Goal: Task Accomplishment & Management: Complete application form

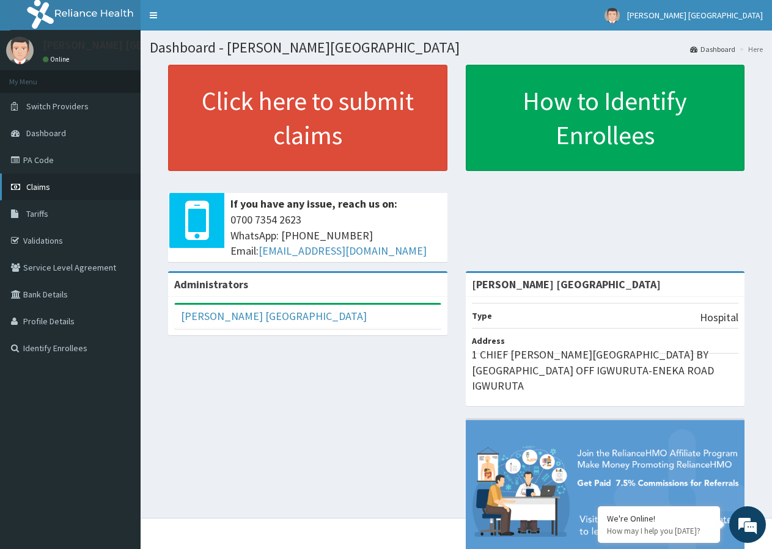
click at [65, 196] on link "Claims" at bounding box center [70, 186] width 140 height 27
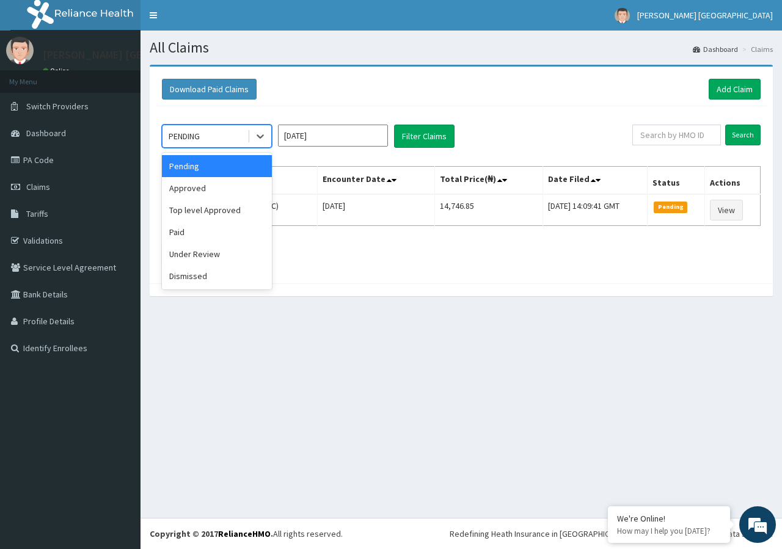
click at [221, 141] on div "PENDING" at bounding box center [204, 136] width 85 height 20
click at [223, 192] on div "Approved" at bounding box center [217, 188] width 110 height 22
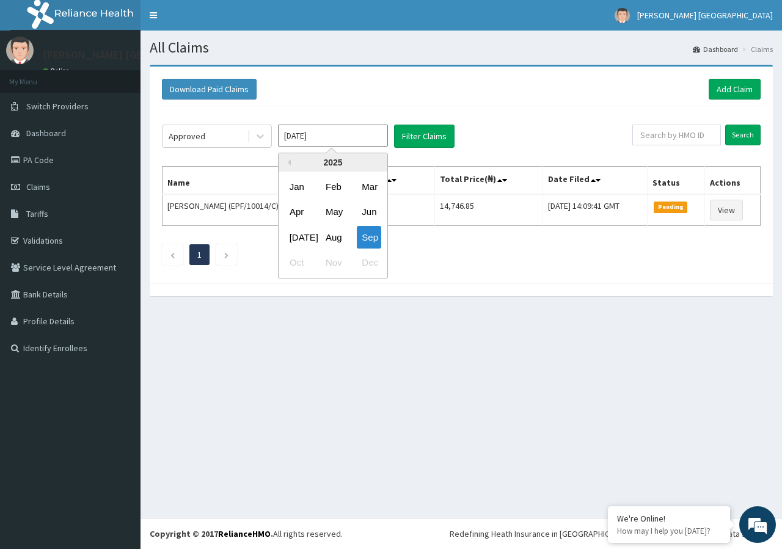
click at [312, 137] on input "Sep 2025" at bounding box center [333, 136] width 110 height 22
click at [340, 242] on div "Aug" at bounding box center [333, 237] width 24 height 23
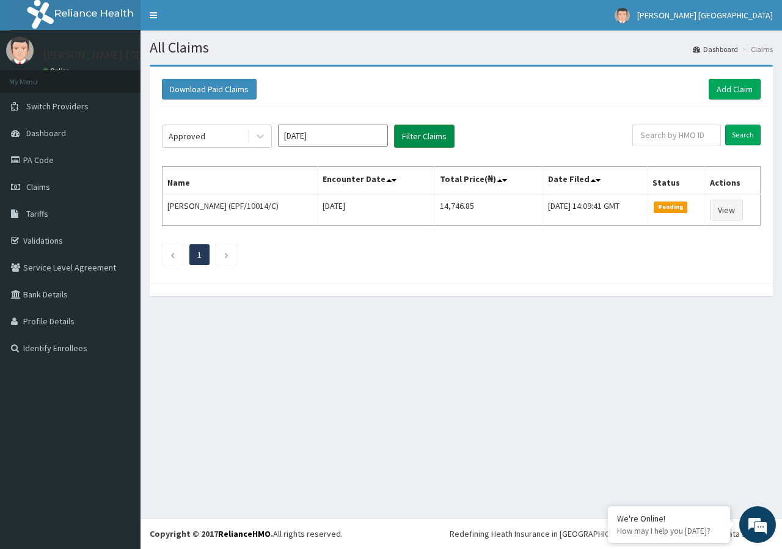
click at [431, 135] on button "Filter Claims" at bounding box center [424, 136] width 60 height 23
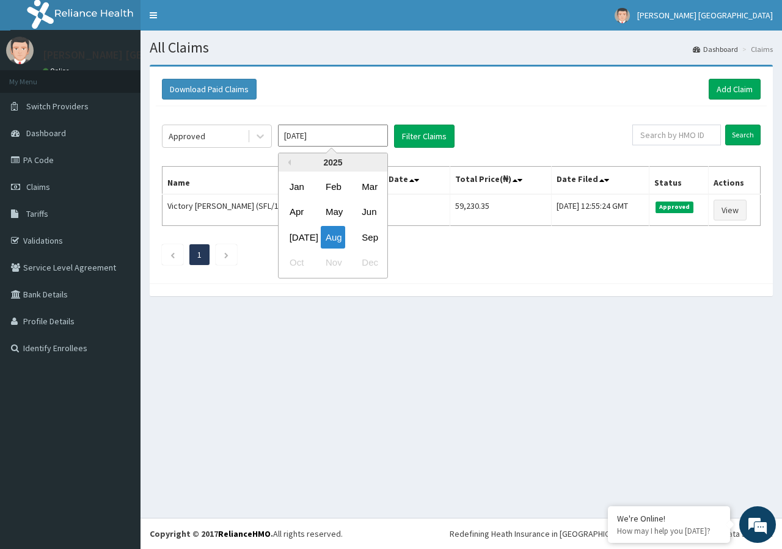
click at [317, 137] on input "Aug 2025" at bounding box center [333, 136] width 110 height 22
click at [371, 234] on div "Sep" at bounding box center [369, 237] width 24 height 23
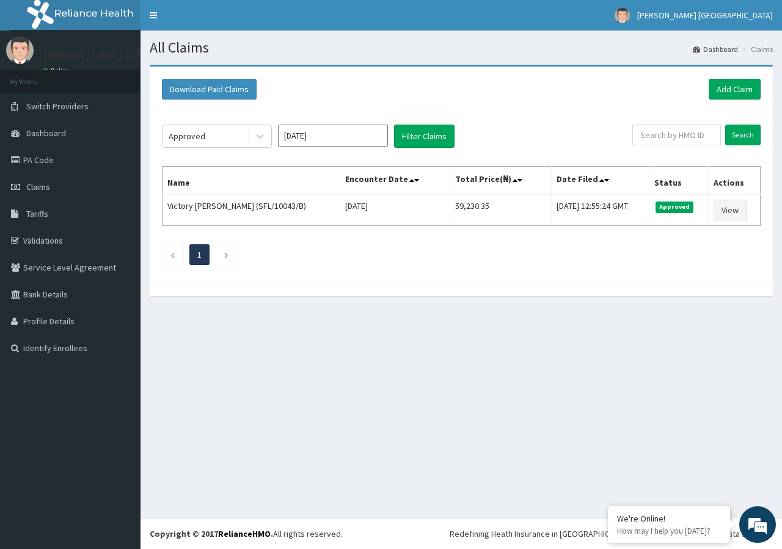
type input "[DATE]"
click at [418, 143] on button "Filter Claims" at bounding box center [424, 136] width 60 height 23
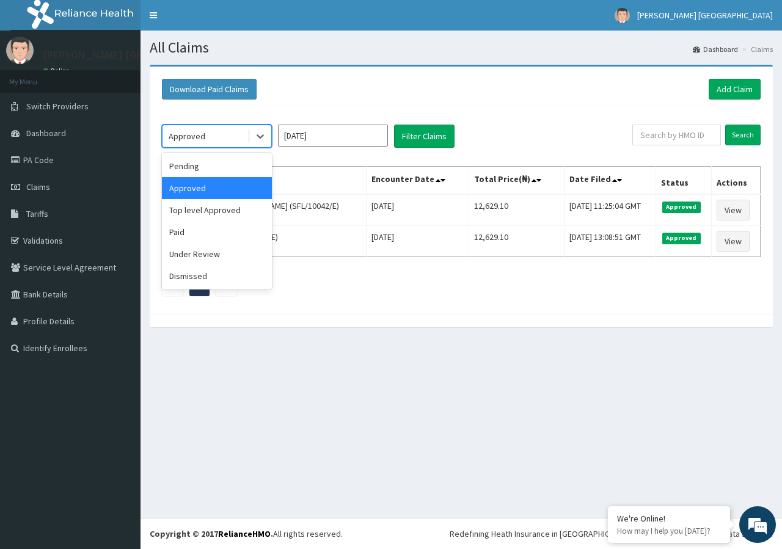
click at [230, 140] on div "Approved" at bounding box center [204, 136] width 85 height 20
click at [222, 227] on div "Paid" at bounding box center [217, 232] width 110 height 22
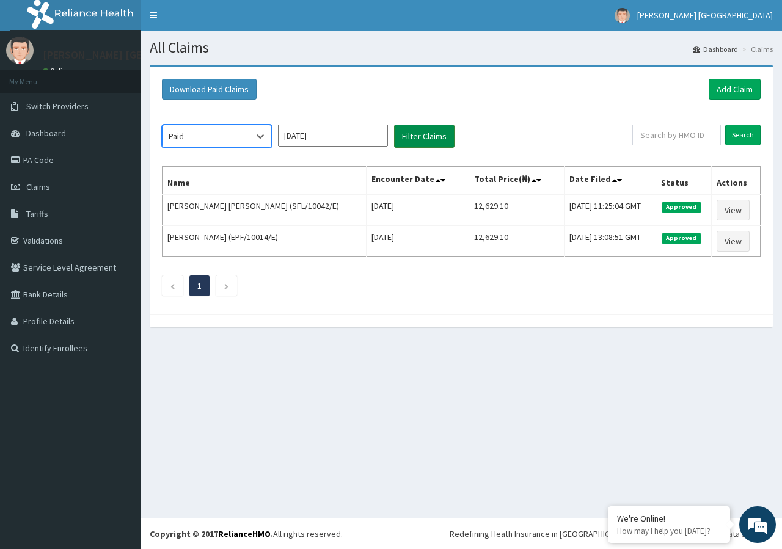
click at [411, 139] on button "Filter Claims" at bounding box center [424, 136] width 60 height 23
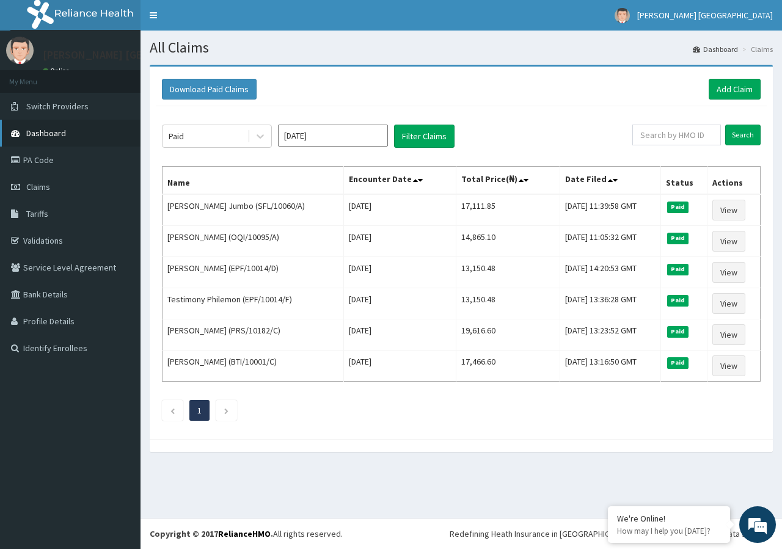
click at [49, 131] on span "Dashboard" at bounding box center [46, 133] width 40 height 11
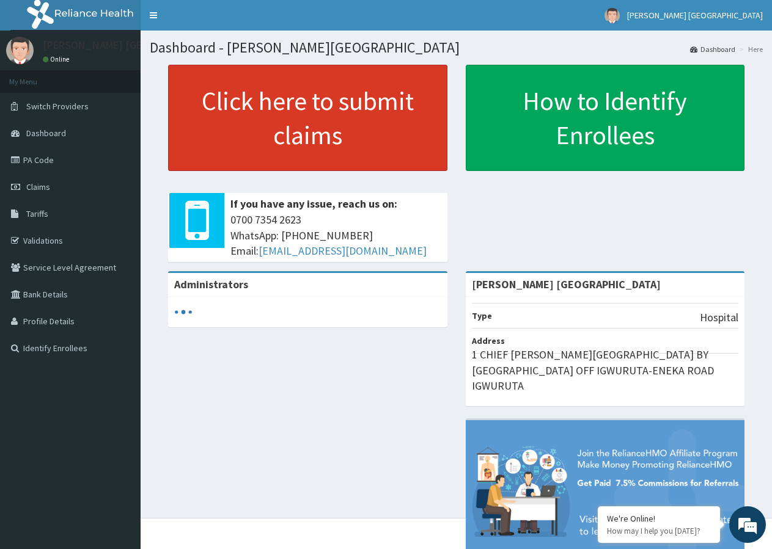
click at [285, 126] on link "Click here to submit claims" at bounding box center [307, 118] width 279 height 106
click at [297, 151] on link "Click here to submit claims" at bounding box center [307, 118] width 279 height 106
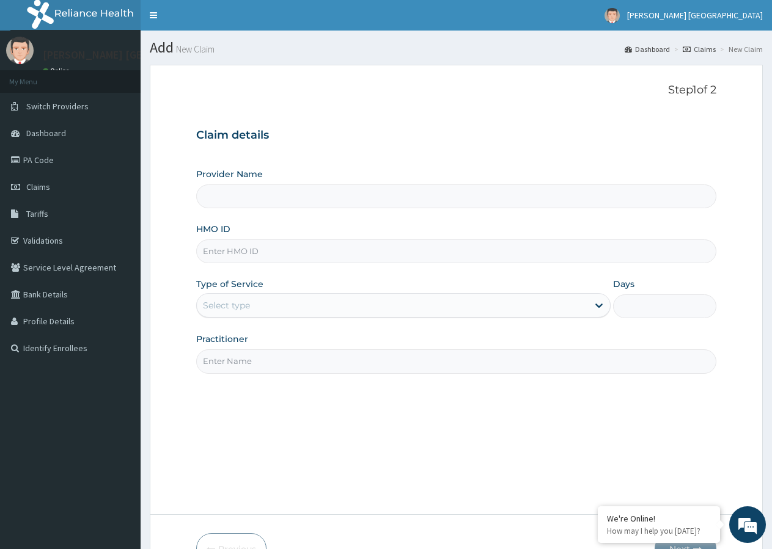
type input "[PERSON_NAME] [GEOGRAPHIC_DATA]"
click at [246, 246] on input "HMO ID" at bounding box center [456, 251] width 520 height 24
type input "SFL/10042/C"
click at [238, 305] on div "Select type" at bounding box center [226, 305] width 47 height 12
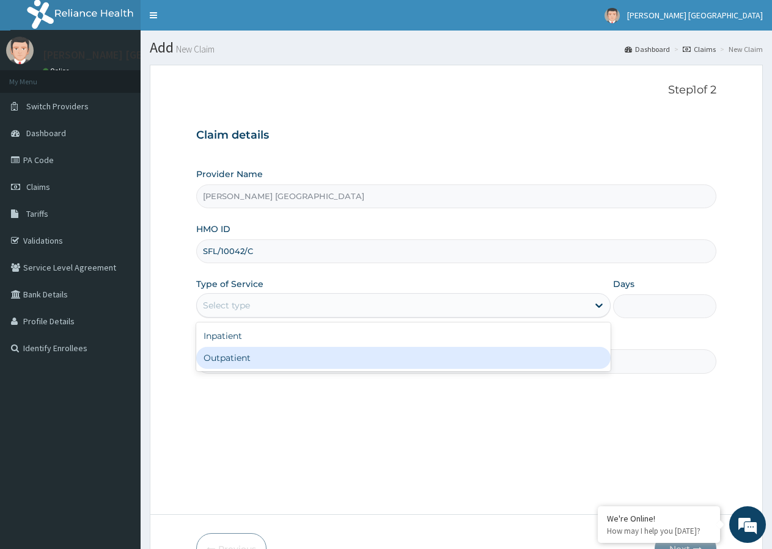
click at [235, 359] on div "Outpatient" at bounding box center [403, 358] width 414 height 22
type input "1"
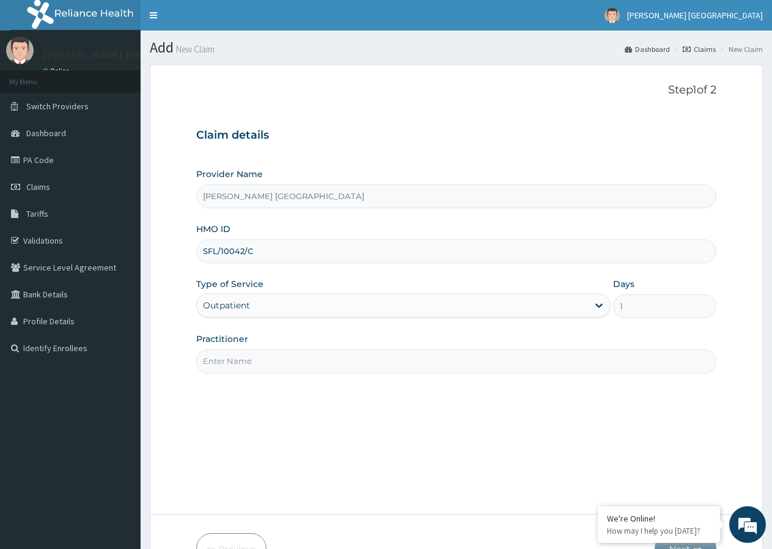
click at [239, 366] on input "Practitioner" at bounding box center [456, 361] width 520 height 24
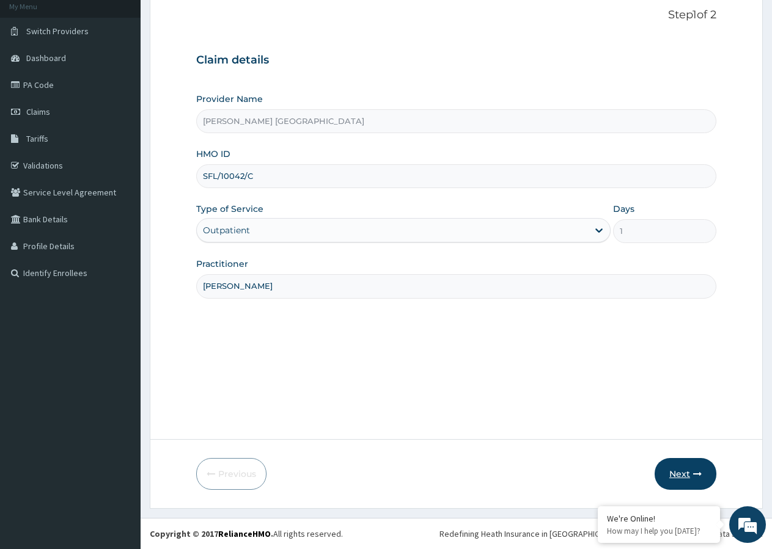
type input "DR BRIGHT"
click at [671, 469] on button "Next" at bounding box center [685, 474] width 62 height 32
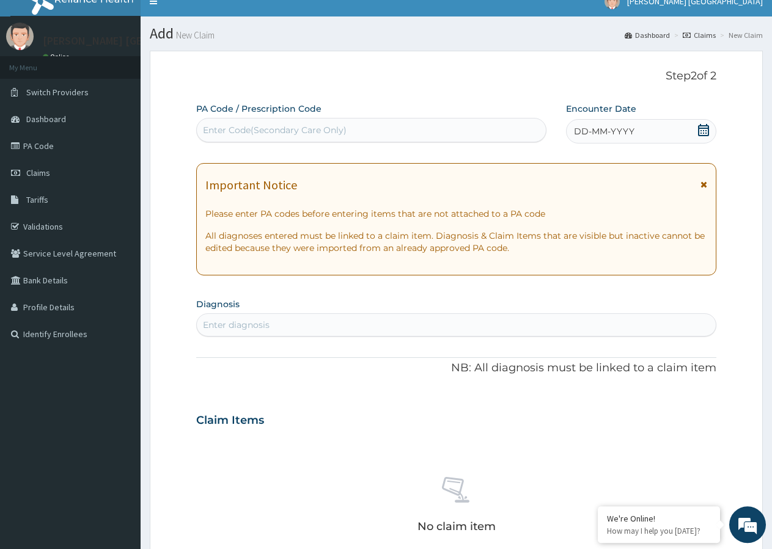
scroll to position [0, 0]
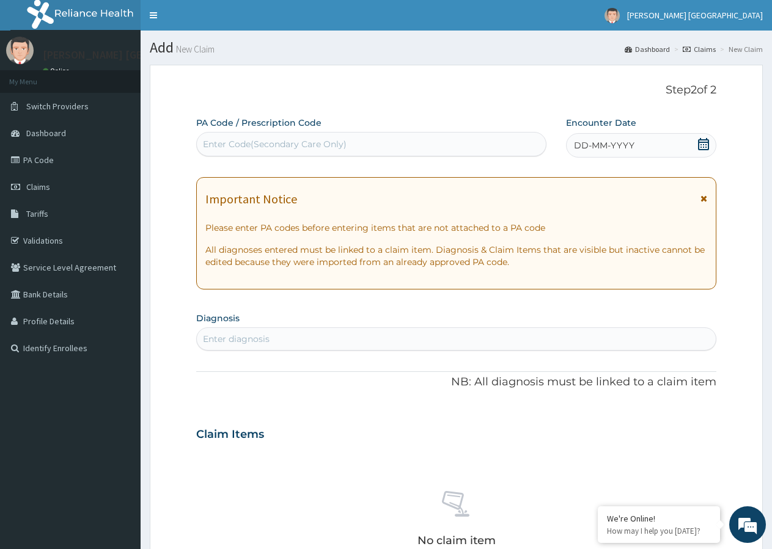
click at [607, 137] on div "DD-MM-YYYY" at bounding box center [641, 145] width 150 height 24
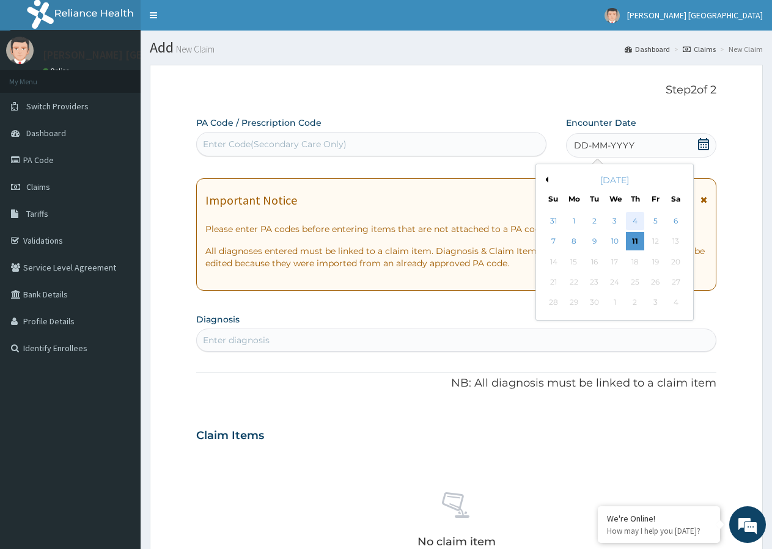
click at [630, 222] on div "4" at bounding box center [635, 221] width 18 height 18
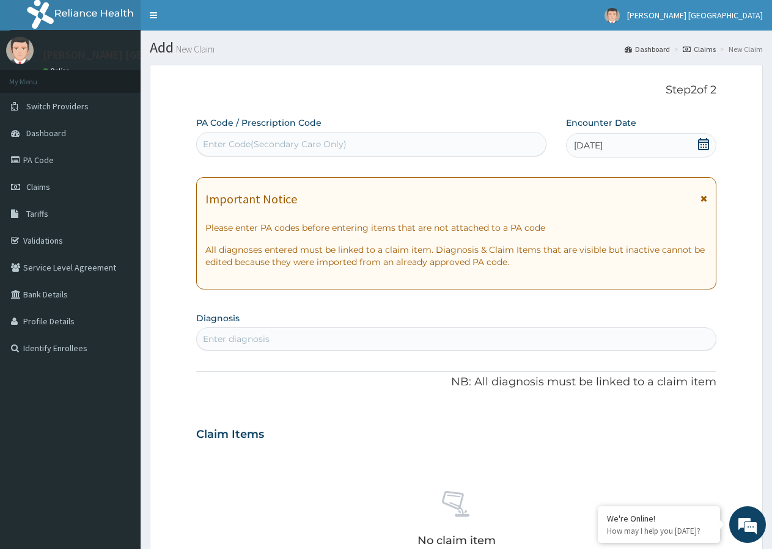
click at [702, 200] on icon at bounding box center [703, 198] width 7 height 9
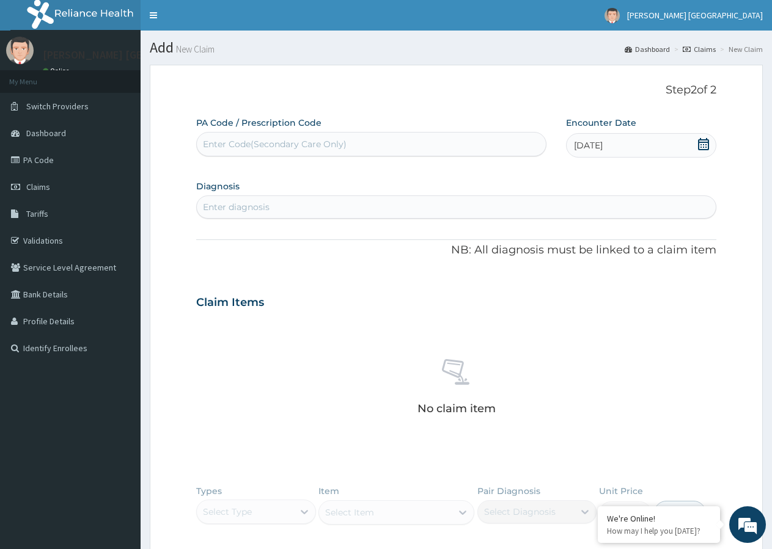
click at [264, 200] on div "Enter diagnosis" at bounding box center [456, 207] width 519 height 20
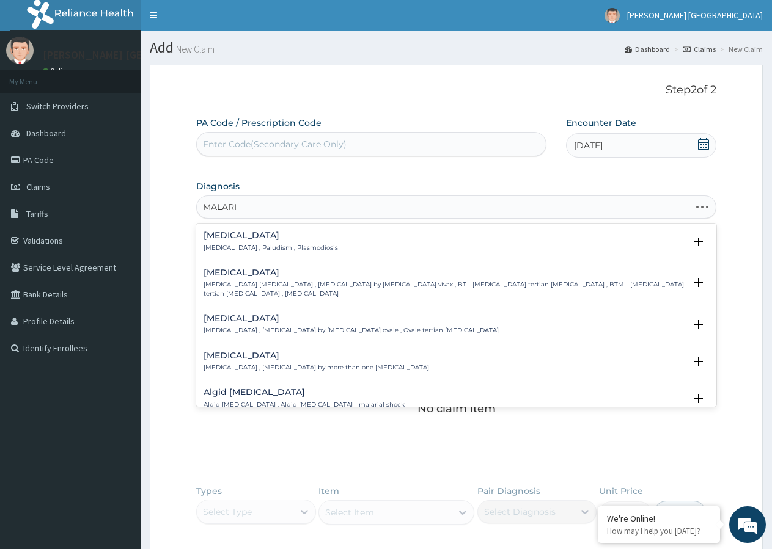
type input "MALARIA"
click at [235, 246] on p "Malaria , Paludism , Plasmodiosis" at bounding box center [270, 248] width 134 height 9
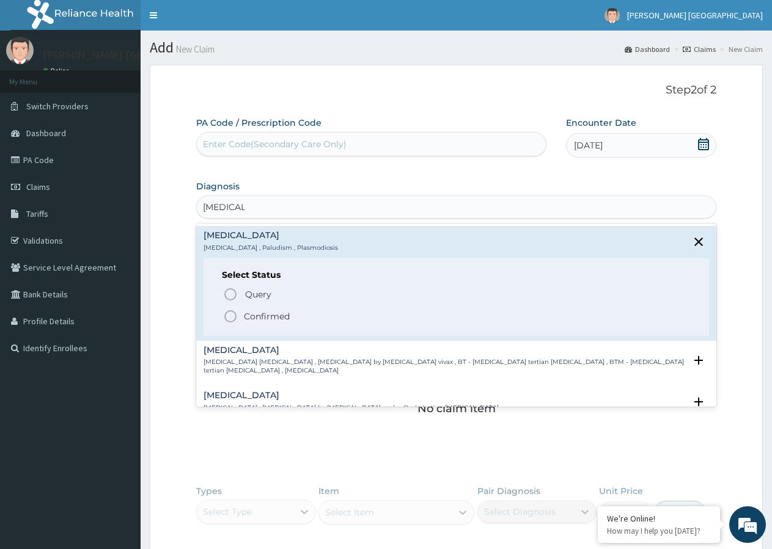
click at [230, 316] on icon "status option filled" at bounding box center [230, 316] width 15 height 15
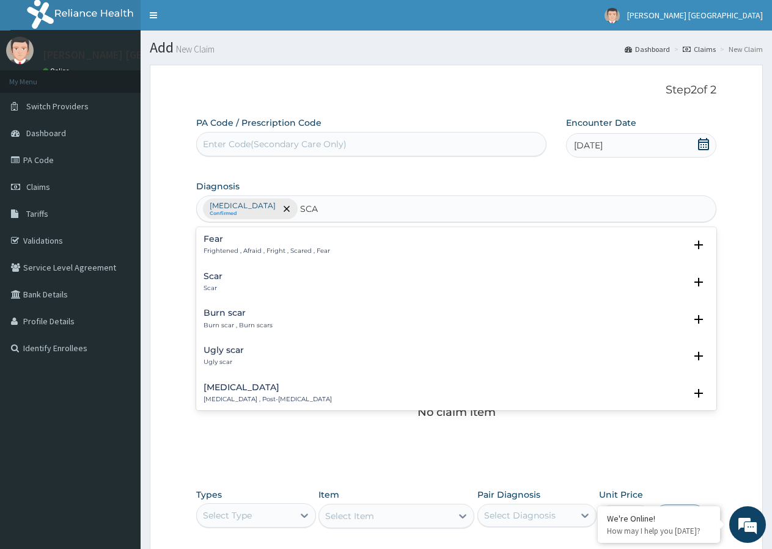
type input "SCAB"
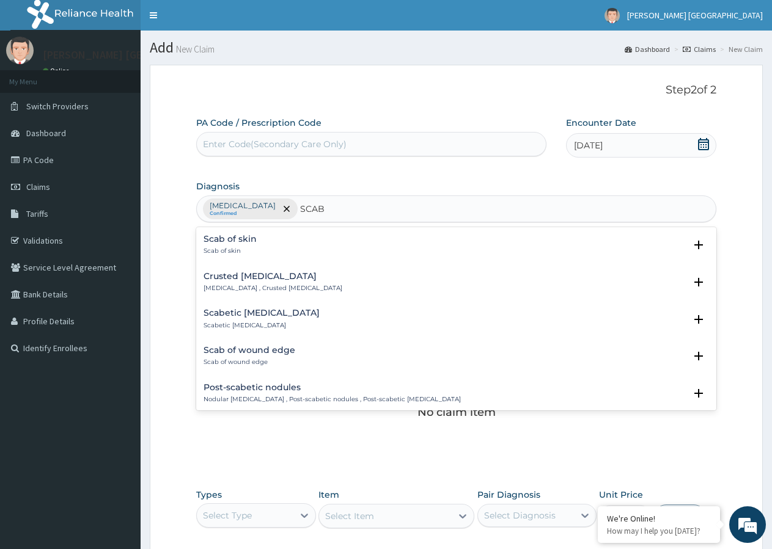
click at [249, 241] on h4 "Scab of skin" at bounding box center [229, 239] width 53 height 9
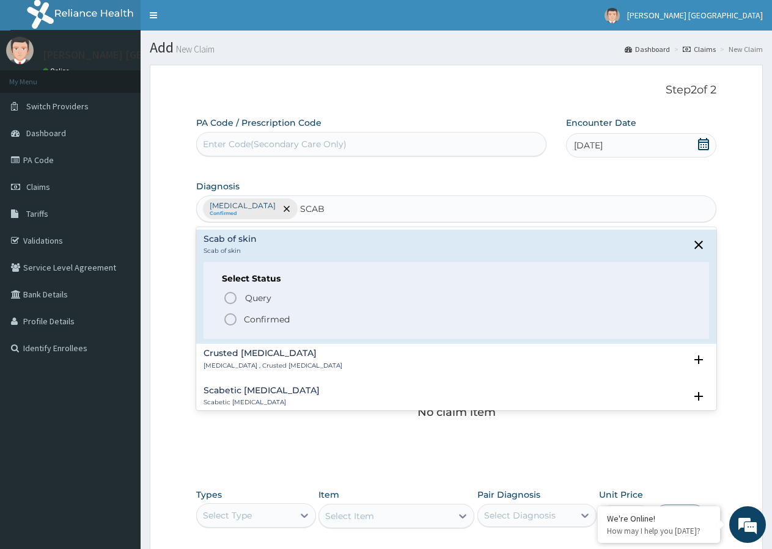
click at [230, 318] on icon "status option filled" at bounding box center [230, 319] width 15 height 15
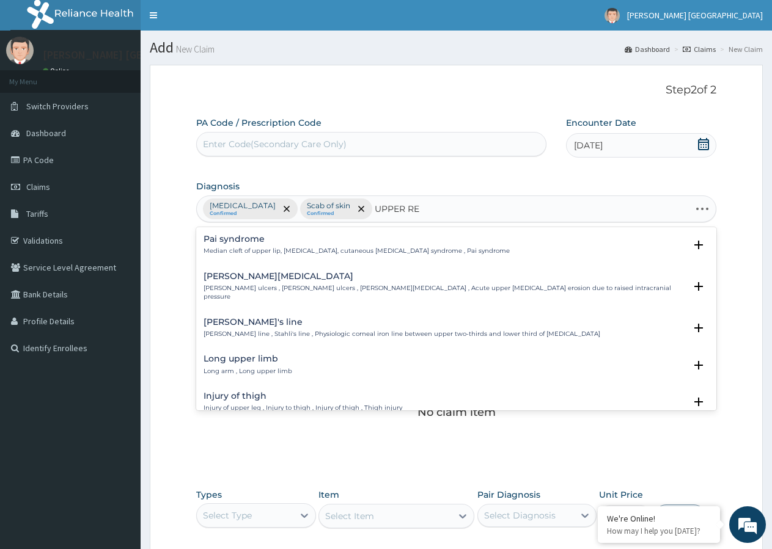
type input "UPPER RES"
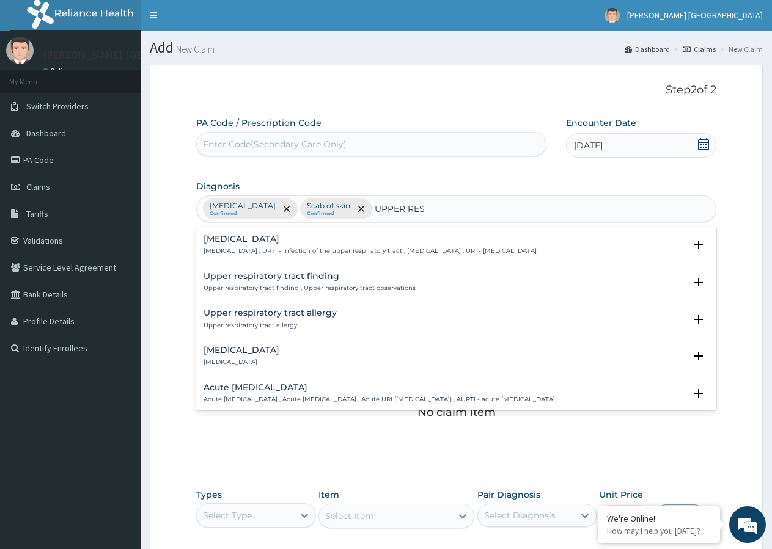
click at [288, 247] on div "Upper respiratory infection Upper respiratory infection , URTI - Infection of t…" at bounding box center [369, 245] width 333 height 21
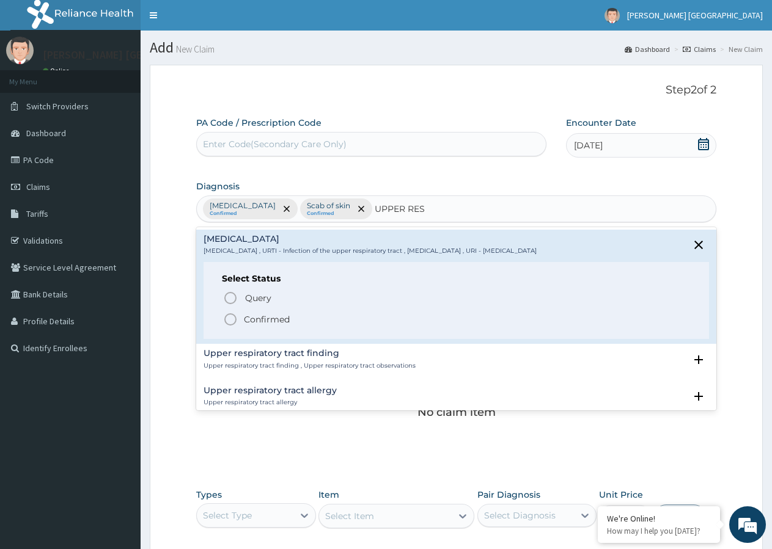
click at [229, 321] on icon "status option filled" at bounding box center [230, 319] width 15 height 15
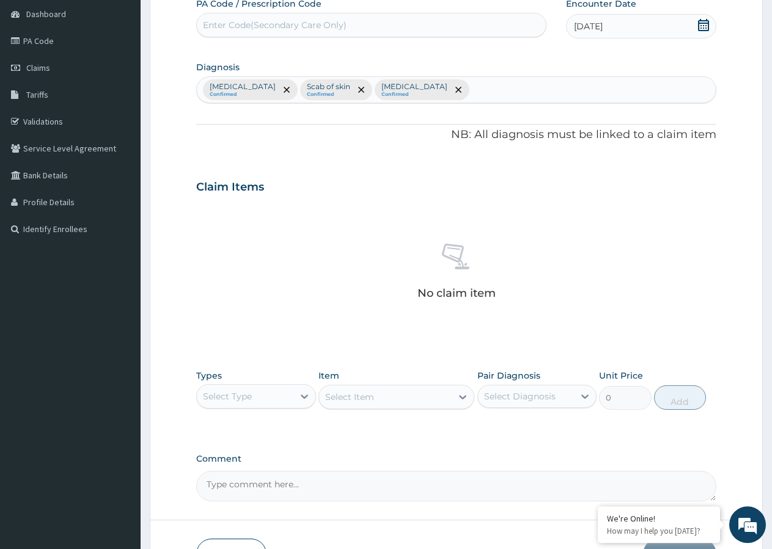
scroll to position [125, 0]
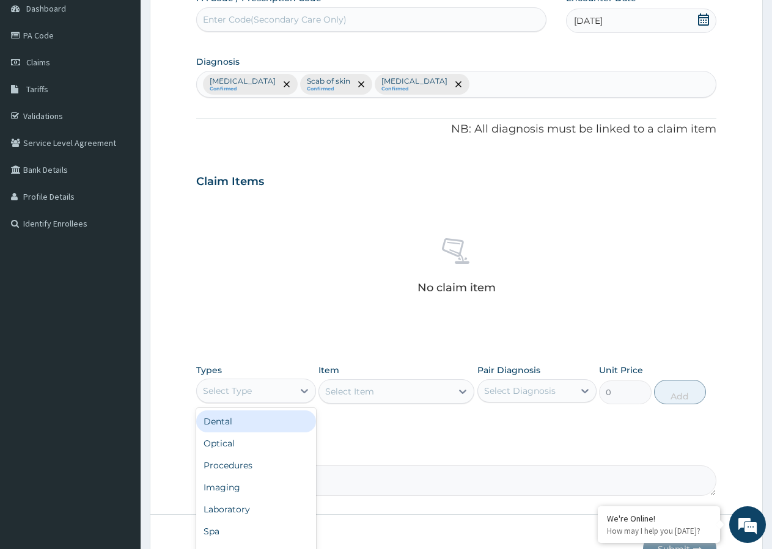
click at [240, 391] on div "Select Type" at bounding box center [227, 391] width 49 height 12
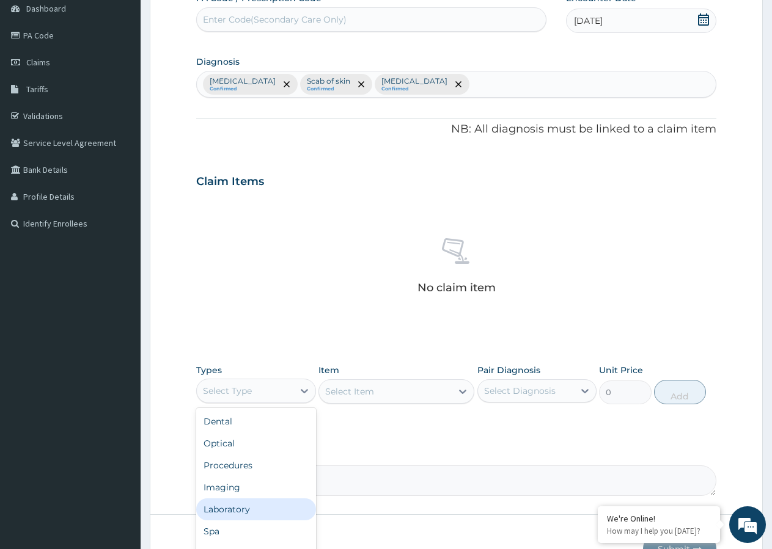
click at [247, 508] on div "Laboratory" at bounding box center [256, 509] width 120 height 22
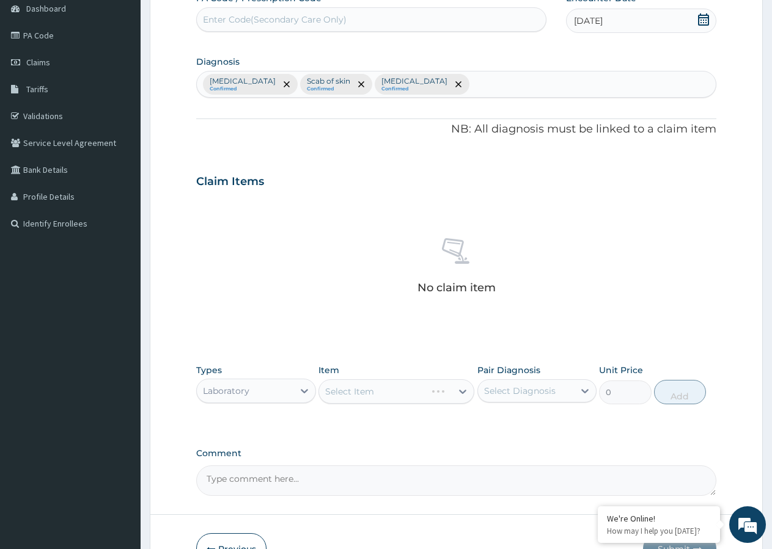
click at [380, 391] on div "Select Item" at bounding box center [396, 391] width 156 height 24
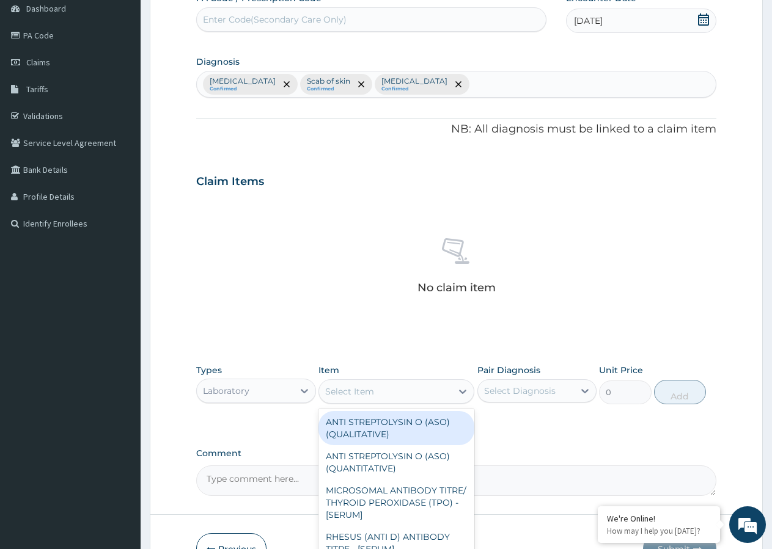
click at [396, 391] on div "Select Item" at bounding box center [385, 392] width 133 height 20
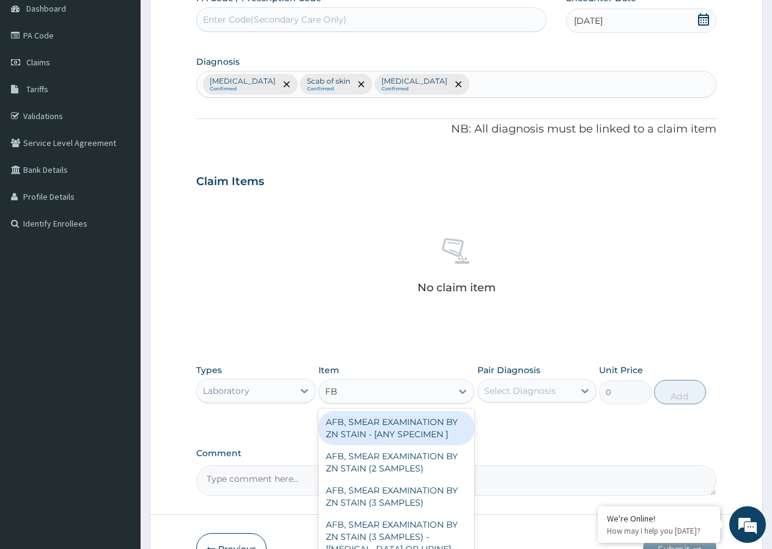
type input "FBC"
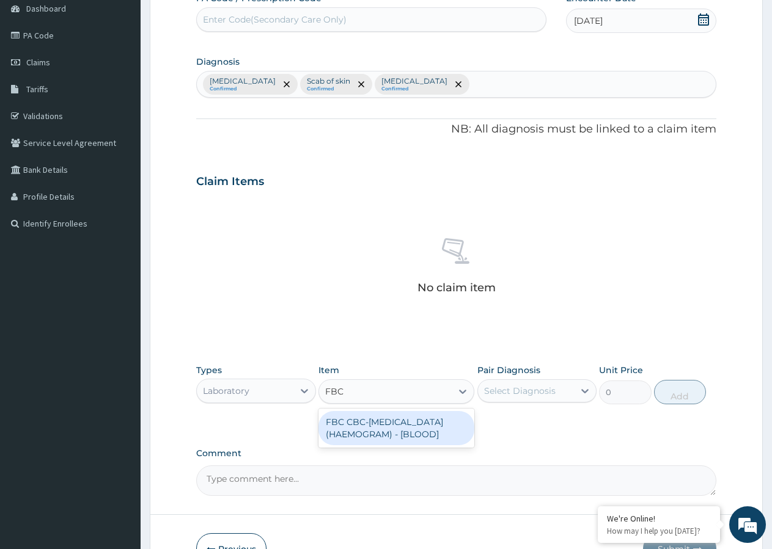
click at [401, 440] on div "FBC CBC-COMPLETE BLOOD COUNT (HAEMOGRAM) - [BLOOD]" at bounding box center [396, 428] width 156 height 34
type input "4300"
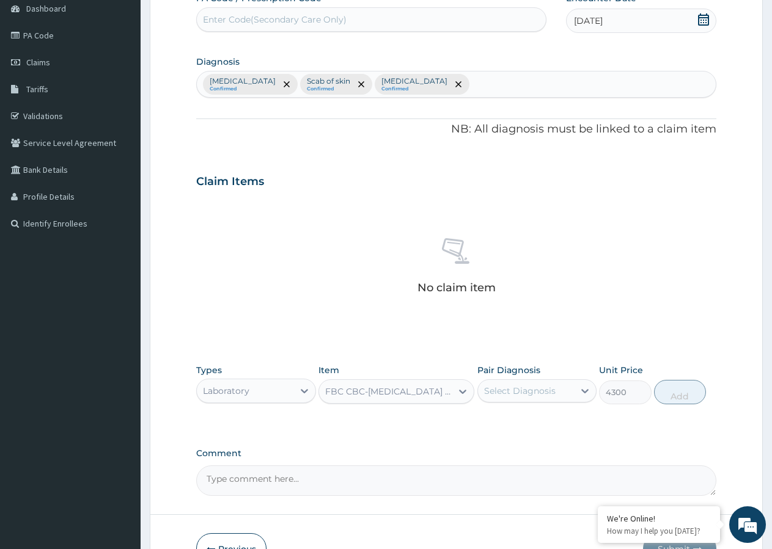
click at [518, 389] on div "Select Diagnosis" at bounding box center [519, 391] width 71 height 12
click at [489, 475] on input "checkbox" at bounding box center [488, 471] width 8 height 8
checkbox input "true"
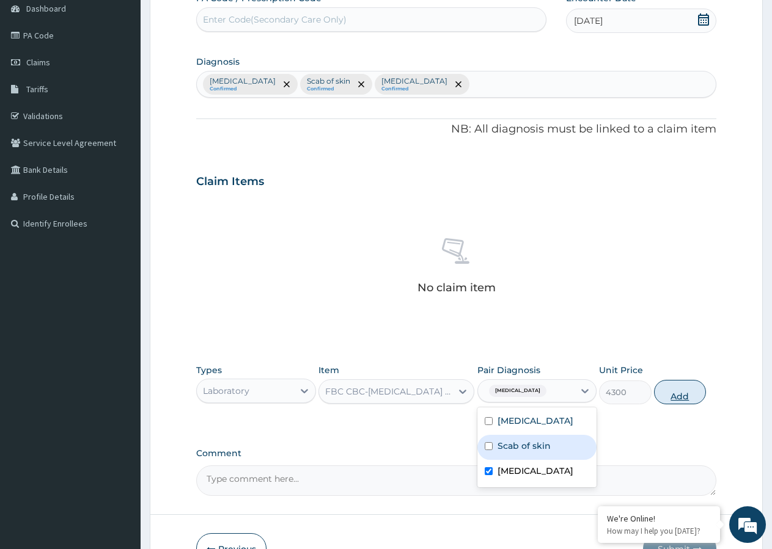
click at [668, 394] on button "Add" at bounding box center [680, 392] width 52 height 24
type input "0"
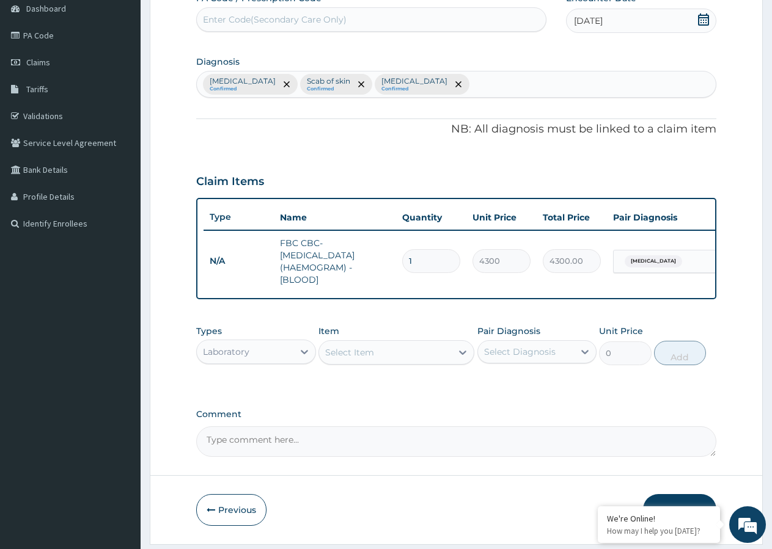
click at [250, 362] on div "Laboratory" at bounding box center [245, 352] width 97 height 20
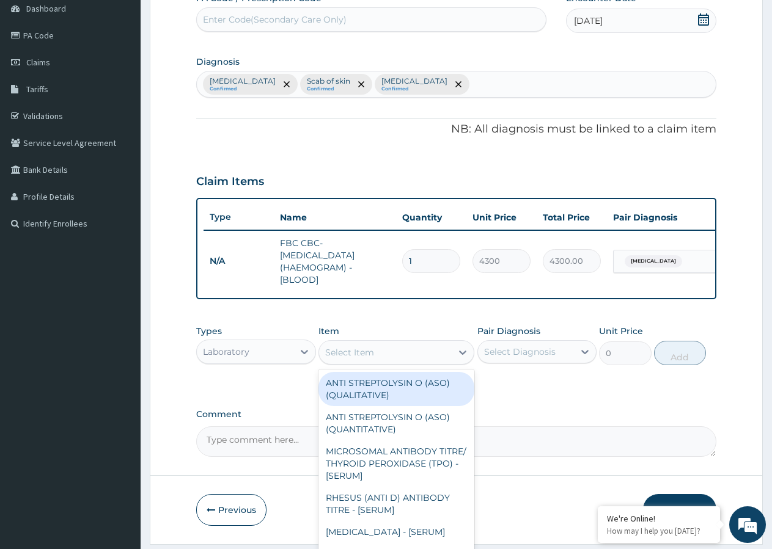
click at [385, 362] on div "Select Item" at bounding box center [385, 353] width 133 height 20
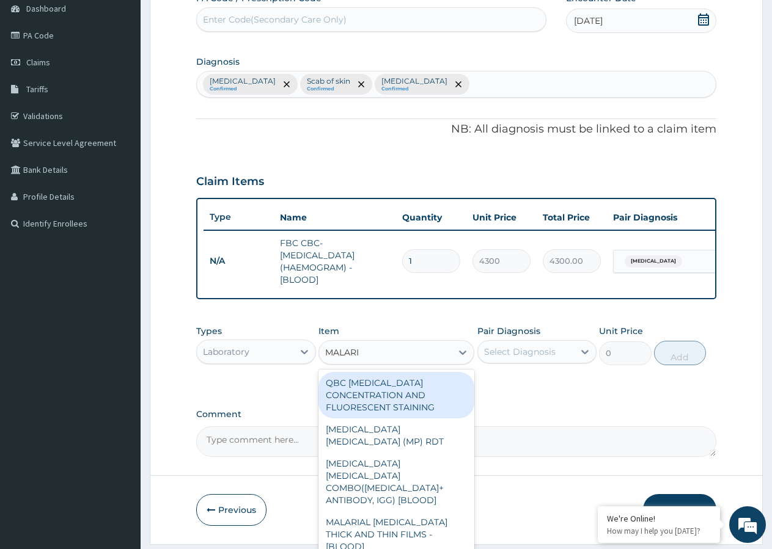
type input "MALARIA"
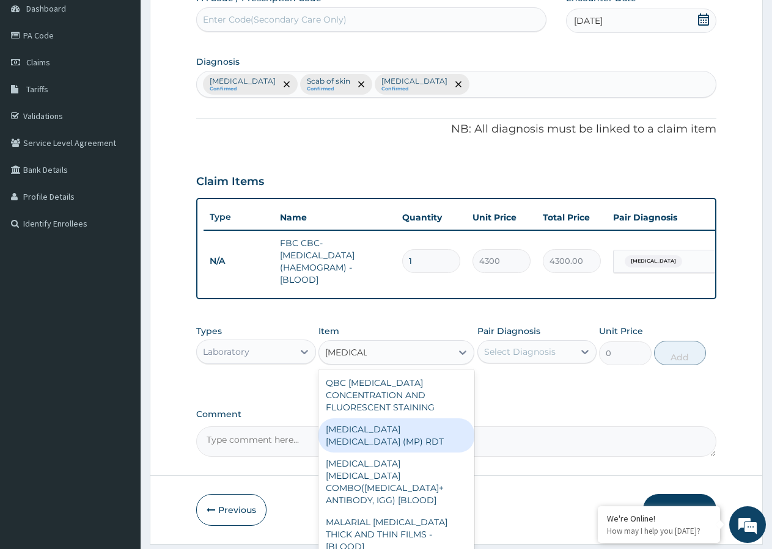
click at [386, 443] on div "MALARIA PARASITE (MP) RDT" at bounding box center [396, 435] width 156 height 34
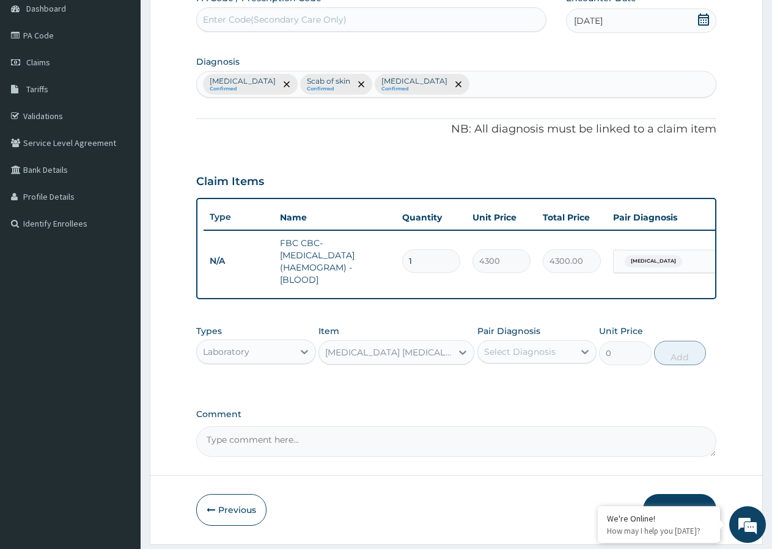
type input "1612.5"
click at [514, 358] on div "Select Diagnosis" at bounding box center [519, 352] width 71 height 12
click at [489, 386] on input "checkbox" at bounding box center [488, 382] width 8 height 8
checkbox input "true"
click at [677, 365] on button "Add" at bounding box center [680, 353] width 52 height 24
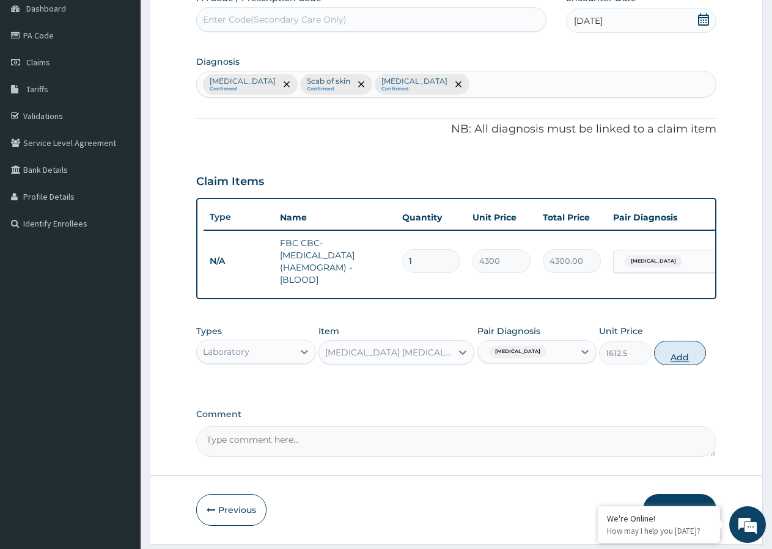
type input "0"
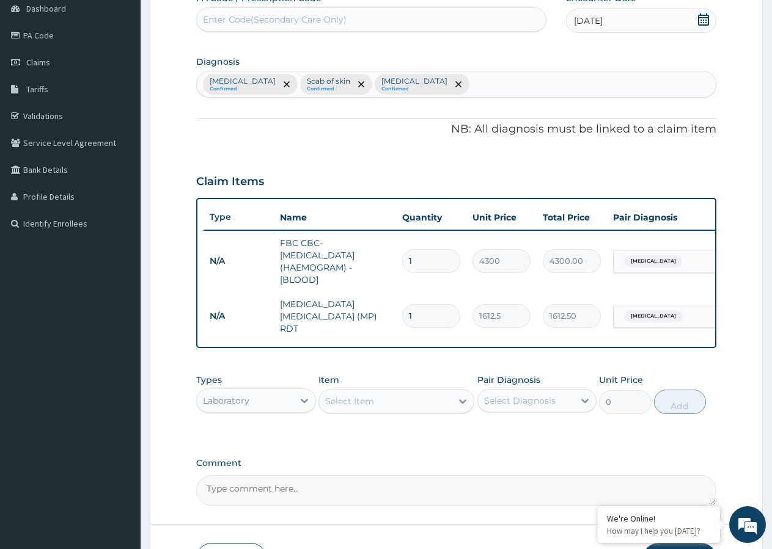
click at [374, 407] on div "Select Item" at bounding box center [385, 402] width 133 height 20
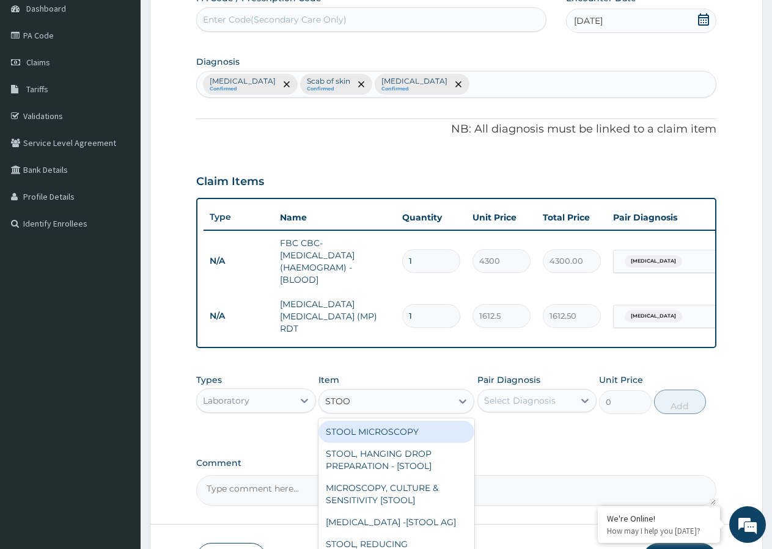
type input "STOOL"
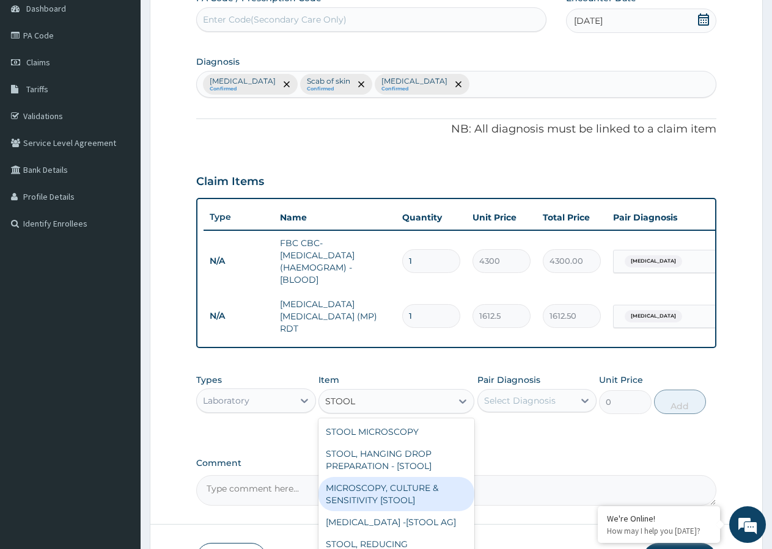
click at [366, 493] on div "MICROSCOPY, CULTURE & SENSITIVITY [STOOL]" at bounding box center [396, 494] width 156 height 34
type input "4837.5"
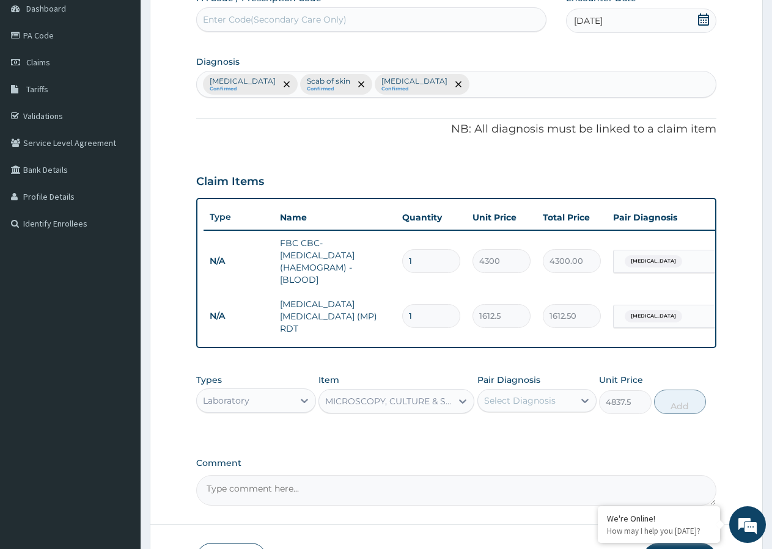
click at [527, 401] on div "Select Diagnosis" at bounding box center [519, 401] width 71 height 12
click at [487, 485] on input "checkbox" at bounding box center [488, 481] width 8 height 8
checkbox input "true"
click at [674, 410] on button "Add" at bounding box center [680, 402] width 52 height 24
type input "0"
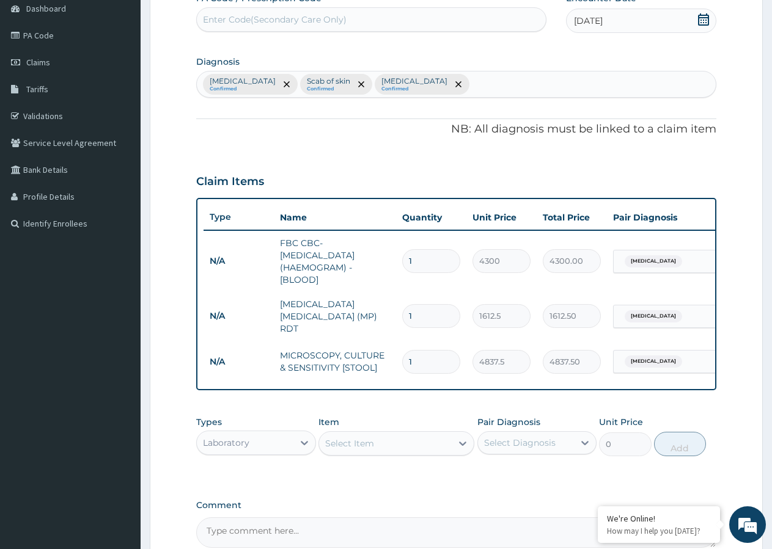
click at [236, 449] on div "Laboratory" at bounding box center [226, 443] width 46 height 12
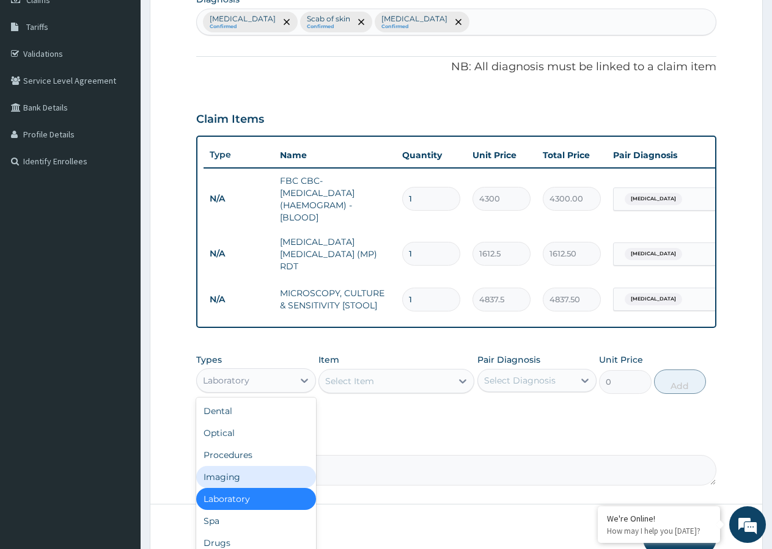
scroll to position [42, 0]
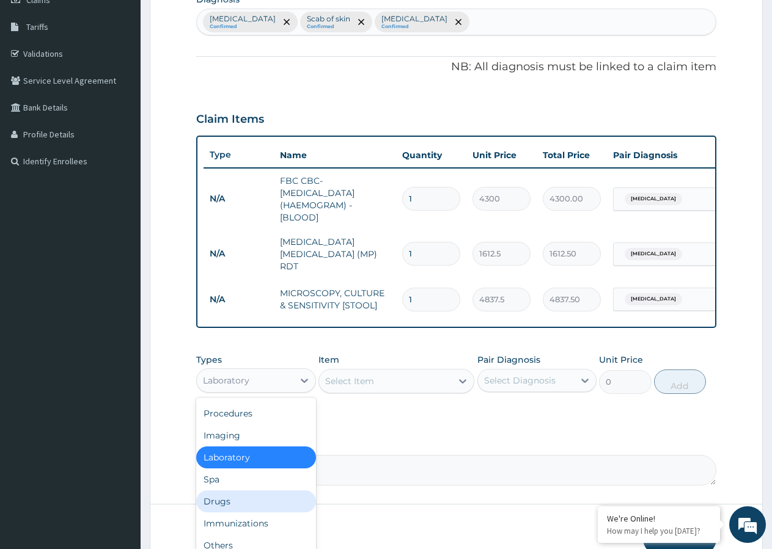
click at [255, 505] on div "Drugs" at bounding box center [256, 502] width 120 height 22
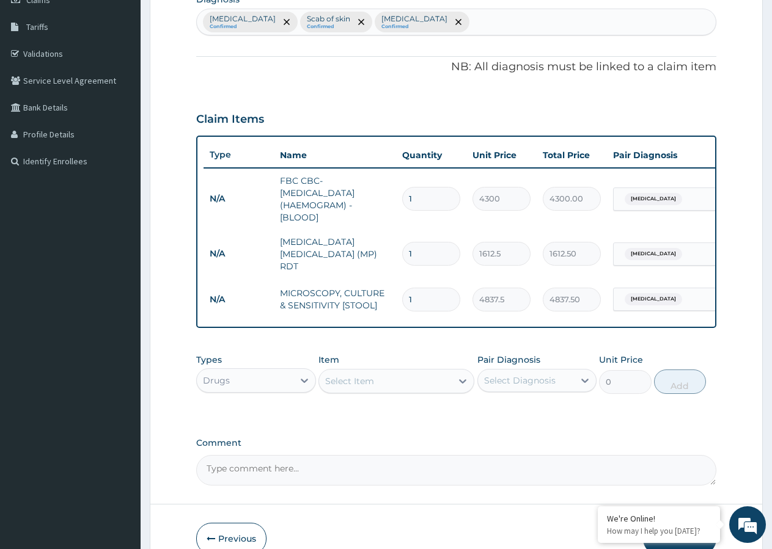
click at [349, 391] on div "Select Item" at bounding box center [385, 381] width 133 height 20
click at [371, 385] on div "Select Item" at bounding box center [349, 381] width 49 height 12
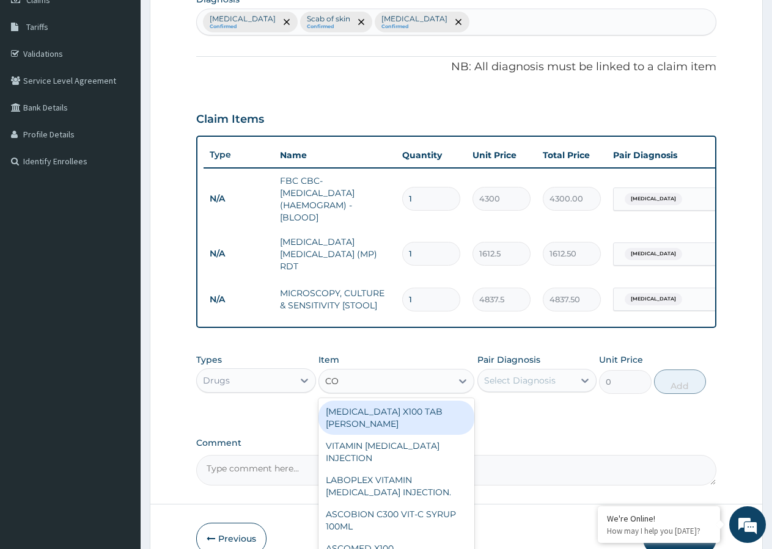
type input "COA"
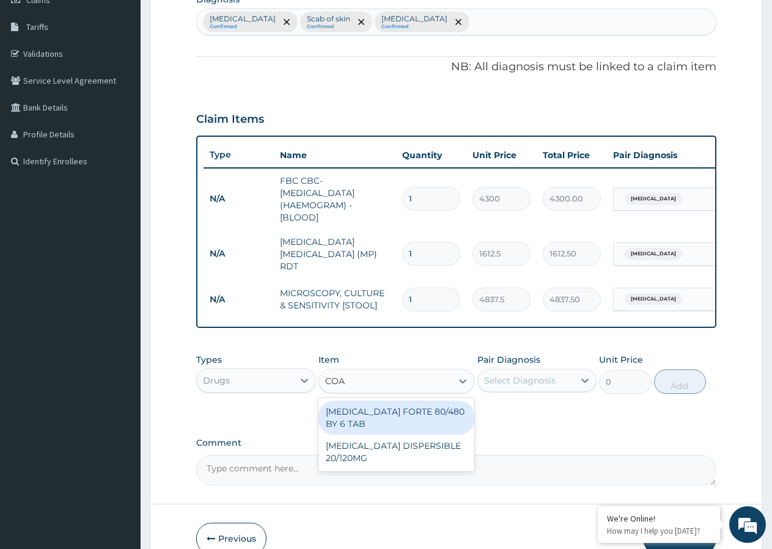
click at [378, 418] on div "COARTEM FORTE 80/480 BY 6 TAB" at bounding box center [396, 418] width 156 height 34
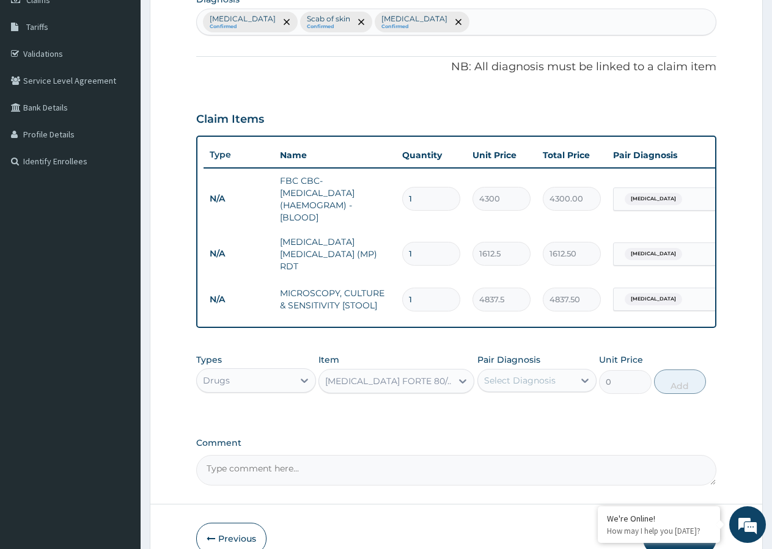
type input "449.35"
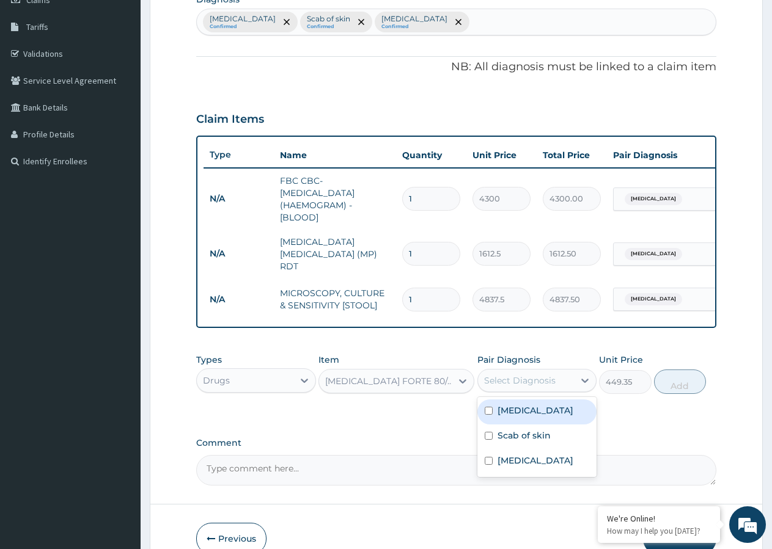
click at [518, 387] on div "Select Diagnosis" at bounding box center [519, 380] width 71 height 12
click at [489, 414] on input "checkbox" at bounding box center [488, 411] width 8 height 8
checkbox input "true"
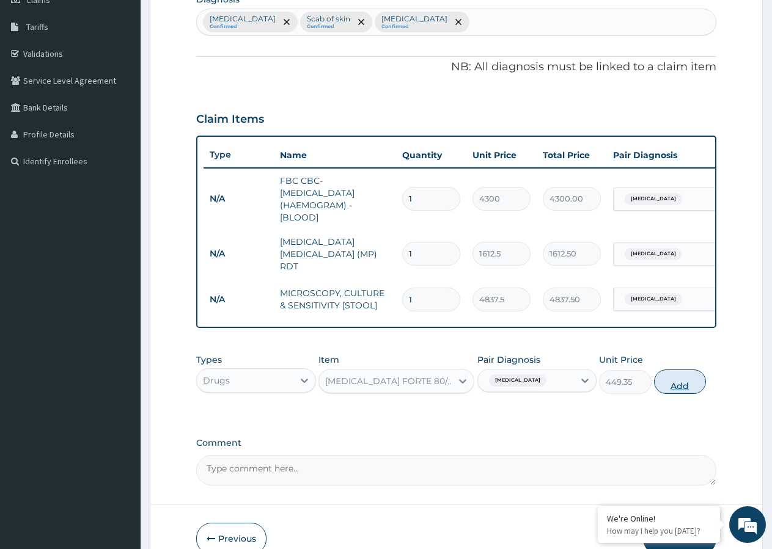
click at [676, 384] on button "Add" at bounding box center [680, 382] width 52 height 24
type input "0"
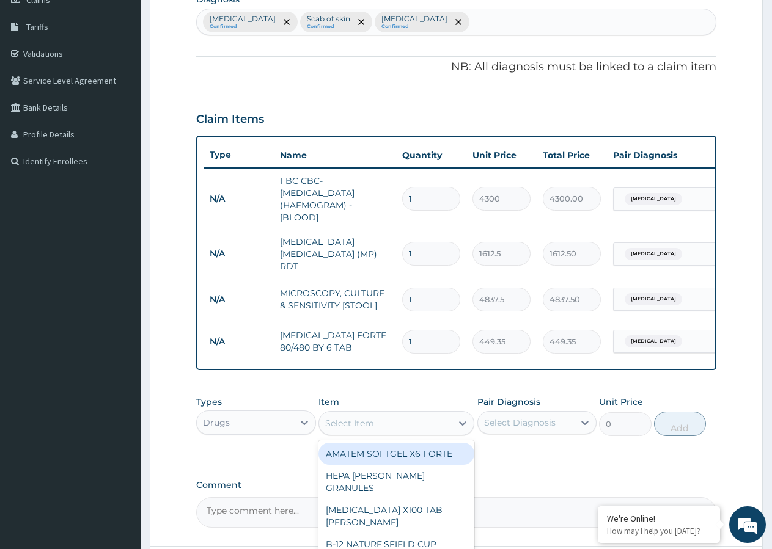
click at [382, 418] on div "Select Item" at bounding box center [385, 424] width 133 height 20
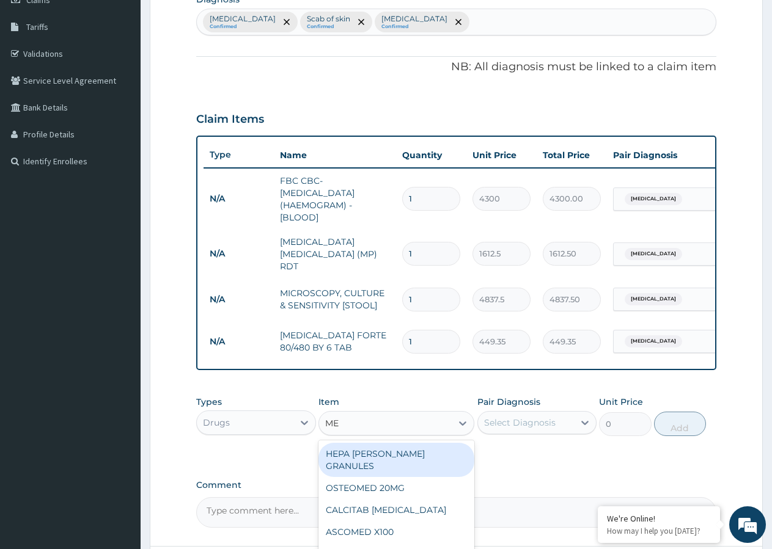
type input "MEC"
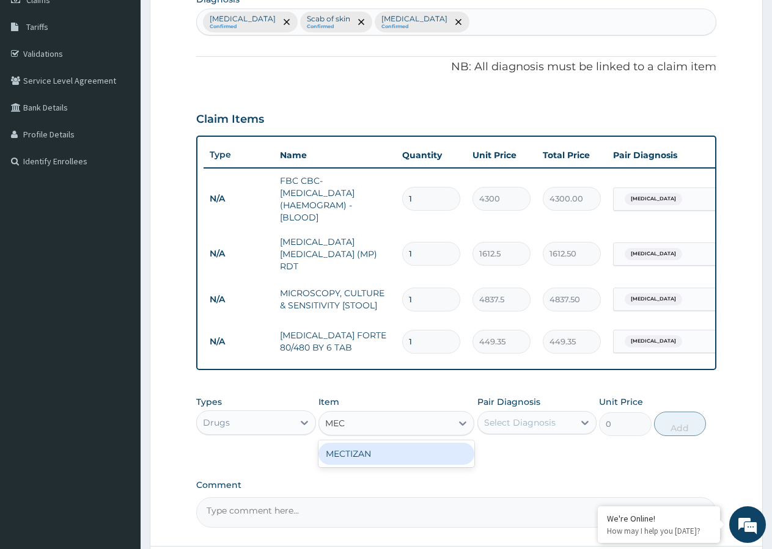
click at [373, 458] on div "MECTIZAN" at bounding box center [396, 454] width 156 height 22
type input "118.25"
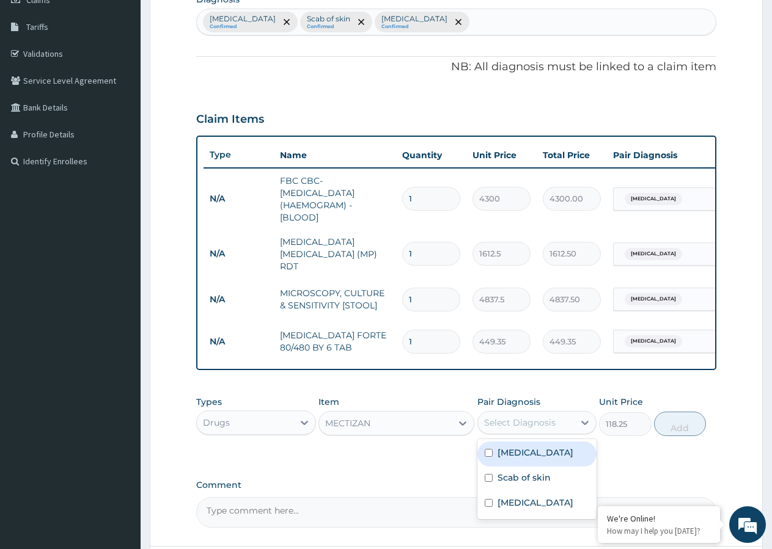
click at [496, 426] on div "Select Diagnosis" at bounding box center [519, 423] width 71 height 12
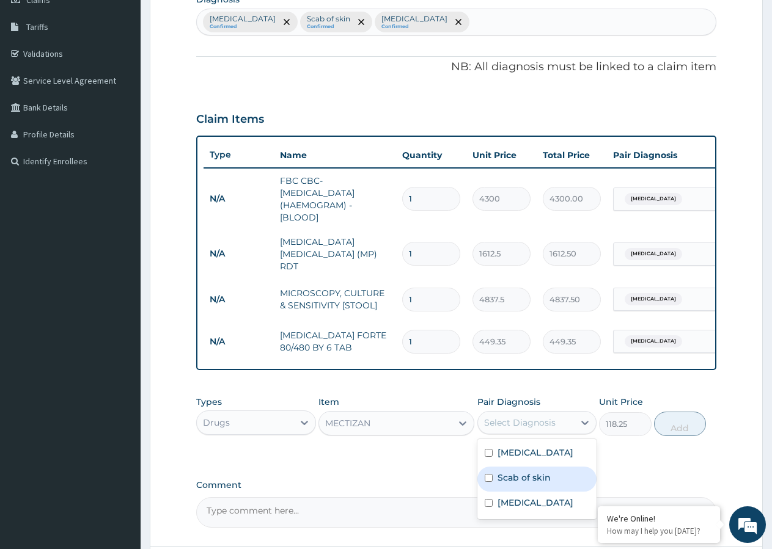
click at [491, 481] on input "checkbox" at bounding box center [488, 478] width 8 height 8
checkbox input "true"
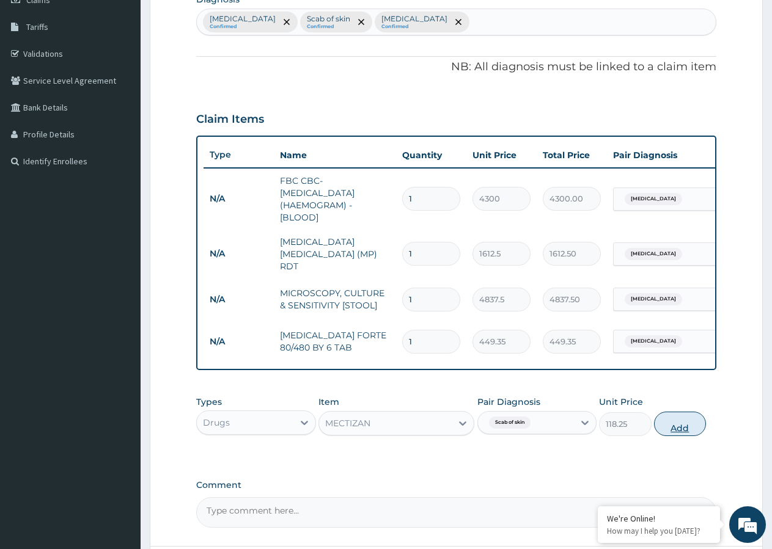
click at [696, 425] on button "Add" at bounding box center [680, 424] width 52 height 24
type input "0"
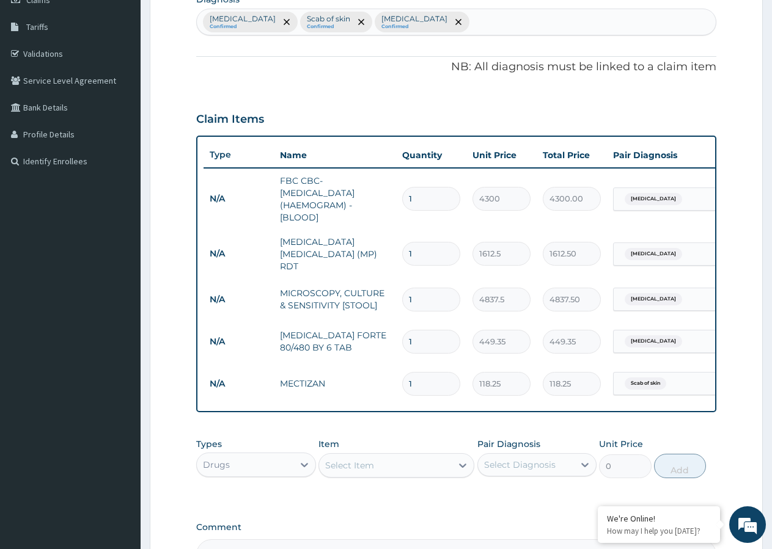
type input "0.00"
type input "4"
type input "473.00"
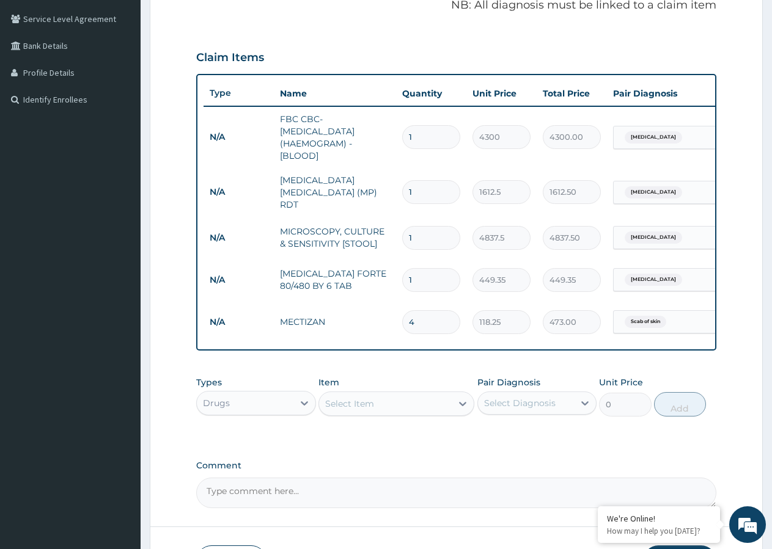
scroll to position [312, 0]
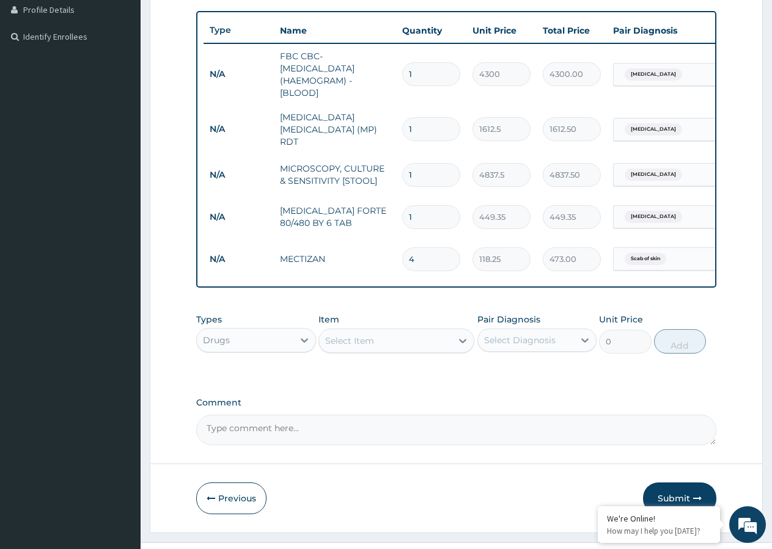
type input "4"
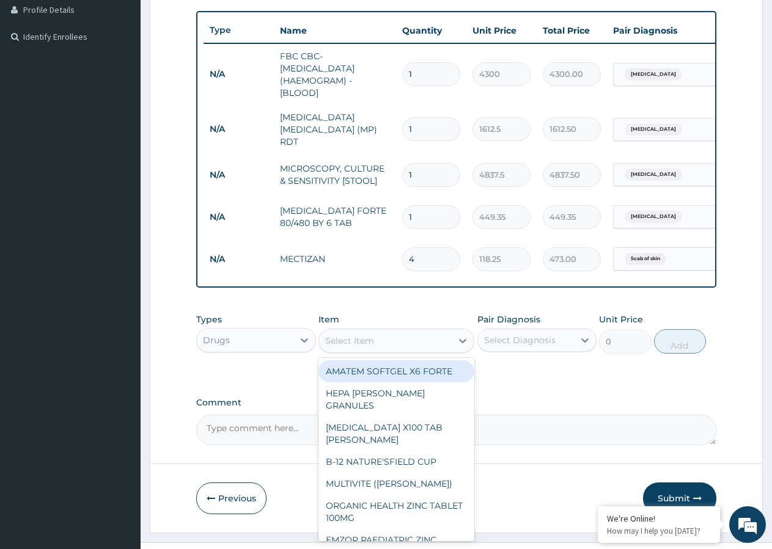
click at [346, 343] on div "Select Item" at bounding box center [349, 341] width 49 height 12
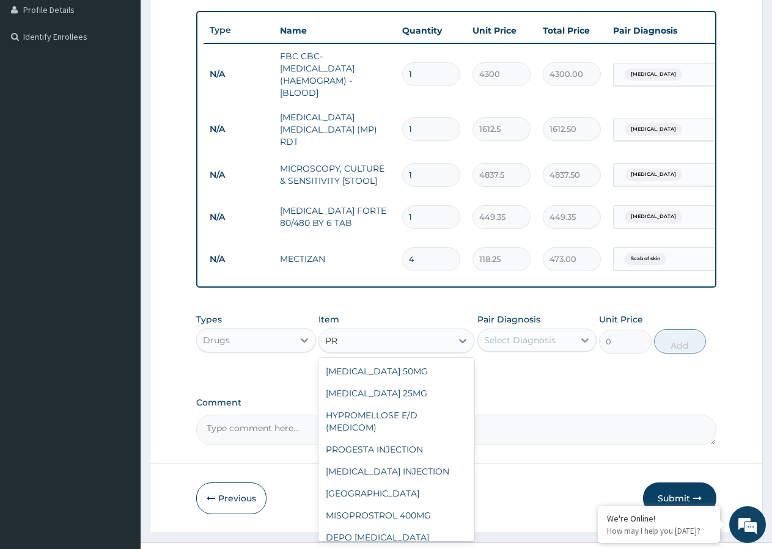
type input "P"
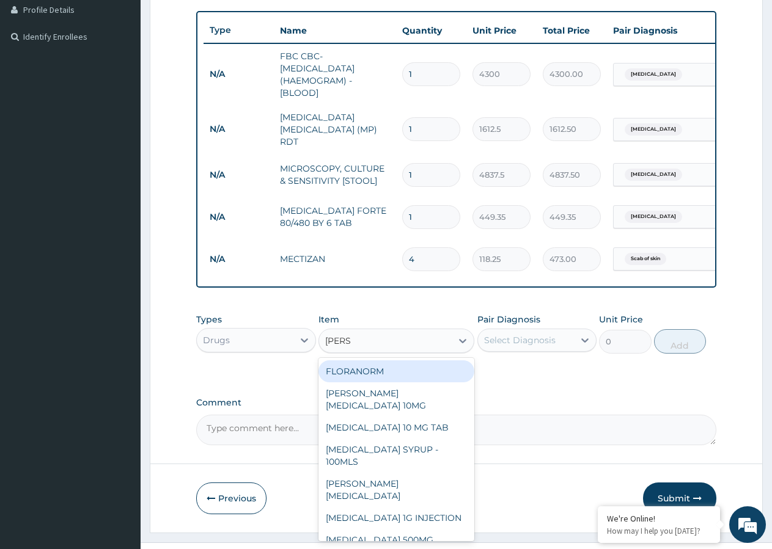
type input "LORAT"
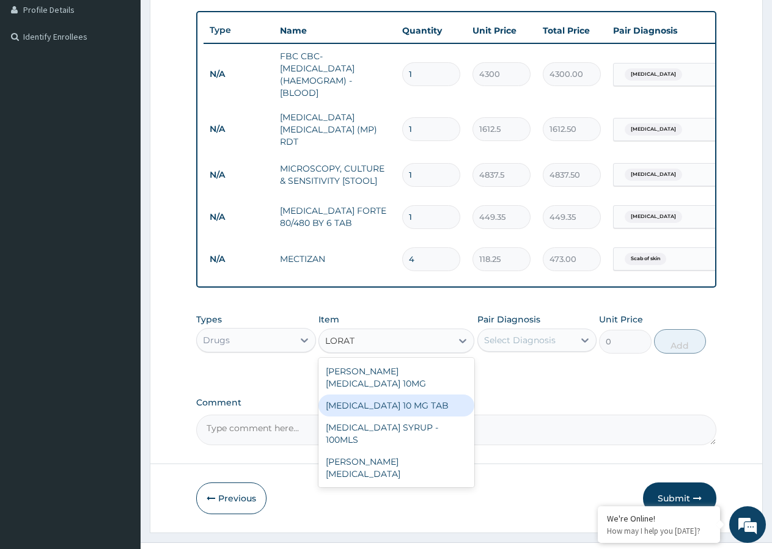
click at [355, 395] on div "LORATADINE 10 MG TAB" at bounding box center [396, 406] width 156 height 22
type input "59.125"
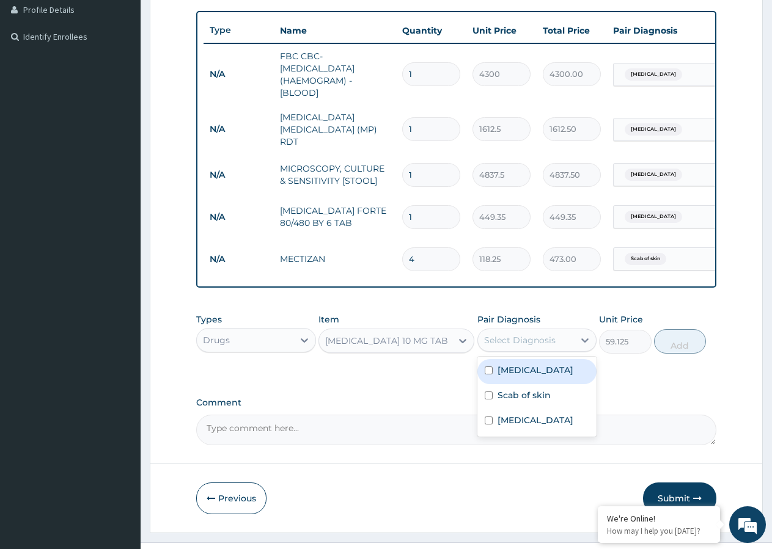
click at [523, 346] on div "Select Diagnosis" at bounding box center [519, 340] width 71 height 12
click at [489, 400] on input "checkbox" at bounding box center [488, 396] width 8 height 8
checkbox input "true"
click at [675, 349] on button "Add" at bounding box center [680, 341] width 52 height 24
type input "0"
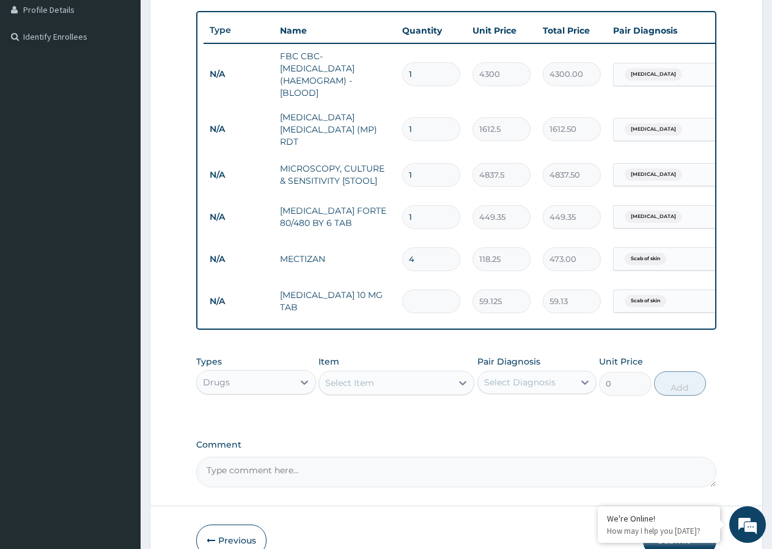
type input "0.00"
type input "5"
type input "295.63"
type input "5"
click at [408, 385] on div "Select Item" at bounding box center [385, 383] width 133 height 20
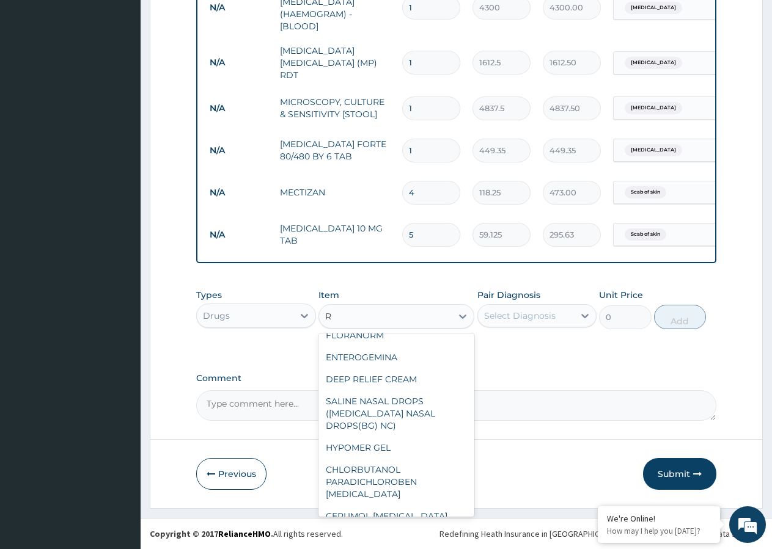
scroll to position [1583, 0]
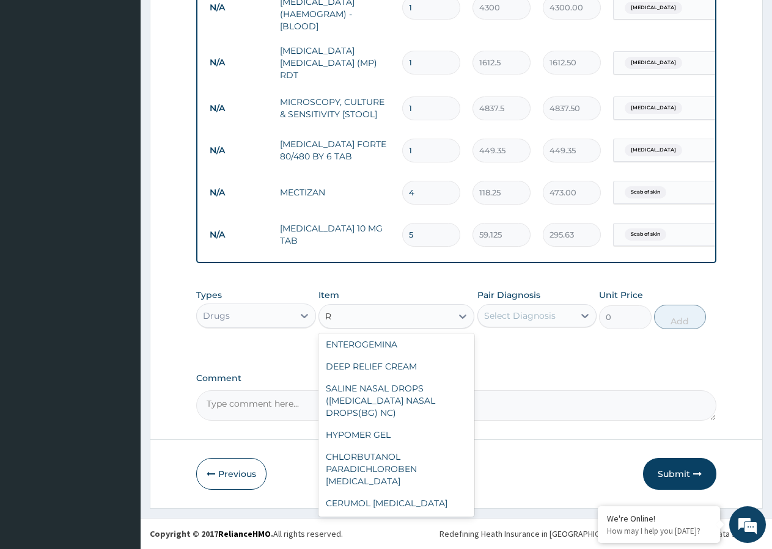
type input "R"
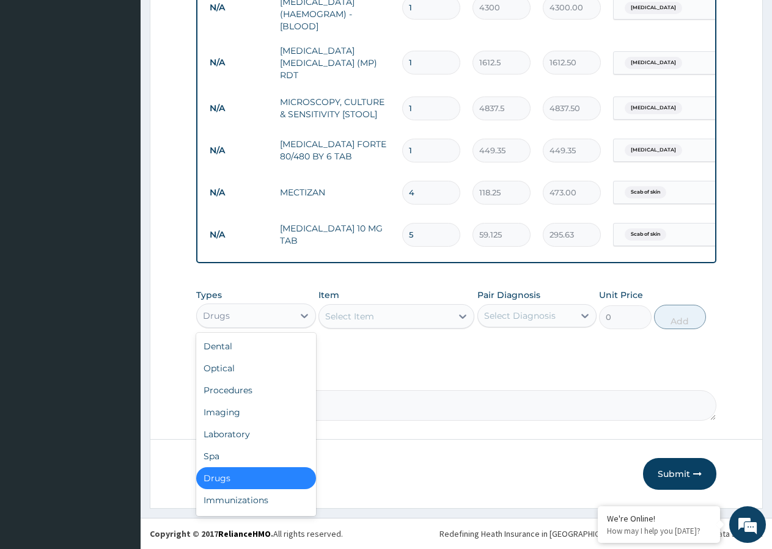
click at [238, 315] on div "Drugs" at bounding box center [245, 316] width 97 height 20
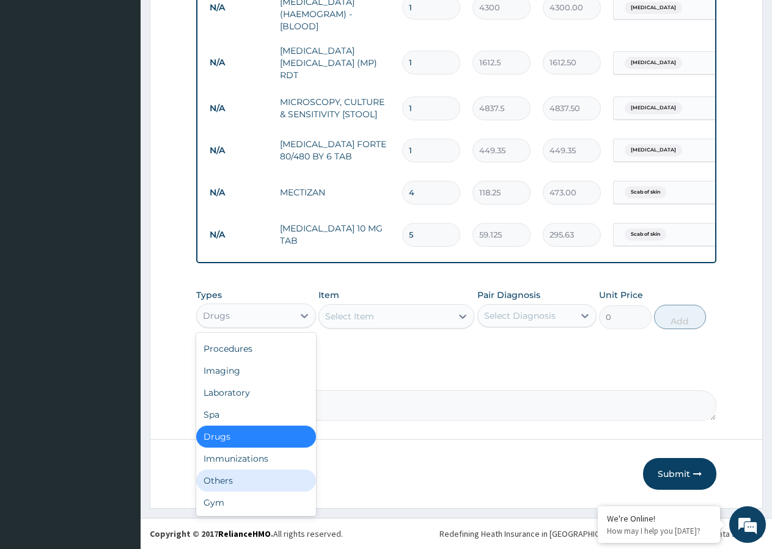
click at [241, 483] on div "Others" at bounding box center [256, 481] width 120 height 22
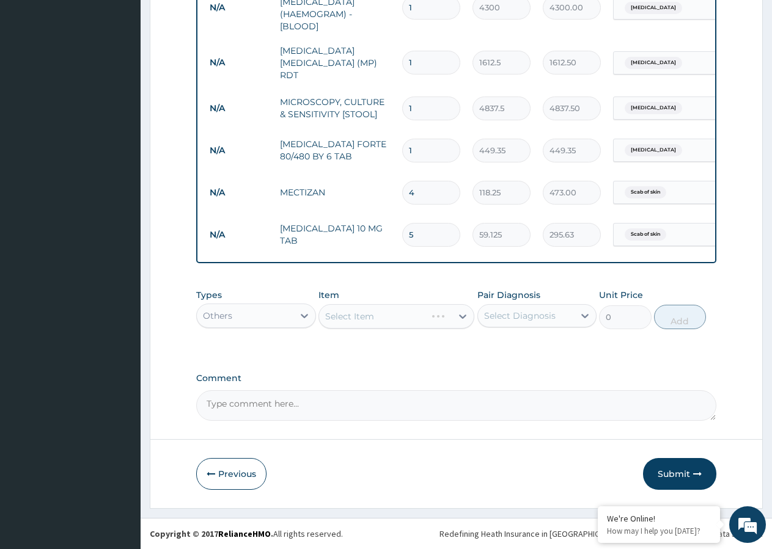
click at [387, 316] on div "Select Item" at bounding box center [396, 316] width 156 height 24
click at [437, 320] on div "Select Item" at bounding box center [396, 316] width 156 height 24
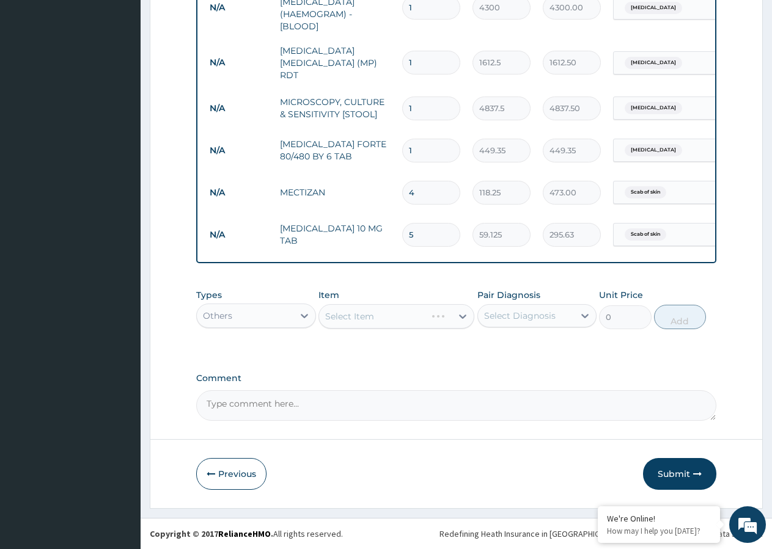
click at [437, 320] on div "Select Item" at bounding box center [396, 316] width 156 height 24
click at [430, 321] on div "Select Item" at bounding box center [396, 316] width 156 height 24
click at [415, 314] on div "Select Item" at bounding box center [385, 317] width 133 height 20
type input "R"
click at [274, 315] on div "Others" at bounding box center [245, 316] width 97 height 20
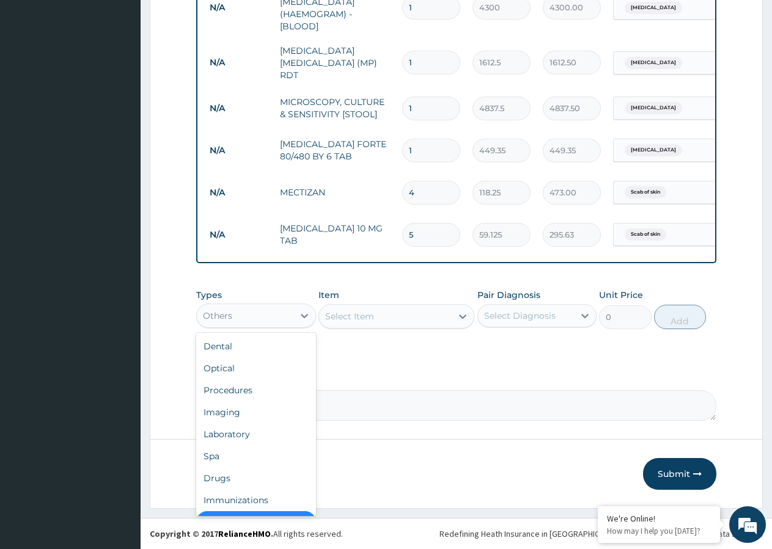
scroll to position [24, 0]
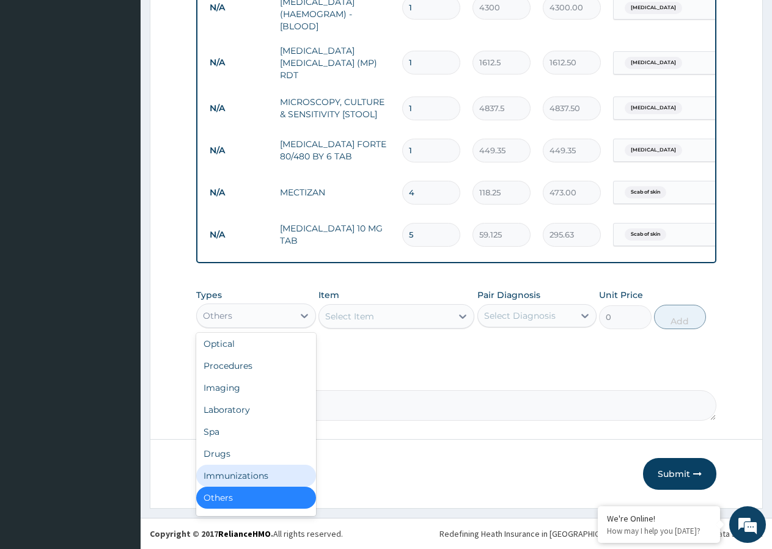
click at [254, 475] on div "Immunizations" at bounding box center [256, 476] width 120 height 22
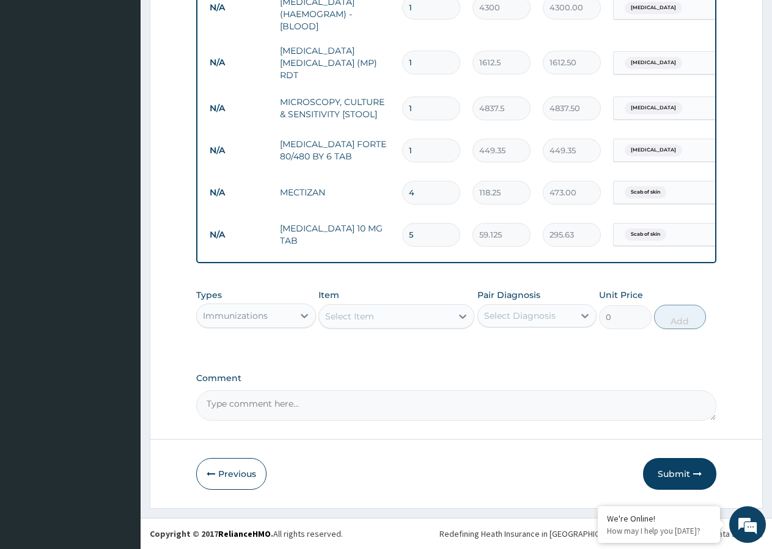
type input "R"
click at [247, 395] on div "Drugs" at bounding box center [256, 390] width 120 height 22
click at [384, 316] on div "Select Item" at bounding box center [396, 316] width 156 height 24
click at [429, 317] on div "Select Item" at bounding box center [396, 316] width 156 height 24
click at [439, 316] on div "Select Item" at bounding box center [385, 317] width 133 height 20
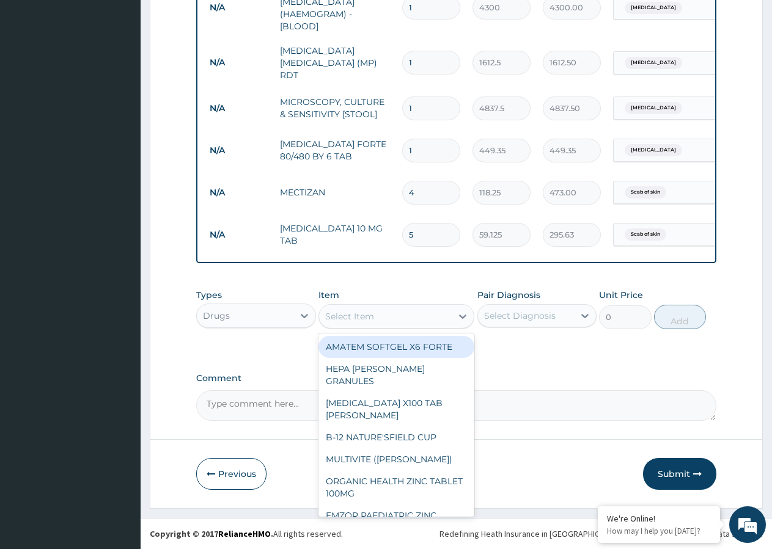
click at [440, 316] on div "Select Item" at bounding box center [385, 317] width 133 height 20
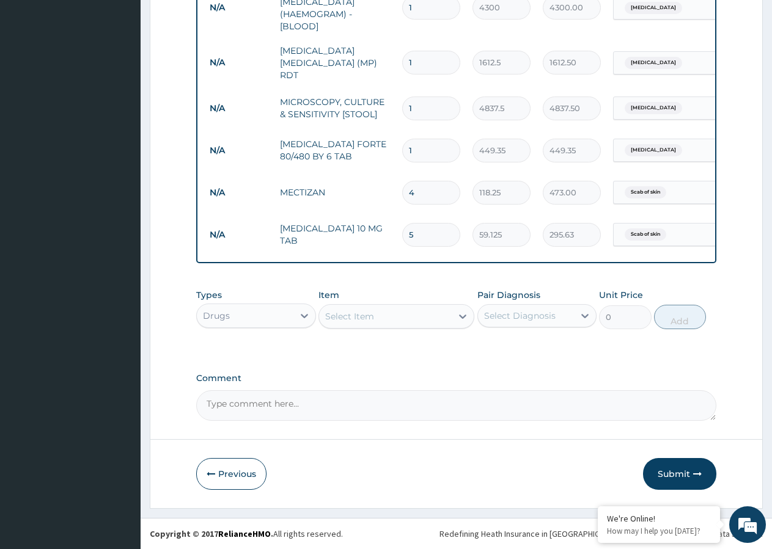
click at [440, 316] on div "Select Item" at bounding box center [385, 317] width 133 height 20
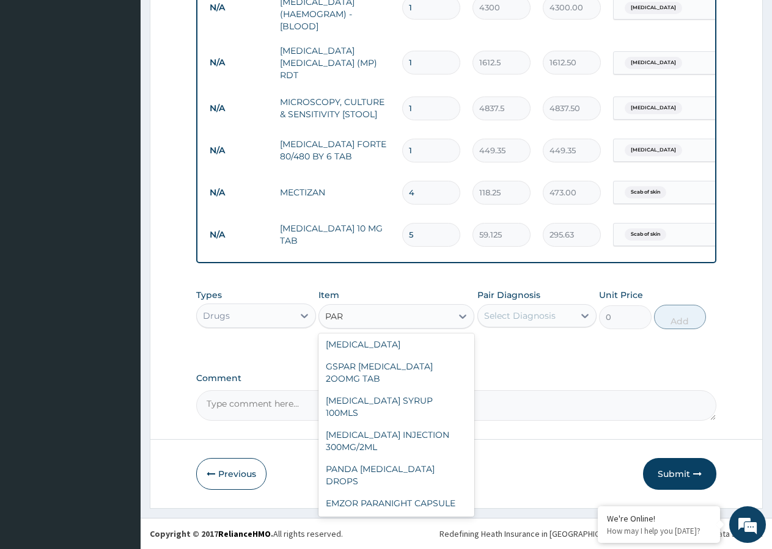
scroll to position [0, 0]
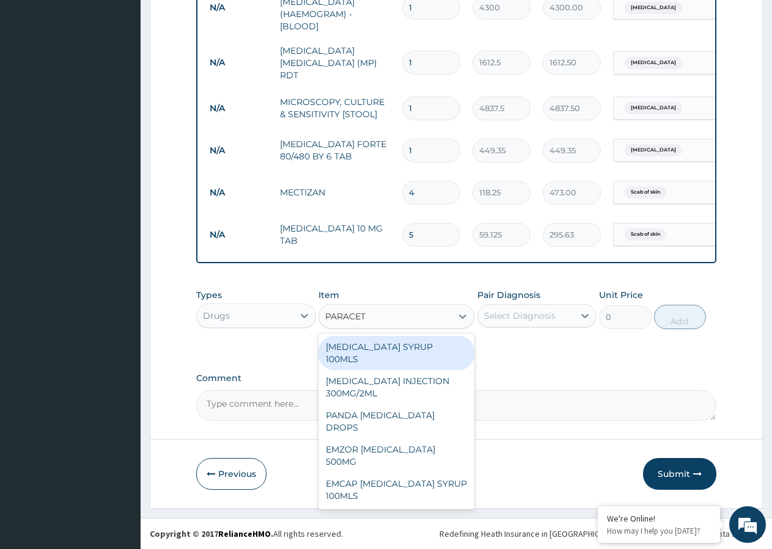
type input "PARACETA"
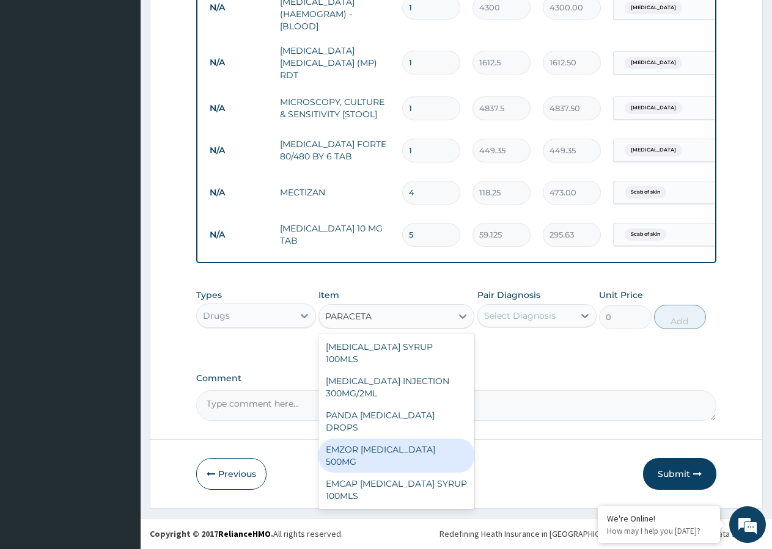
click at [424, 439] on div "EMZOR PARACETAMOL 500MG" at bounding box center [396, 456] width 156 height 34
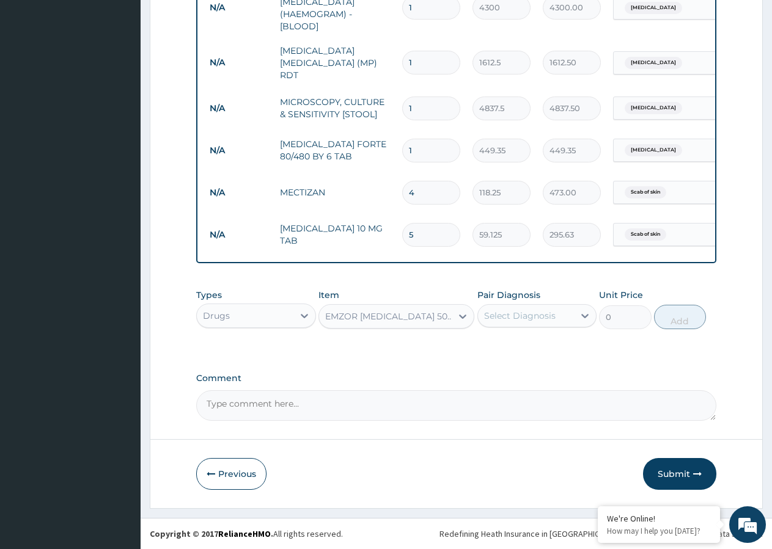
type input "23.65"
click at [524, 313] on div "Select Diagnosis" at bounding box center [519, 316] width 71 height 12
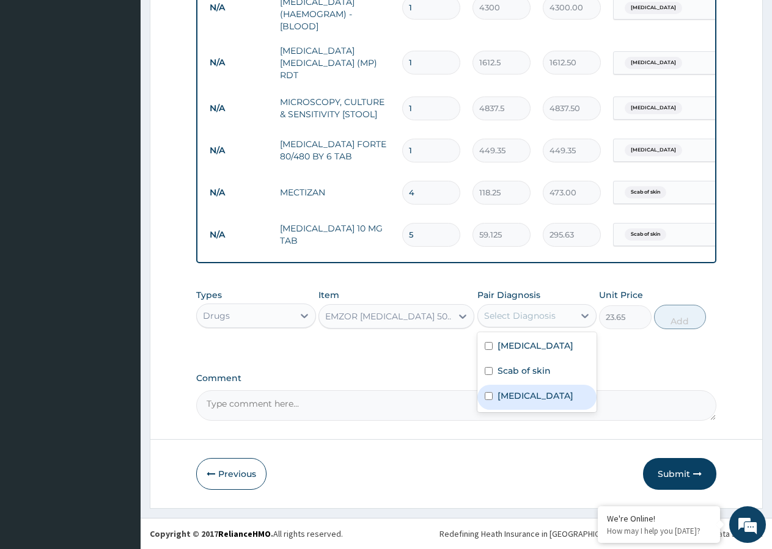
click at [484, 402] on div "Upper respiratory infection" at bounding box center [537, 397] width 120 height 25
checkbox input "true"
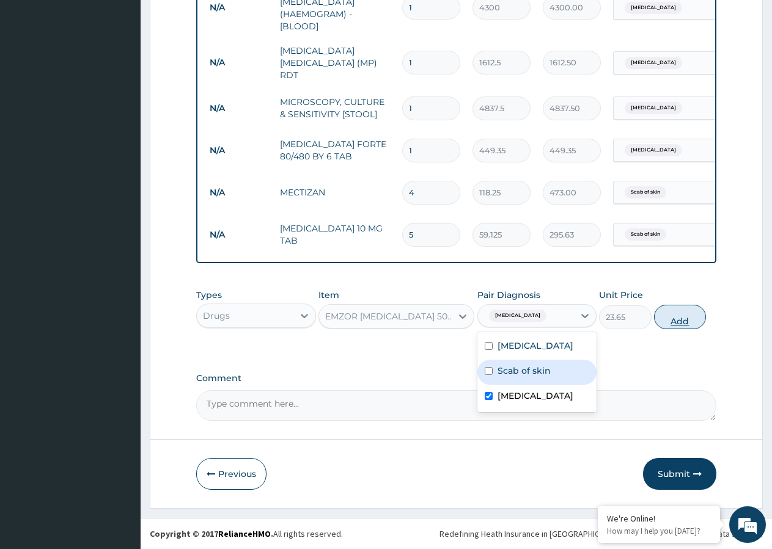
click at [670, 322] on button "Add" at bounding box center [680, 317] width 52 height 24
type input "0"
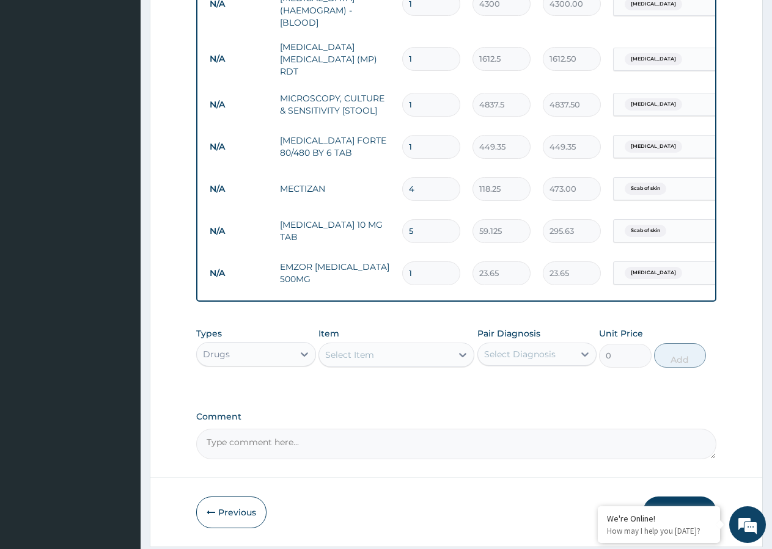
click at [418, 266] on input "1" at bounding box center [431, 273] width 58 height 24
type input "0.00"
type input "2"
type input "47.30"
type input "20"
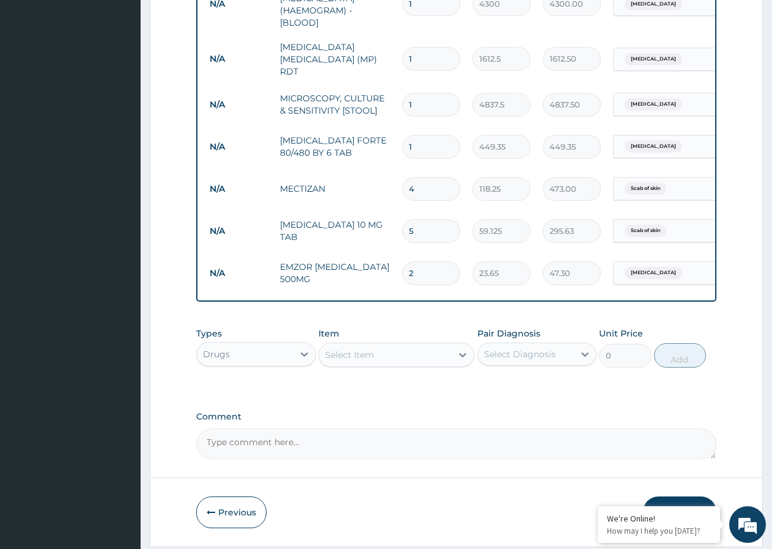
type input "473.00"
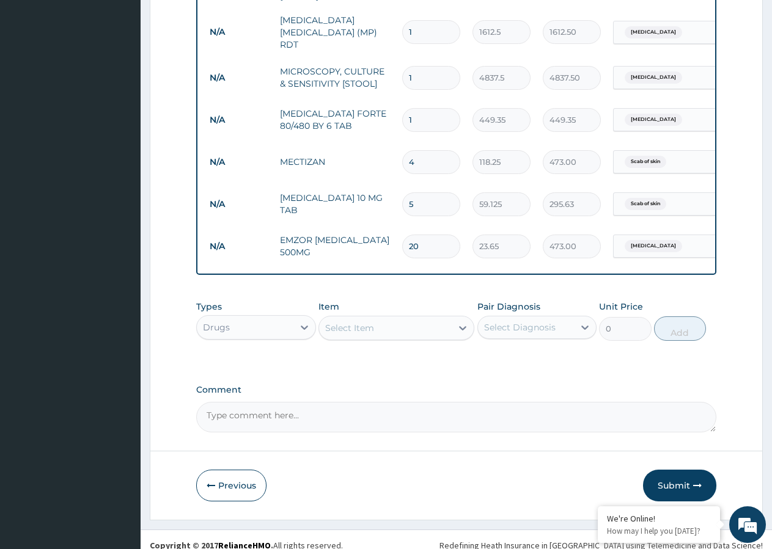
scroll to position [424, 0]
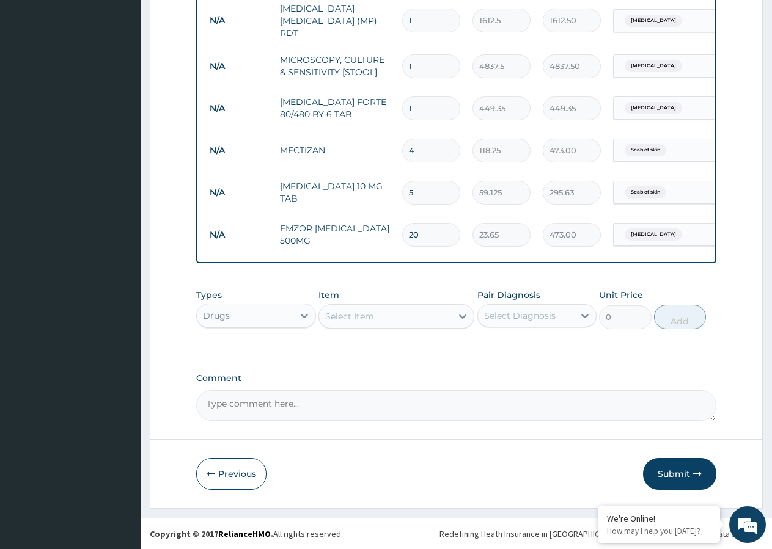
type input "20"
click at [669, 473] on button "Submit" at bounding box center [679, 474] width 73 height 32
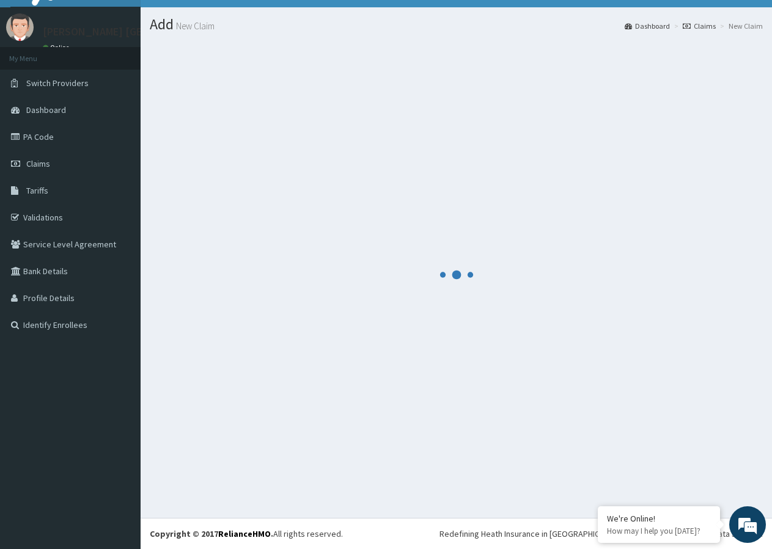
scroll to position [23, 0]
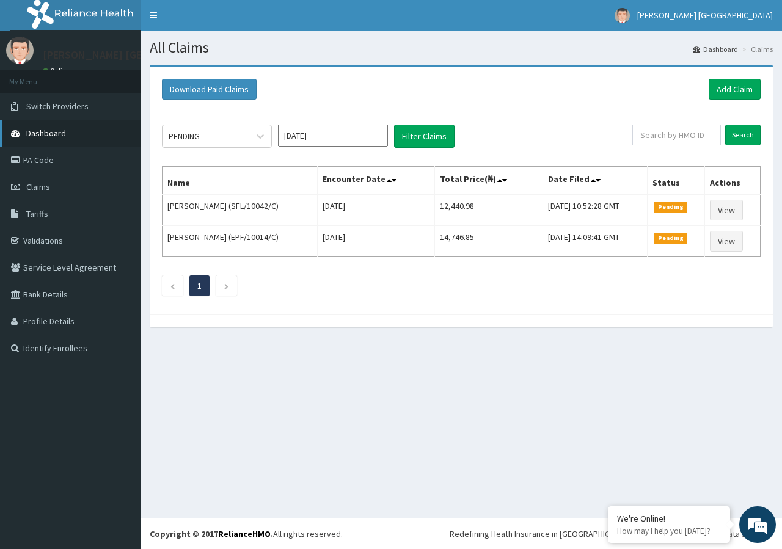
click at [54, 134] on span "Dashboard" at bounding box center [46, 133] width 40 height 11
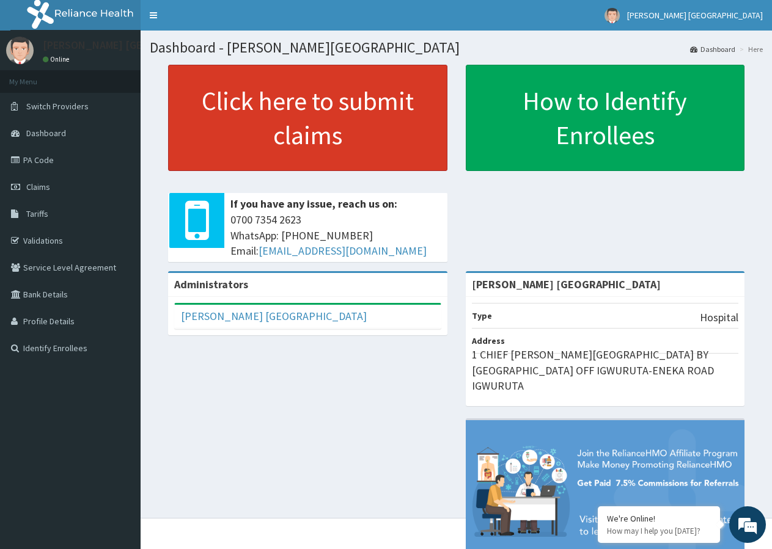
click at [358, 133] on link "Click here to submit claims" at bounding box center [307, 118] width 279 height 106
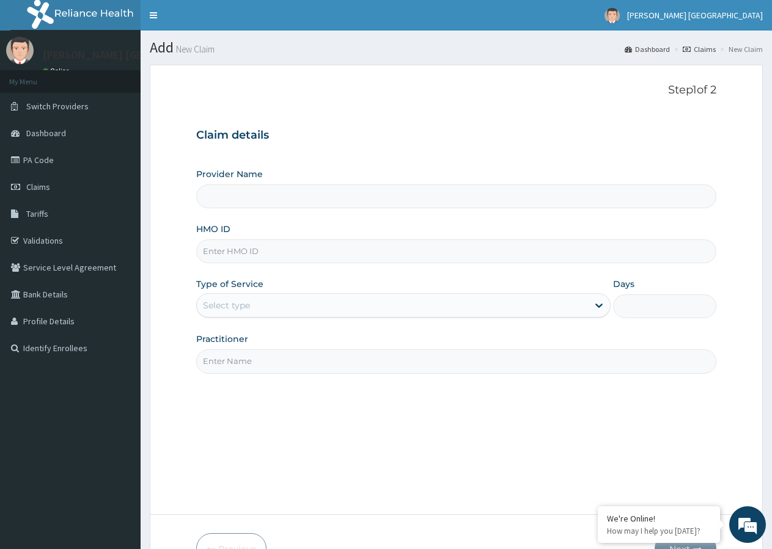
click at [305, 197] on input "Provider Name" at bounding box center [456, 196] width 520 height 24
type input "[PERSON_NAME] [GEOGRAPHIC_DATA]"
click at [264, 201] on input "[PERSON_NAME] [GEOGRAPHIC_DATA]" at bounding box center [456, 196] width 520 height 24
click at [261, 255] on input "HMO ID" at bounding box center [456, 251] width 520 height 24
type input "WSD/10030/C"
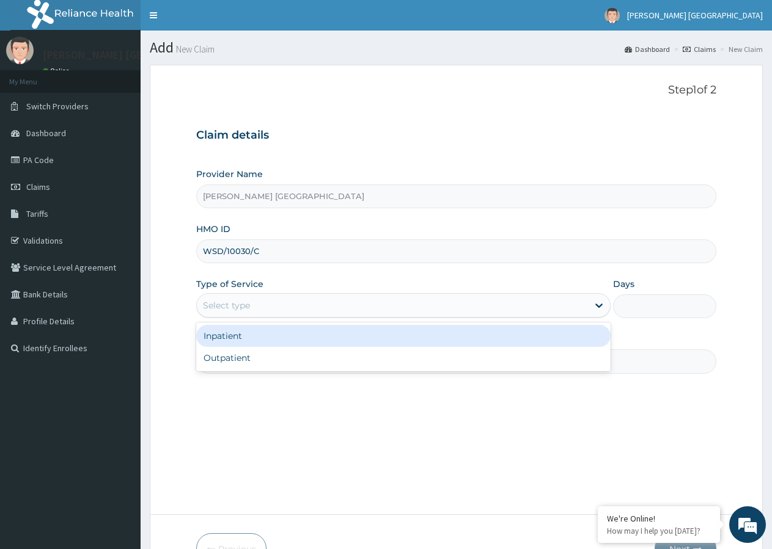
click at [269, 309] on div "Select type" at bounding box center [392, 306] width 390 height 20
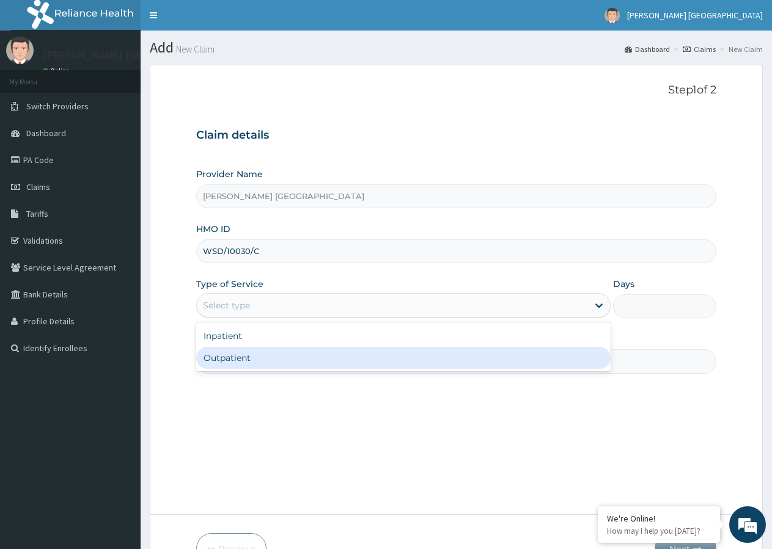
click at [246, 360] on div "Outpatient" at bounding box center [403, 358] width 414 height 22
type input "1"
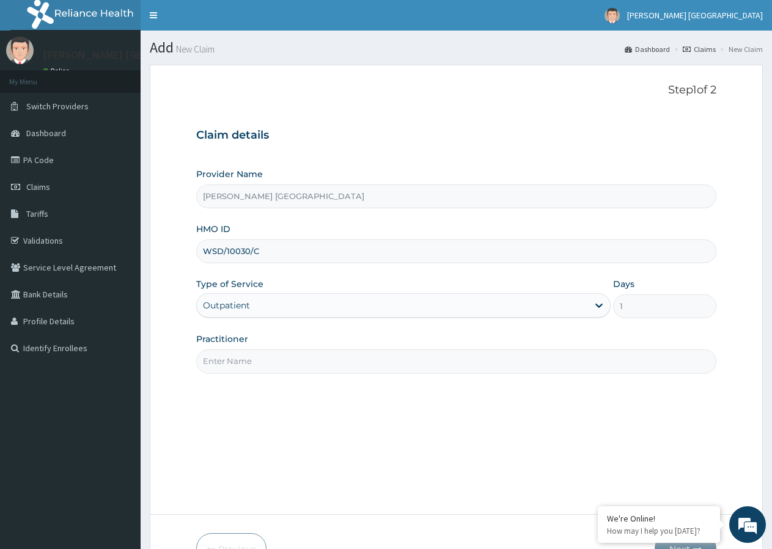
click at [239, 364] on input "Practitioner" at bounding box center [456, 361] width 520 height 24
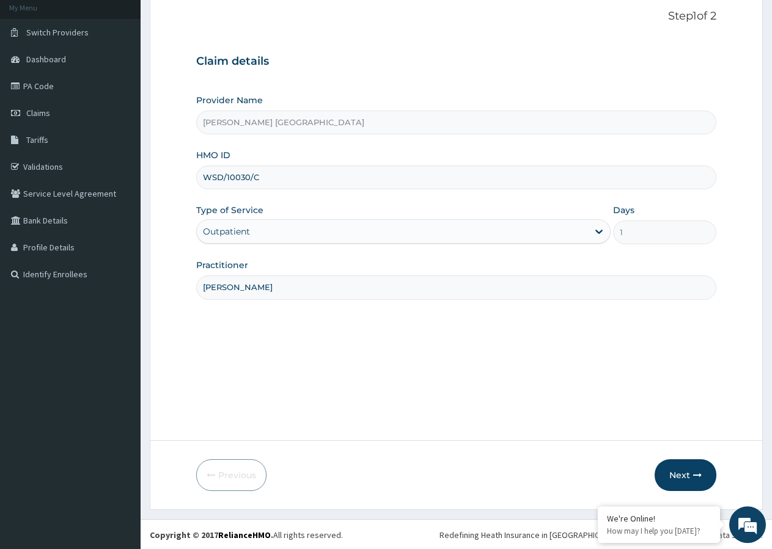
scroll to position [75, 0]
type input "DR BRIGHT"
click at [675, 471] on button "Next" at bounding box center [685, 474] width 62 height 32
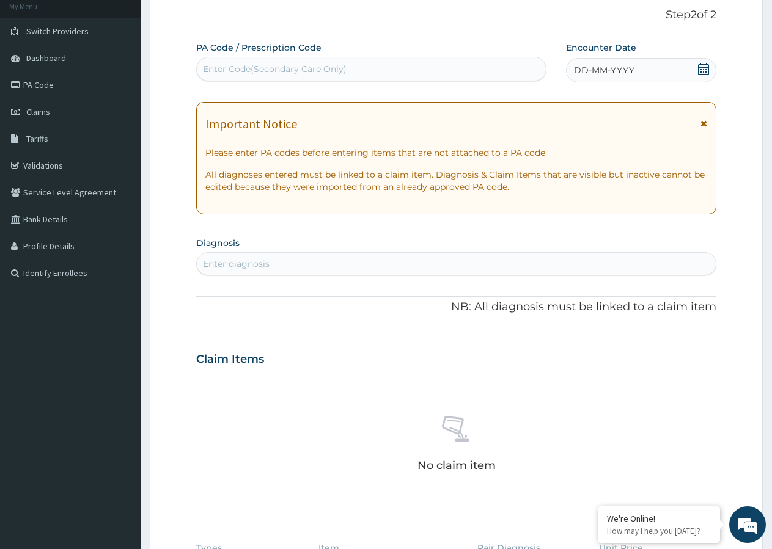
click at [704, 69] on icon at bounding box center [703, 69] width 12 height 12
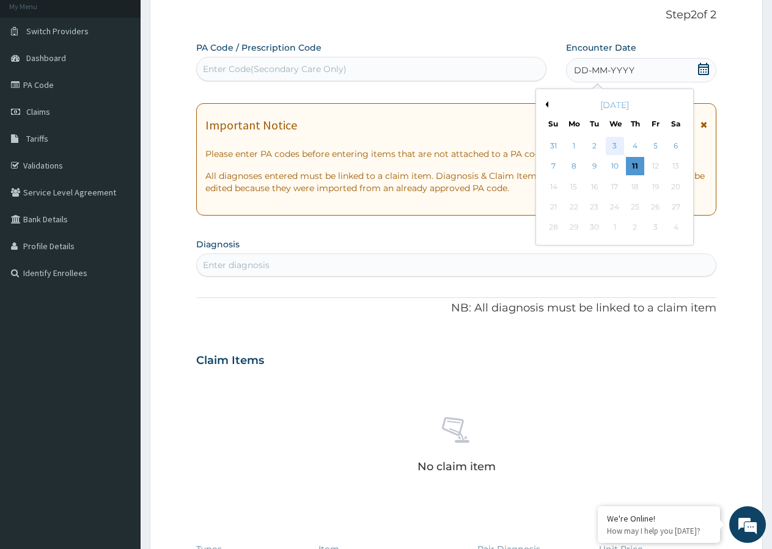
click at [616, 142] on div "3" at bounding box center [614, 146] width 18 height 18
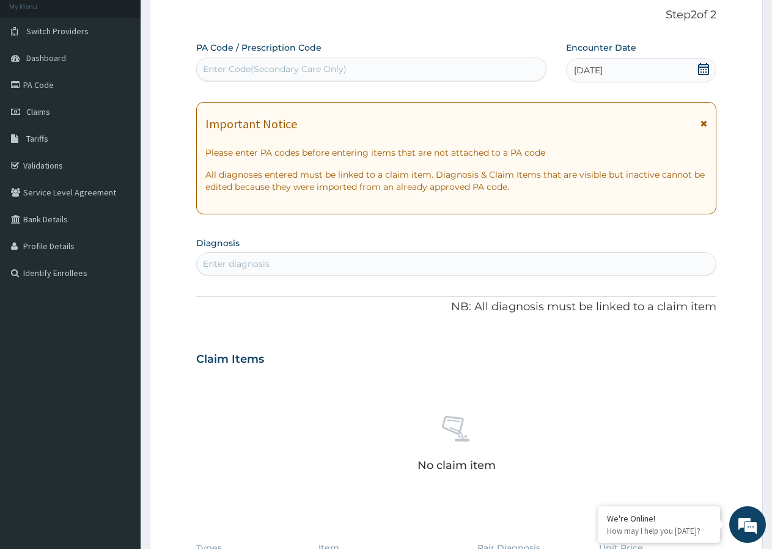
click at [704, 126] on icon at bounding box center [703, 123] width 7 height 9
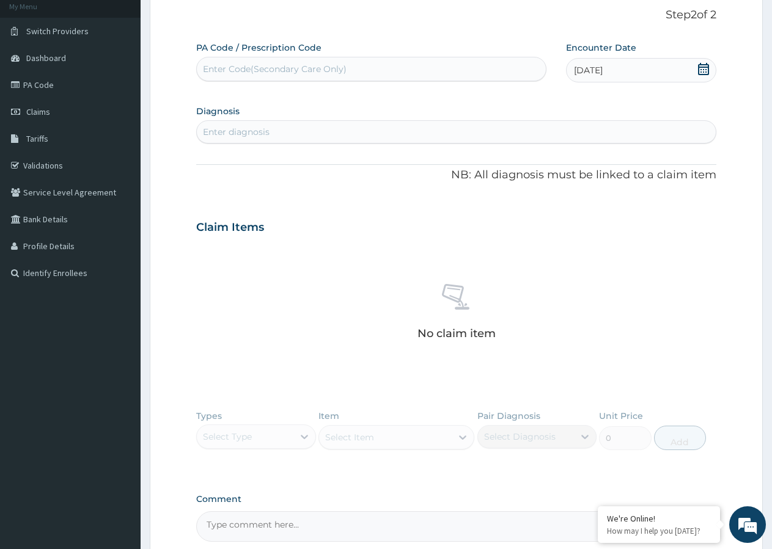
click at [230, 130] on div "Enter diagnosis" at bounding box center [236, 132] width 67 height 12
type input "MALARIA"
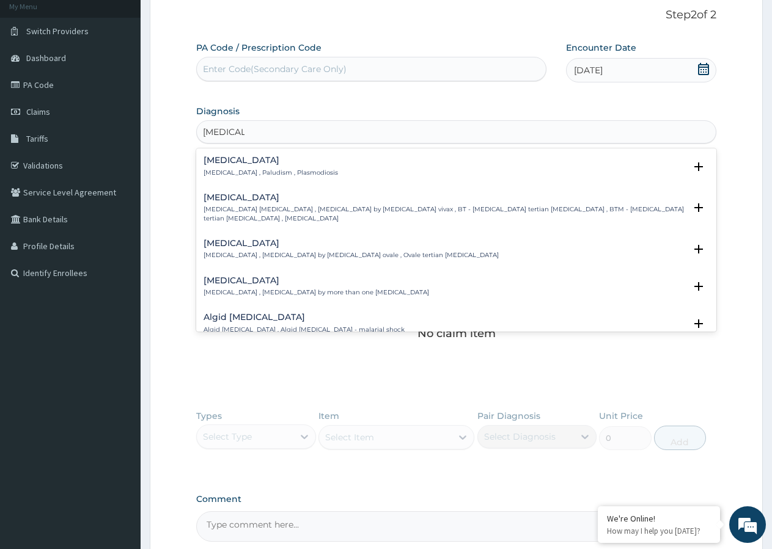
click at [222, 169] on p "Malaria , Paludism , Plasmodiosis" at bounding box center [270, 173] width 134 height 9
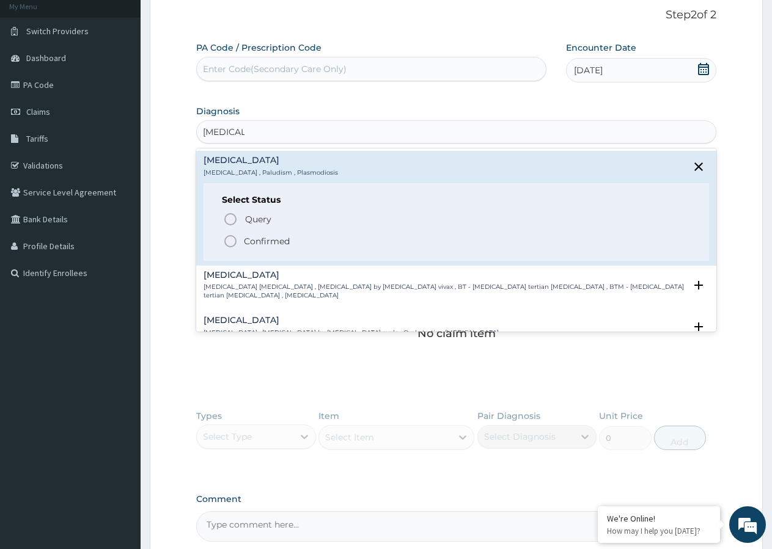
click at [233, 245] on icon "status option filled" at bounding box center [230, 241] width 15 height 15
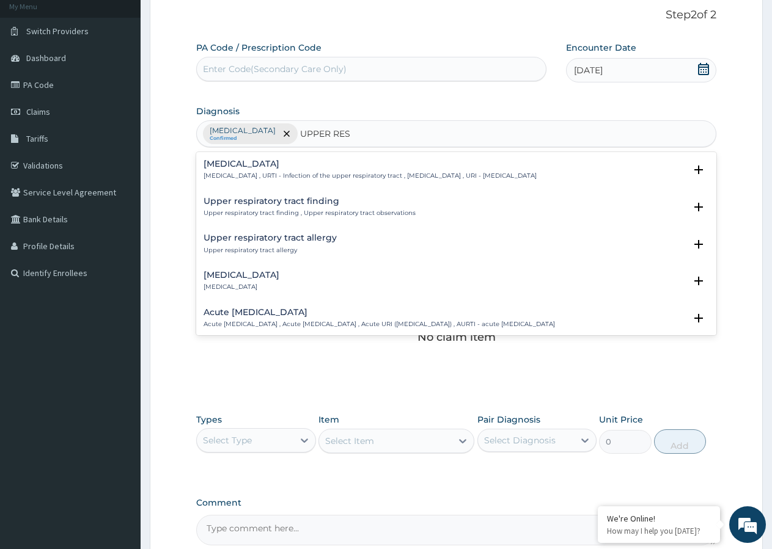
type input "UPPER RESP"
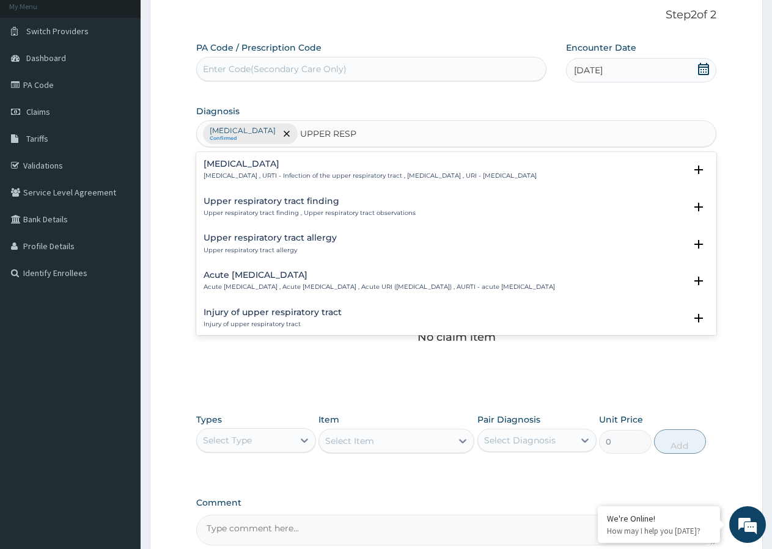
click at [267, 172] on div "Upper respiratory infection Upper respiratory infection , URTI - Infection of t…" at bounding box center [369, 169] width 333 height 21
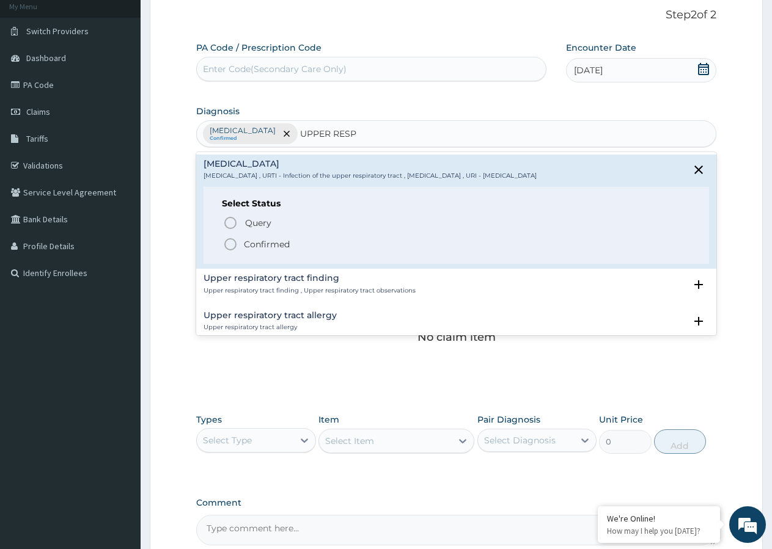
click at [230, 243] on icon "status option filled" at bounding box center [230, 244] width 15 height 15
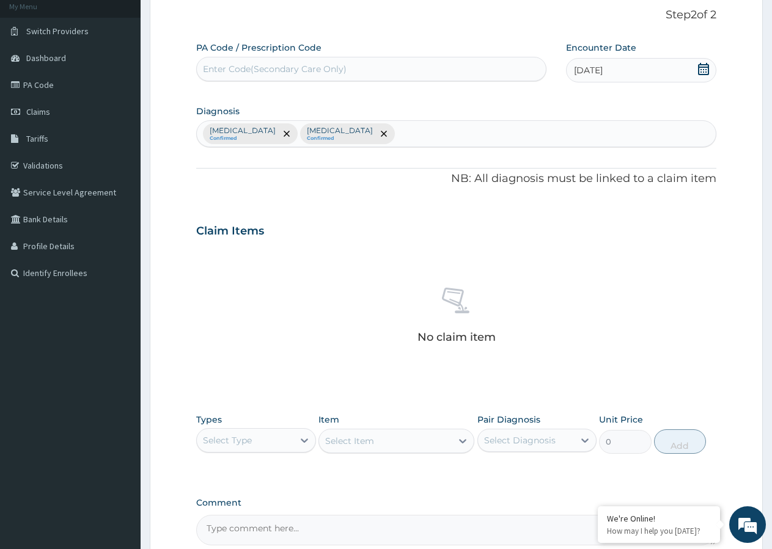
click at [250, 443] on div "Select Type" at bounding box center [227, 440] width 49 height 12
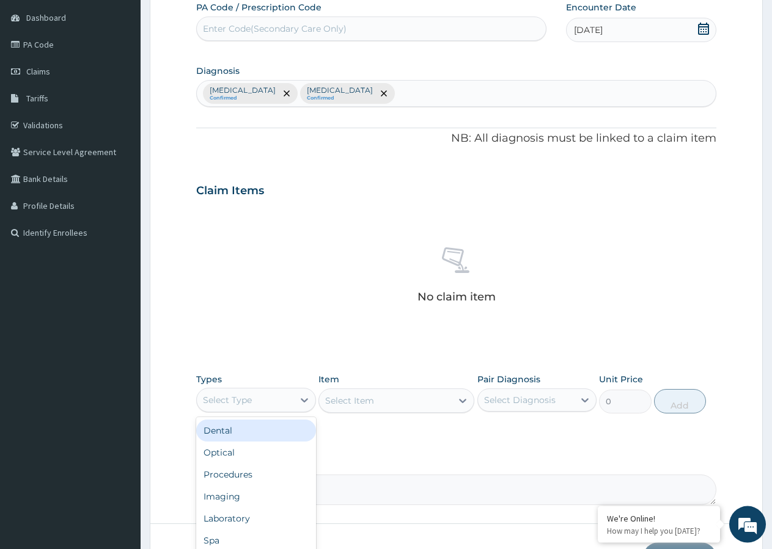
scroll to position [137, 0]
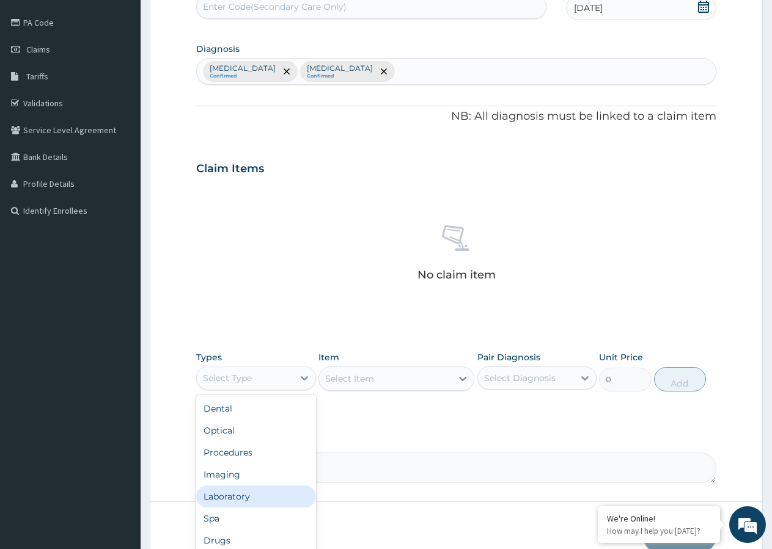
click at [242, 494] on div "Laboratory" at bounding box center [256, 497] width 120 height 22
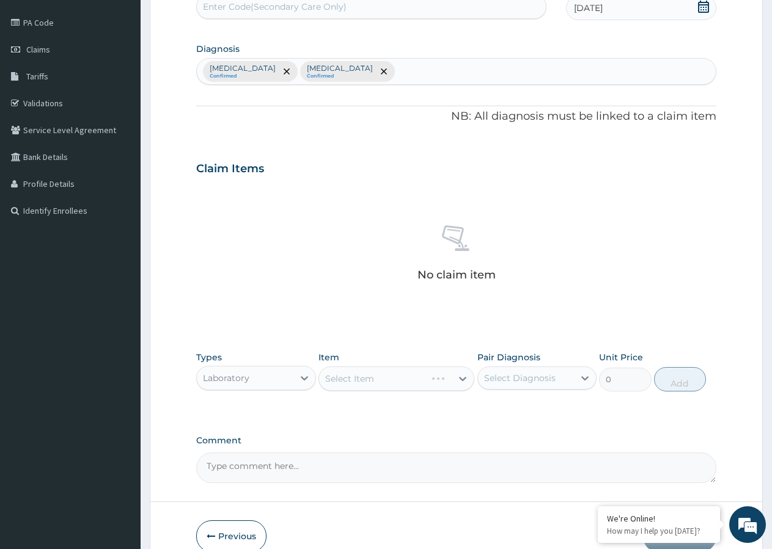
click at [385, 379] on div "Select Item" at bounding box center [396, 379] width 156 height 24
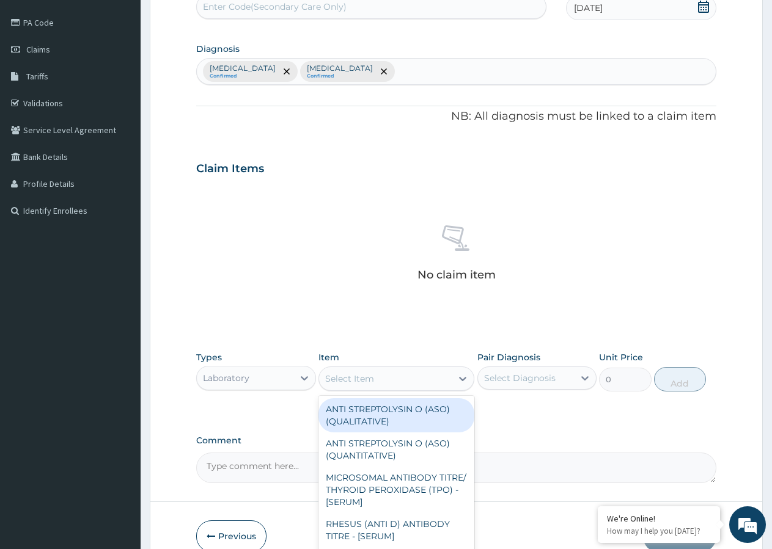
click at [415, 381] on div "Select Item" at bounding box center [385, 379] width 133 height 20
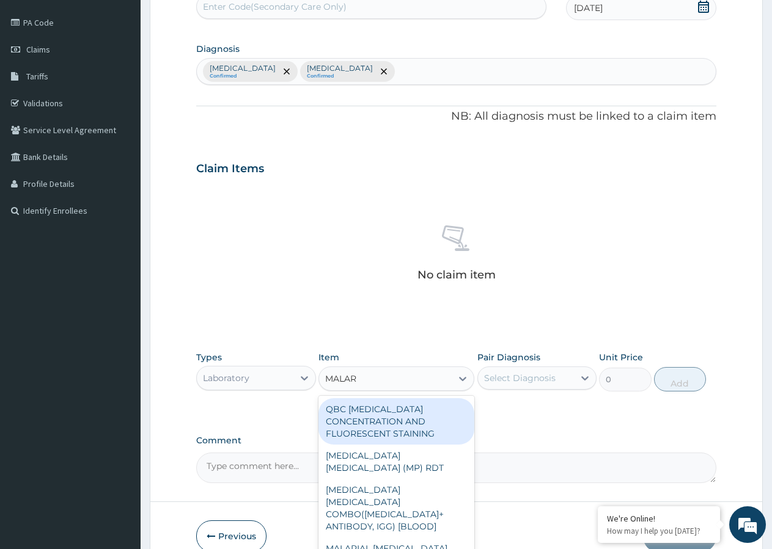
type input "MALARI"
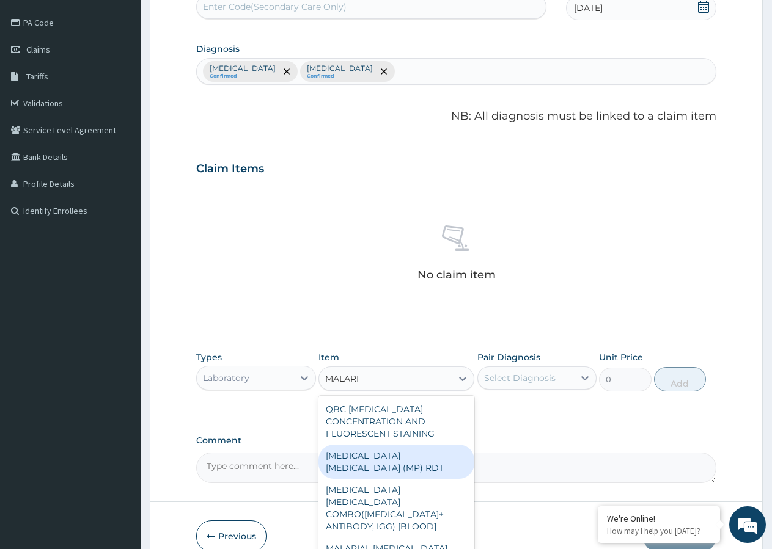
click at [411, 456] on div "[MEDICAL_DATA] [MEDICAL_DATA] (MP) RDT" at bounding box center [396, 462] width 156 height 34
type input "1612.5"
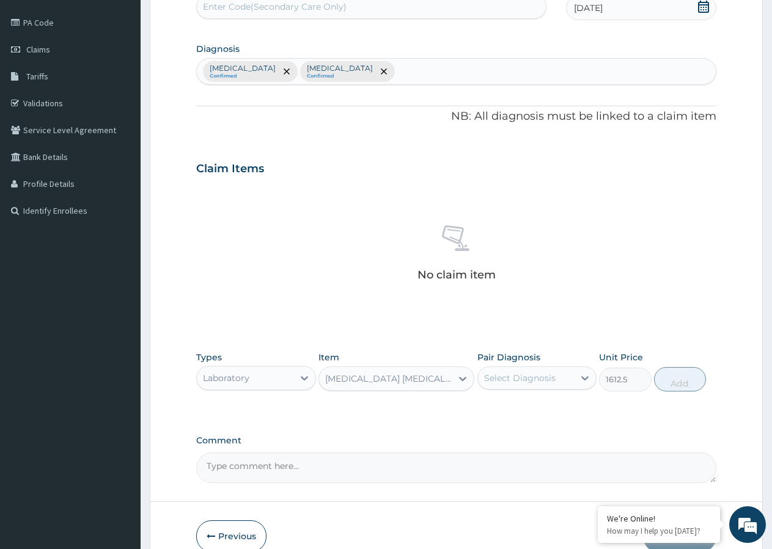
click at [528, 379] on div "Select Diagnosis" at bounding box center [519, 378] width 71 height 12
click at [489, 408] on input "checkbox" at bounding box center [488, 408] width 8 height 8
checkbox input "true"
click at [690, 385] on button "Add" at bounding box center [680, 379] width 52 height 24
type input "0"
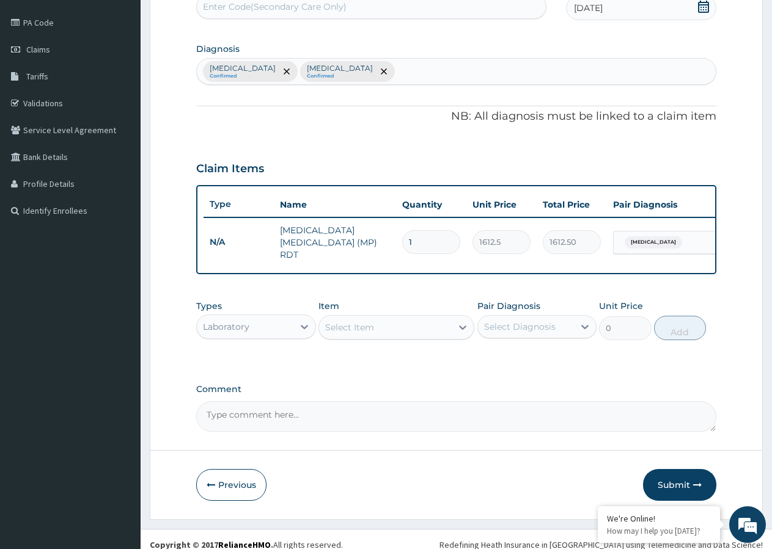
click at [374, 323] on div "Select Item" at bounding box center [385, 328] width 133 height 20
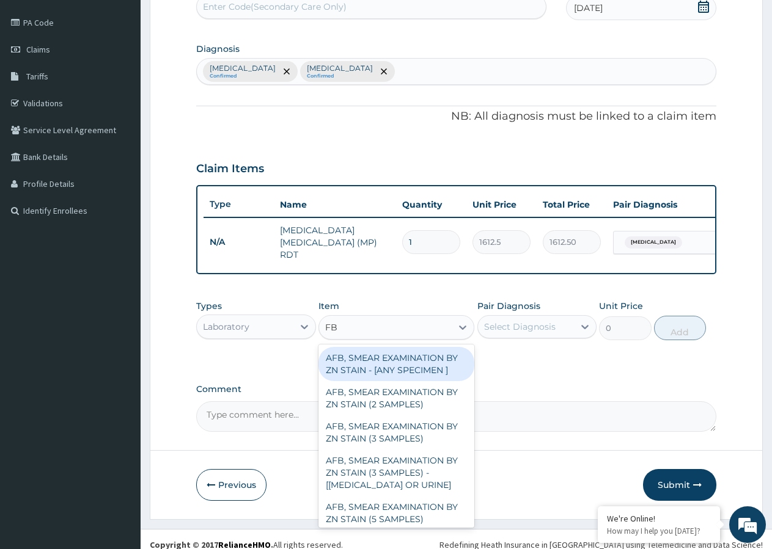
type input "FBC"
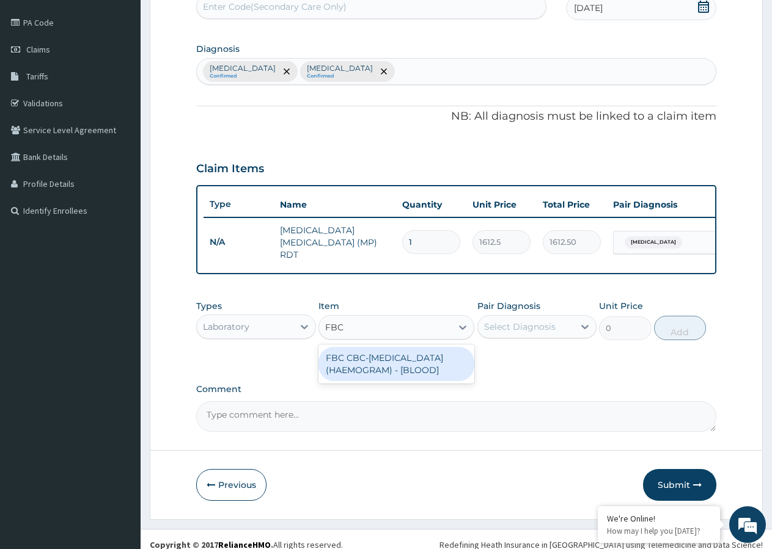
click at [379, 372] on div "FBC CBC-[MEDICAL_DATA] (HAEMOGRAM) - [BLOOD]" at bounding box center [396, 364] width 156 height 34
type input "4300"
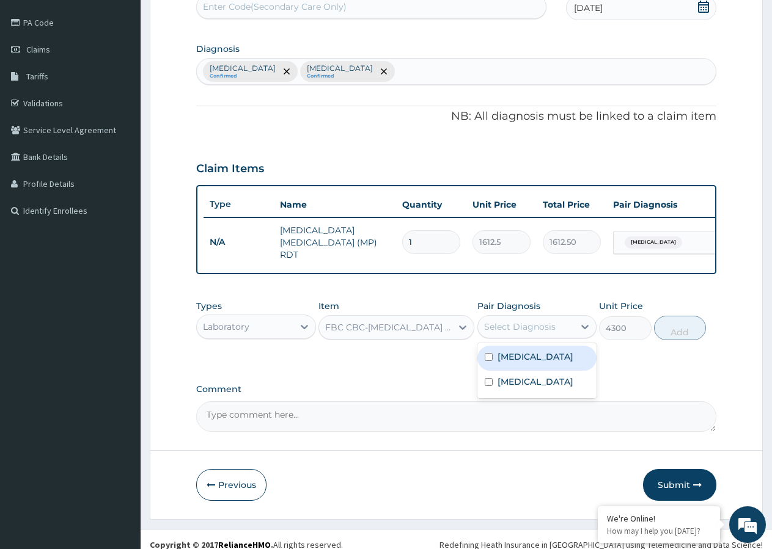
click at [529, 330] on div "Select Diagnosis" at bounding box center [519, 327] width 71 height 12
click at [488, 386] on input "checkbox" at bounding box center [488, 382] width 8 height 8
checkbox input "true"
click at [679, 335] on button "Add" at bounding box center [680, 328] width 52 height 24
type input "0"
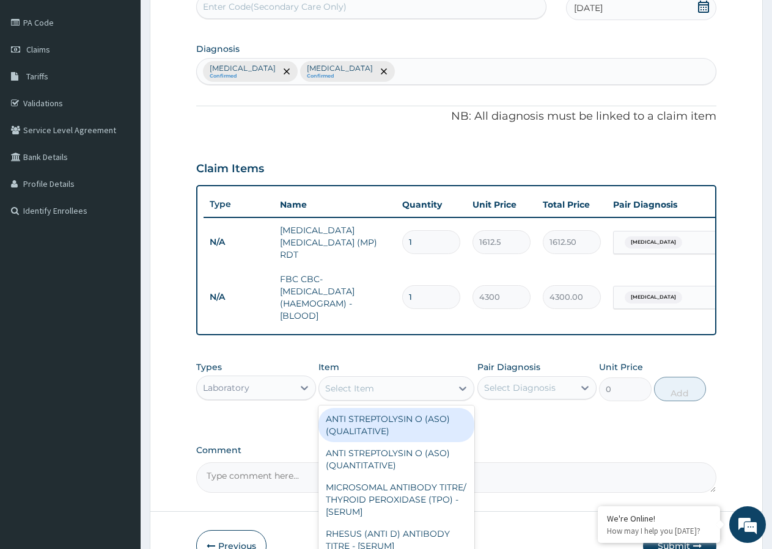
click at [369, 395] on div "Select Item" at bounding box center [349, 388] width 49 height 12
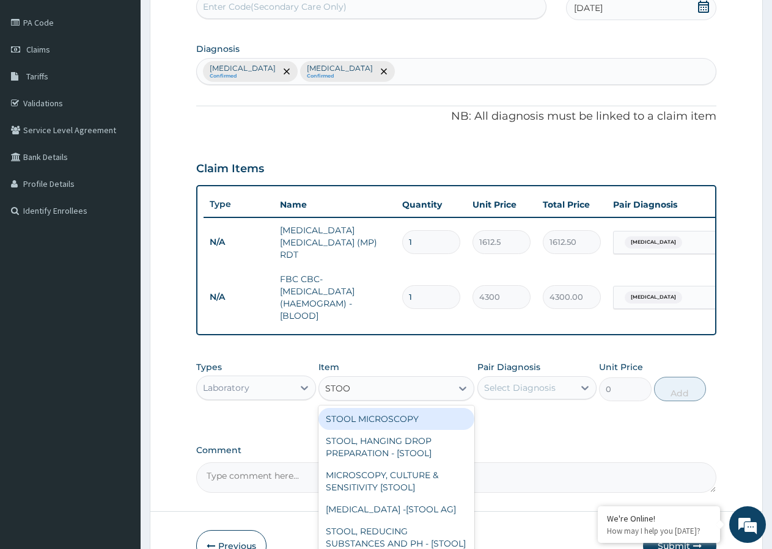
type input "STOOL"
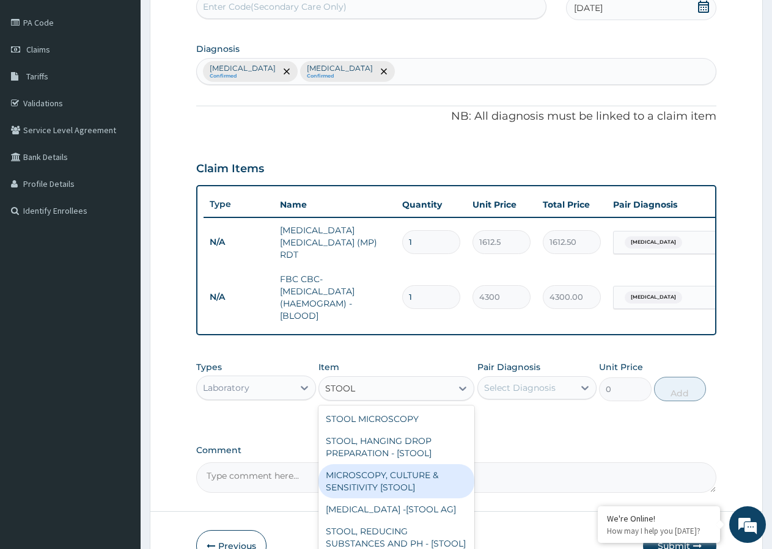
click at [381, 488] on div "MICROSCOPY, CULTURE & SENSITIVITY [STOOL]" at bounding box center [396, 481] width 156 height 34
type input "4837.5"
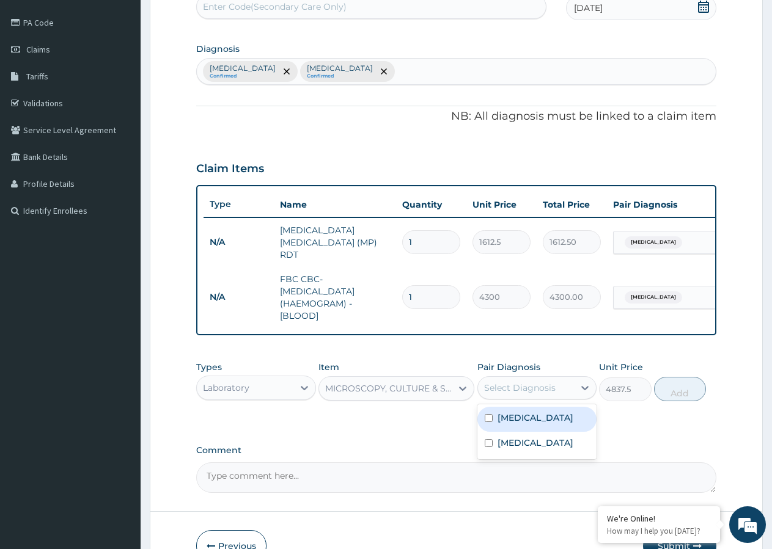
click at [513, 394] on div "Select Diagnosis" at bounding box center [519, 388] width 71 height 12
click at [490, 447] on input "checkbox" at bounding box center [488, 443] width 8 height 8
checkbox input "true"
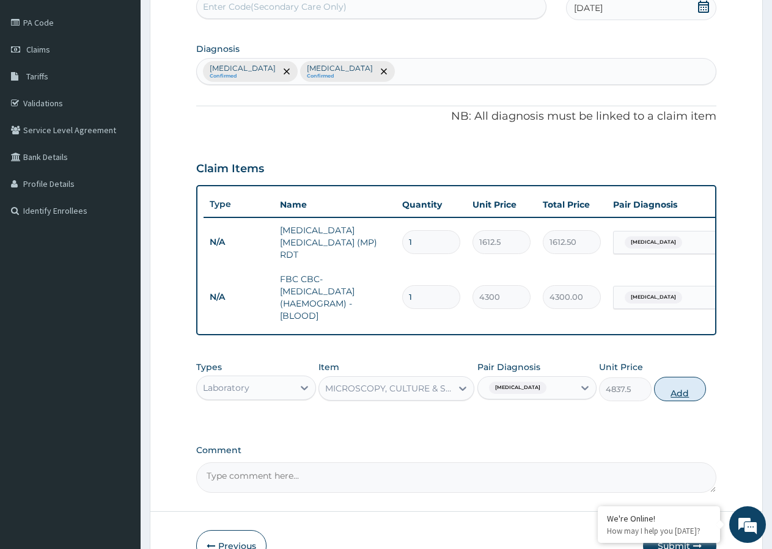
click at [688, 396] on button "Add" at bounding box center [680, 389] width 52 height 24
type input "0"
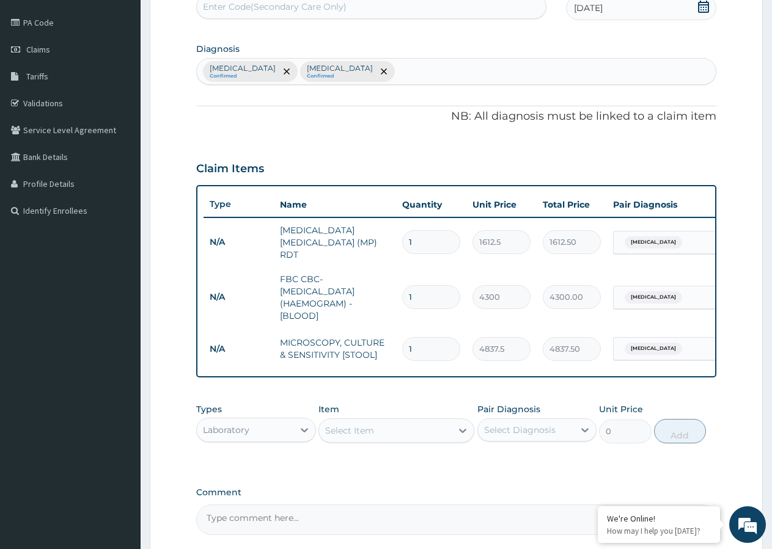
click at [262, 428] on div "Laboratory" at bounding box center [245, 430] width 97 height 20
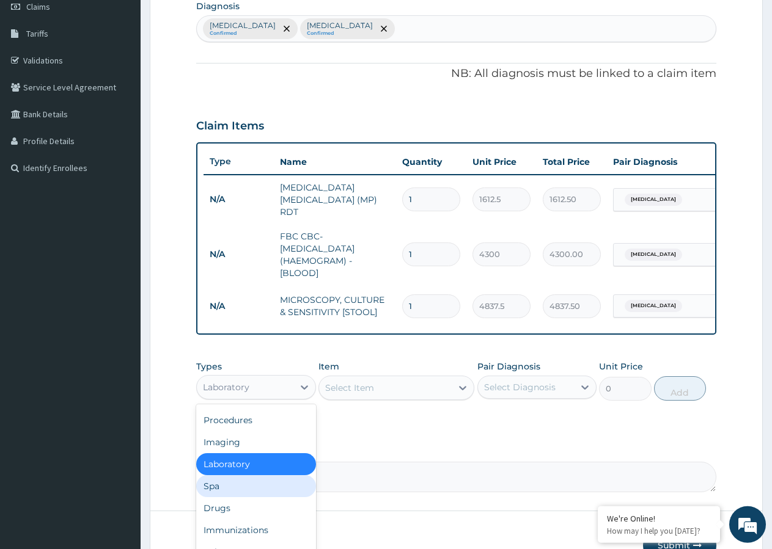
scroll to position [200, 0]
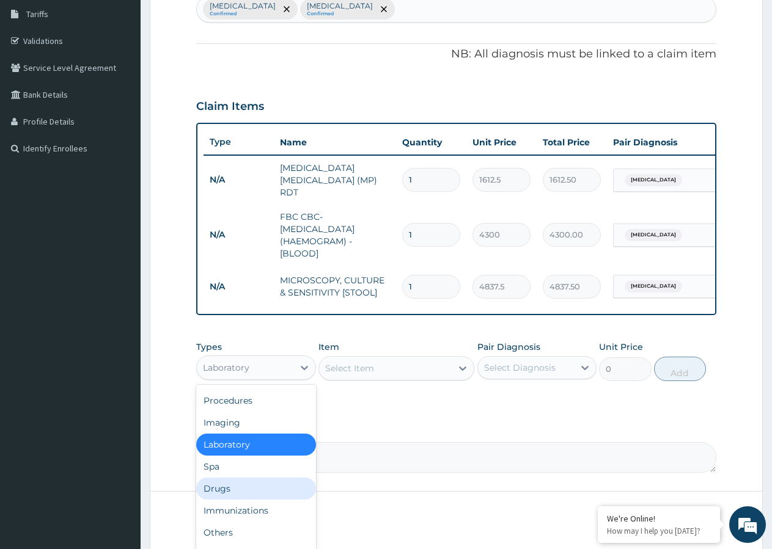
click at [240, 495] on div "Drugs" at bounding box center [256, 489] width 120 height 22
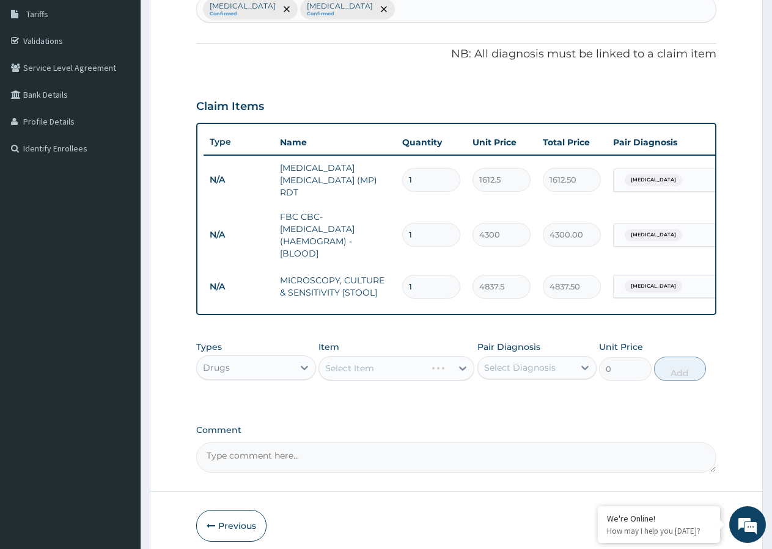
click at [414, 381] on div "Select Item" at bounding box center [396, 368] width 156 height 24
click at [417, 376] on div "Select Item" at bounding box center [396, 368] width 156 height 24
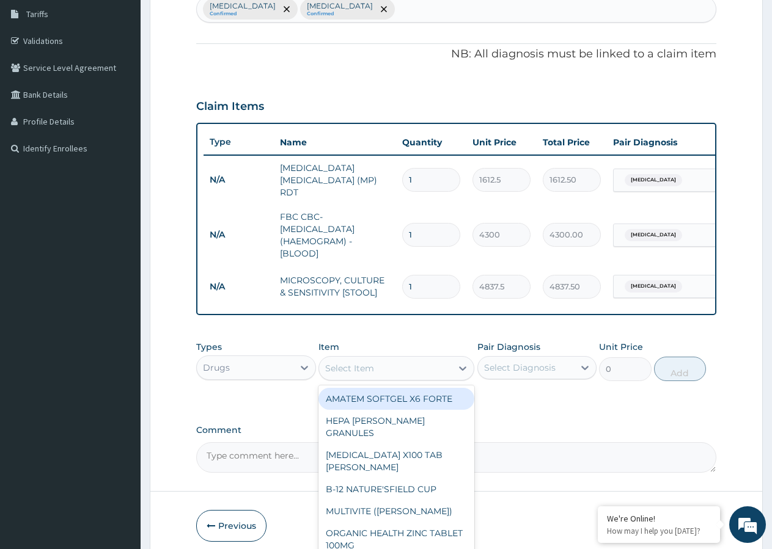
click at [417, 376] on div "Select Item" at bounding box center [385, 369] width 133 height 20
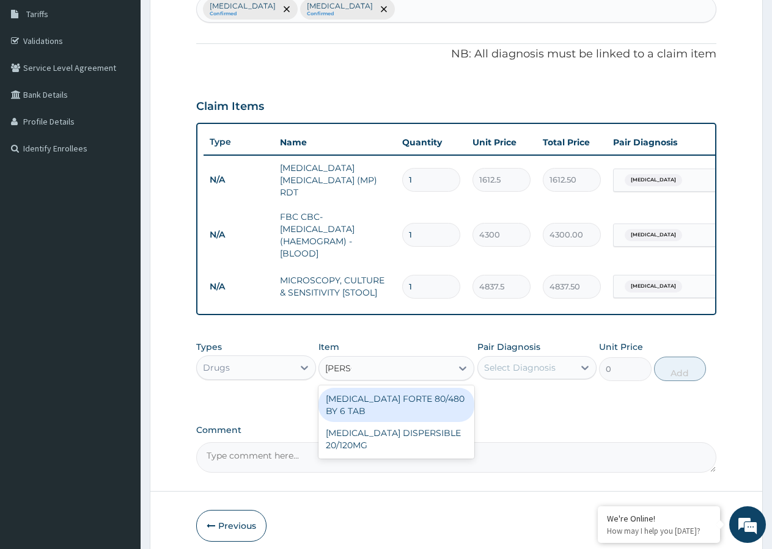
type input "COART"
click at [378, 404] on div "[MEDICAL_DATA] FORTE 80/480 BY 6 TAB" at bounding box center [396, 405] width 156 height 34
type input "449.35"
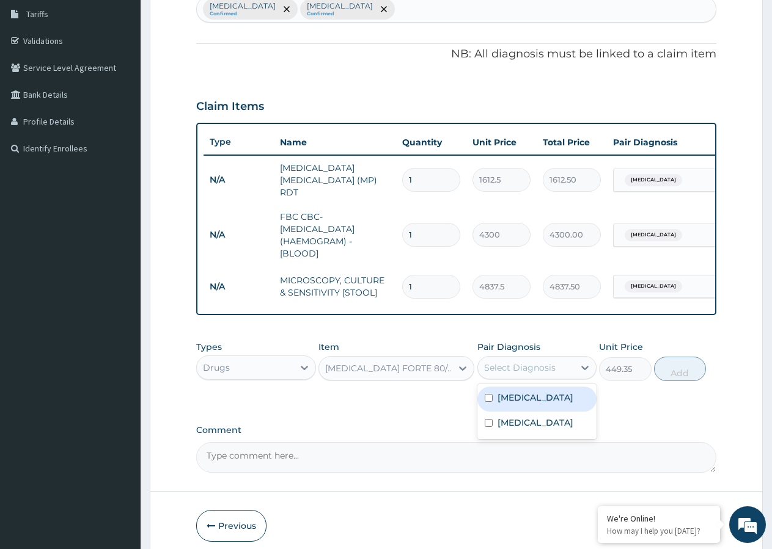
click at [511, 368] on div "Select Diagnosis" at bounding box center [519, 368] width 71 height 12
click at [488, 402] on input "checkbox" at bounding box center [488, 398] width 8 height 8
checkbox input "true"
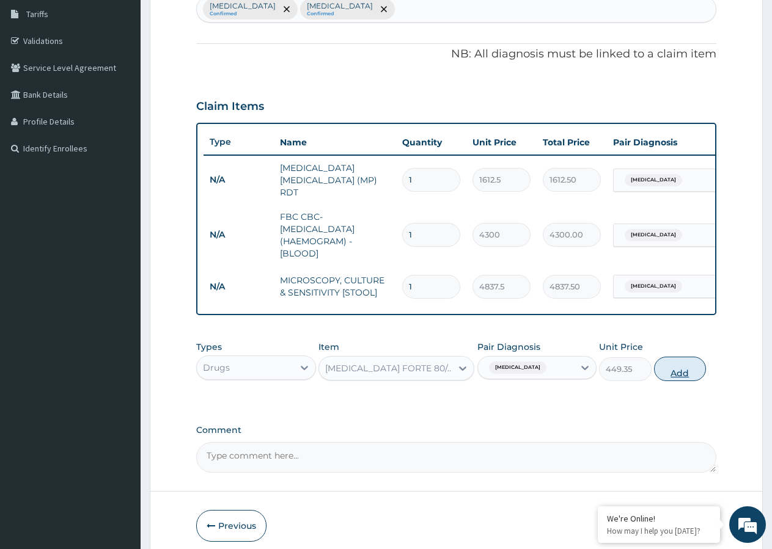
click at [679, 373] on button "Add" at bounding box center [680, 369] width 52 height 24
type input "0"
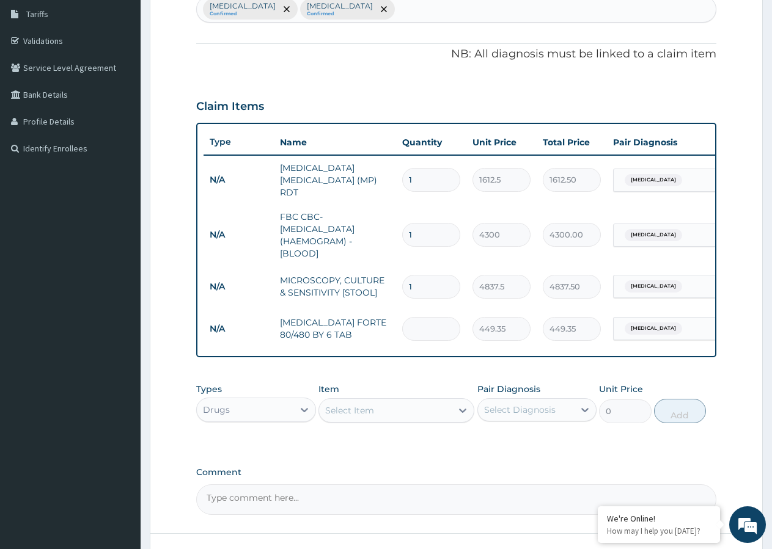
type input "0.00"
type input "6"
type input "2696.10"
type input "6"
click at [390, 417] on div "Select Item" at bounding box center [385, 411] width 133 height 20
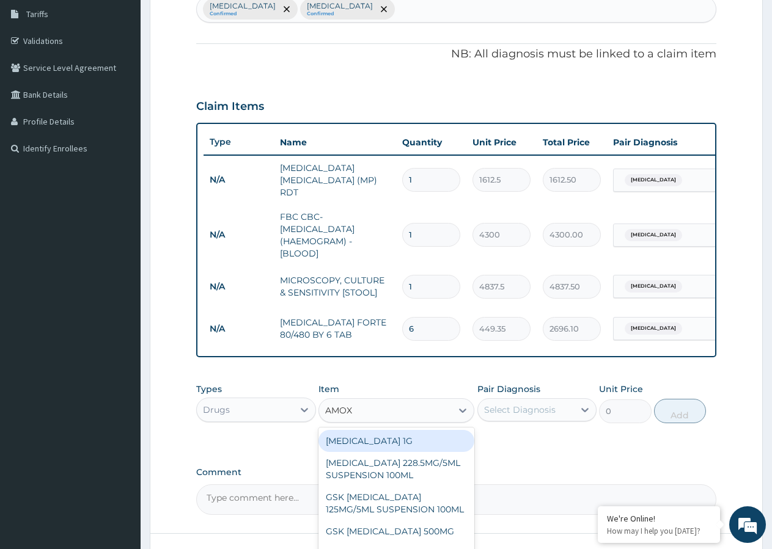
type input "AMOXI"
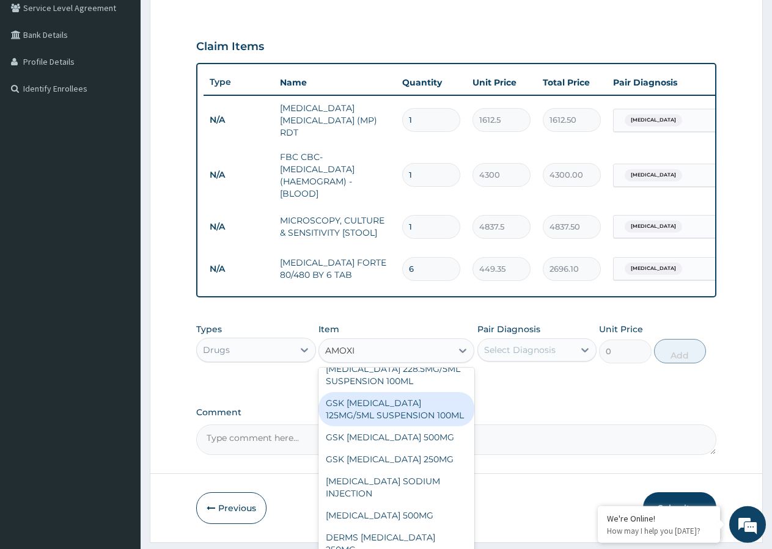
scroll to position [297, 0]
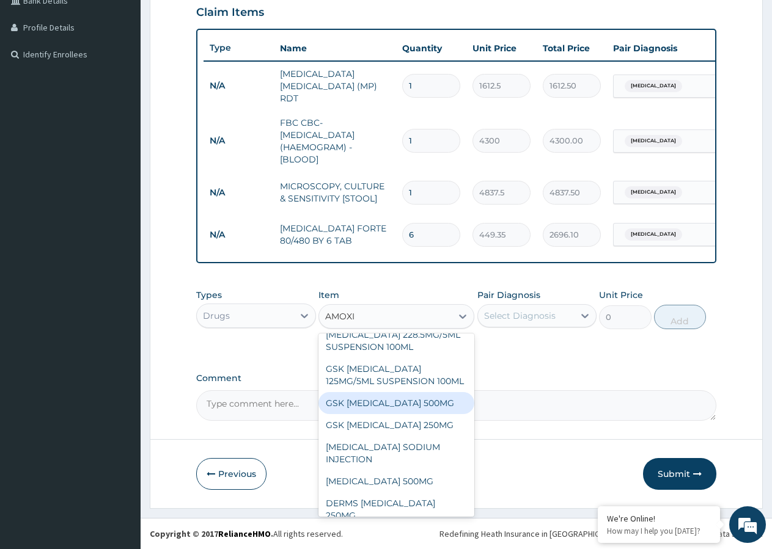
click at [386, 406] on div "GSK AMOXIL 500MG" at bounding box center [396, 403] width 156 height 22
type input "59.125"
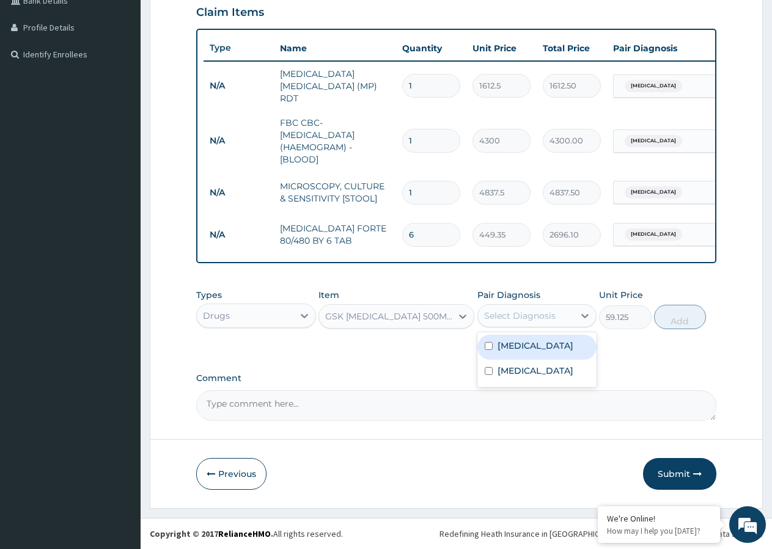
click at [511, 316] on div "Select Diagnosis" at bounding box center [519, 316] width 71 height 12
click at [488, 375] on input "checkbox" at bounding box center [488, 371] width 8 height 8
checkbox input "true"
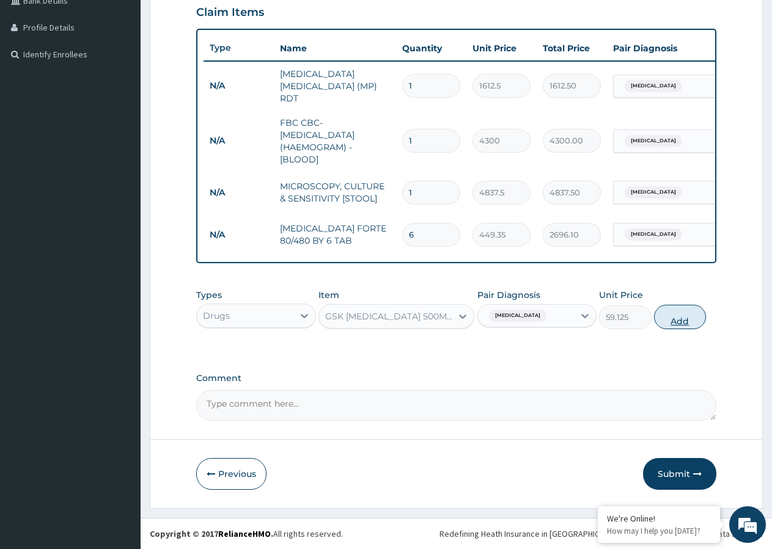
click at [684, 319] on button "Add" at bounding box center [680, 317] width 52 height 24
type input "0"
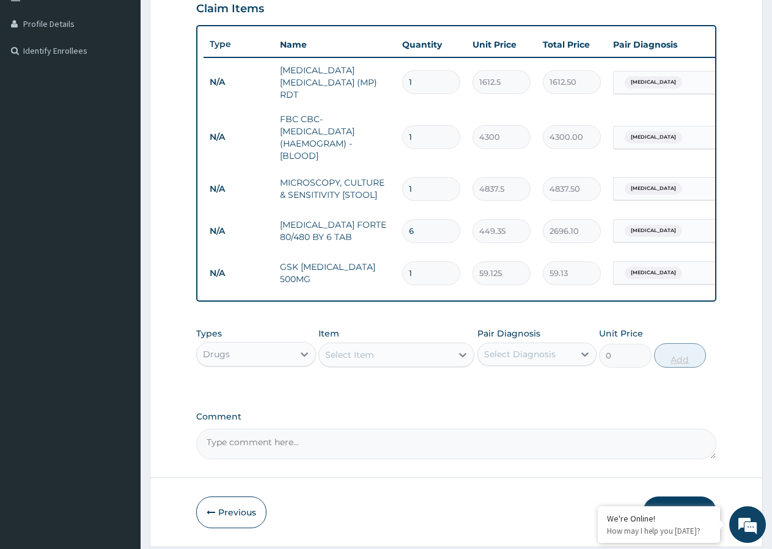
type input "10"
type input "591.25"
type input "10"
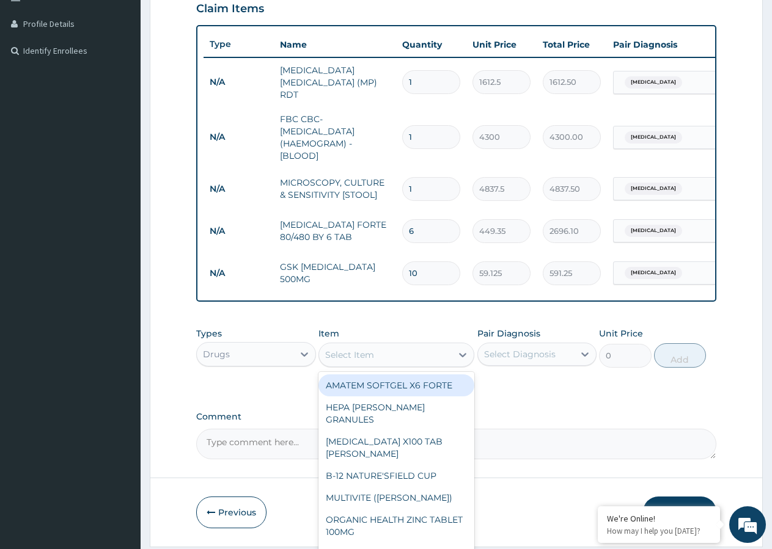
click at [369, 354] on div "Select Item" at bounding box center [349, 355] width 49 height 12
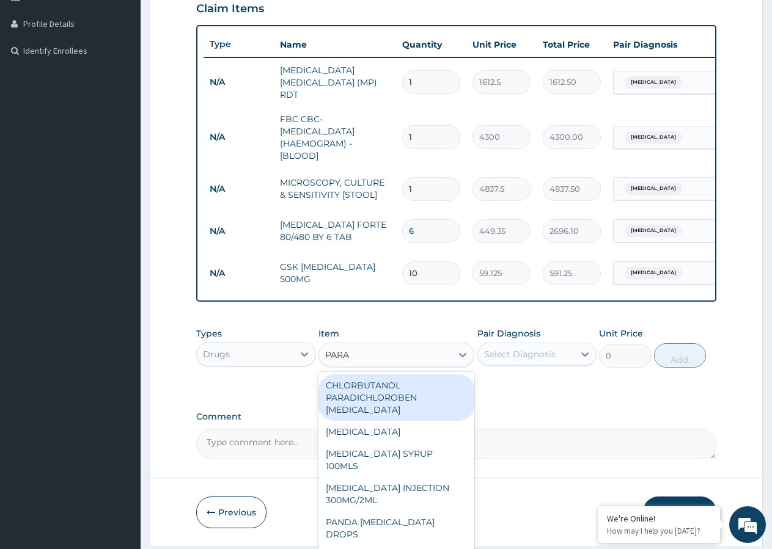
type input "PARAC"
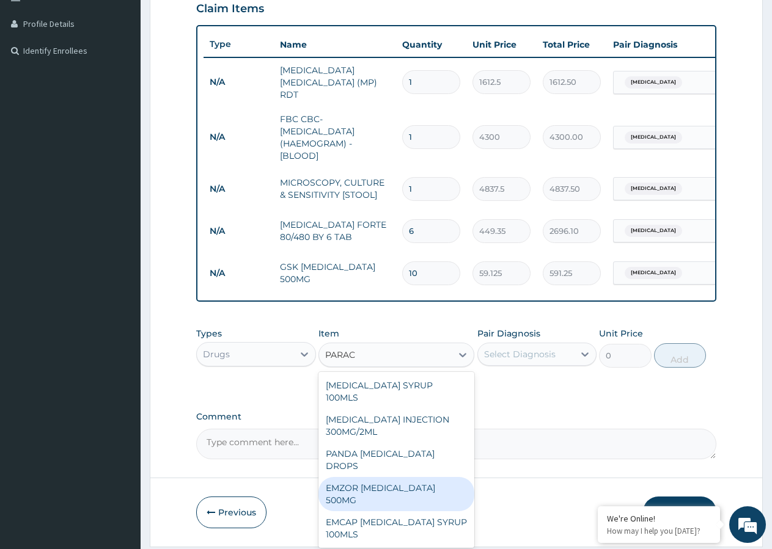
click at [376, 477] on div "EMZOR [MEDICAL_DATA] 500MG" at bounding box center [396, 494] width 156 height 34
type input "23.65"
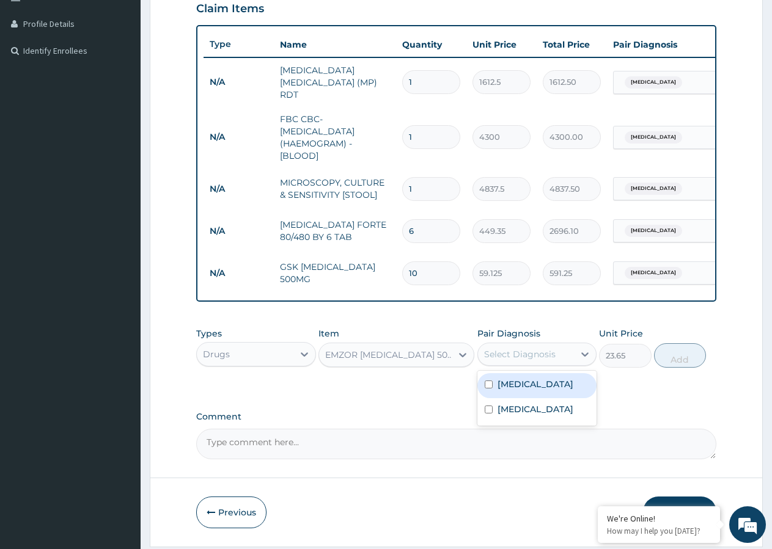
click at [521, 352] on div "Select Diagnosis" at bounding box center [519, 354] width 71 height 12
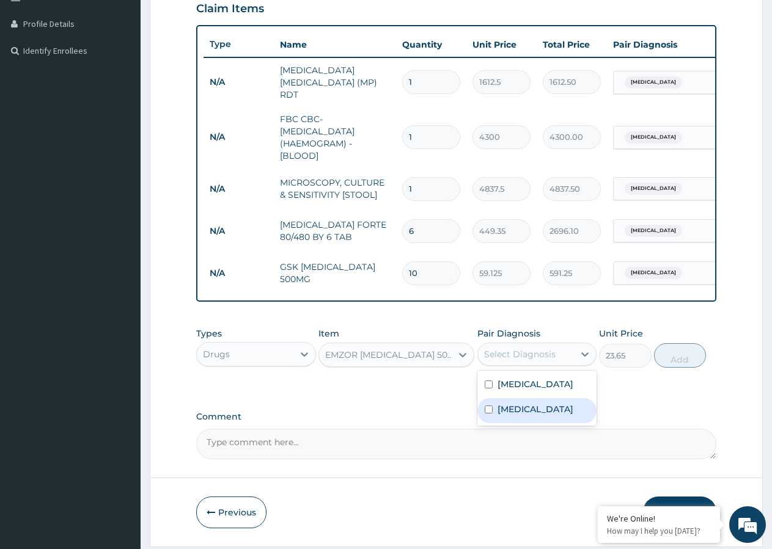
click at [486, 414] on input "checkbox" at bounding box center [488, 410] width 8 height 8
checkbox input "true"
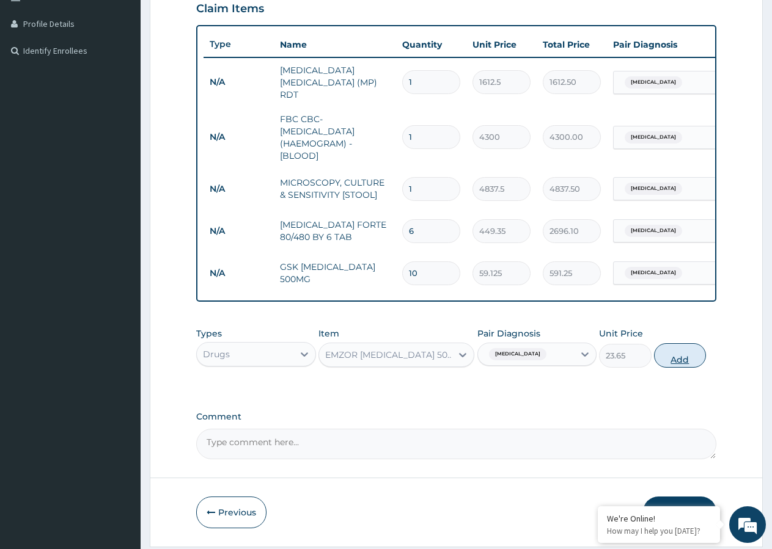
click at [679, 358] on button "Add" at bounding box center [680, 355] width 52 height 24
type input "0"
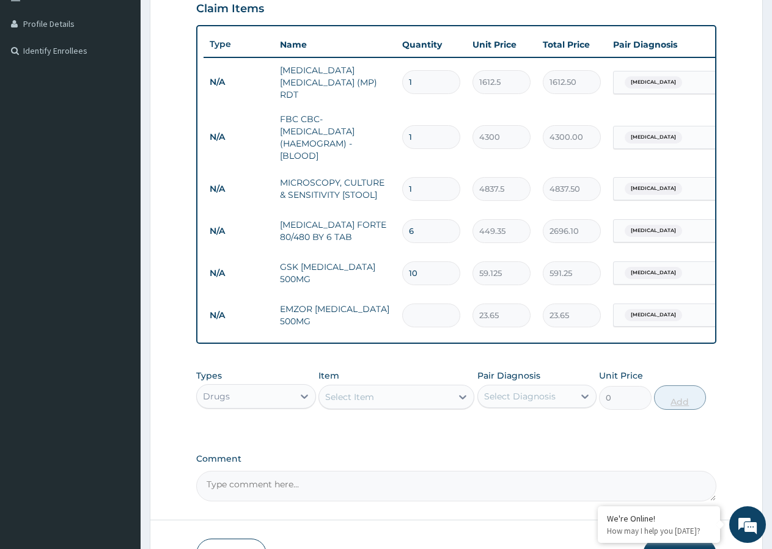
type input "0.00"
type input "2"
type input "47.30"
type input "20"
type input "473.00"
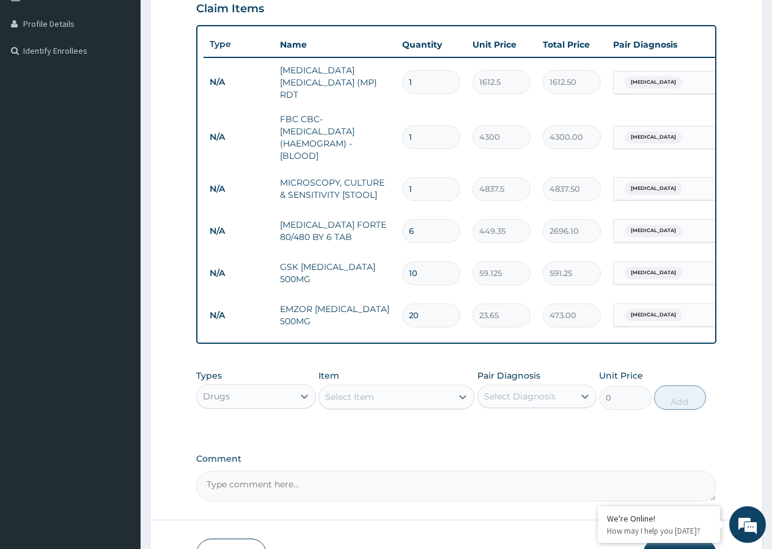
type input "20"
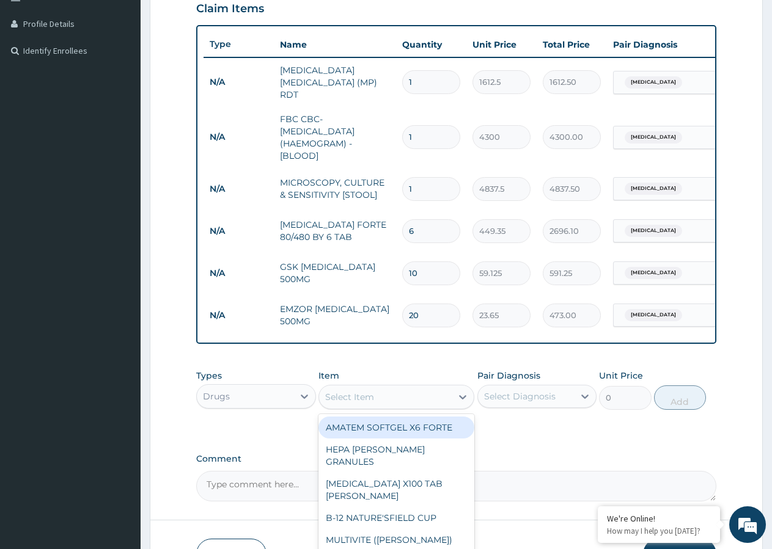
click at [381, 400] on div "Select Item" at bounding box center [385, 397] width 133 height 20
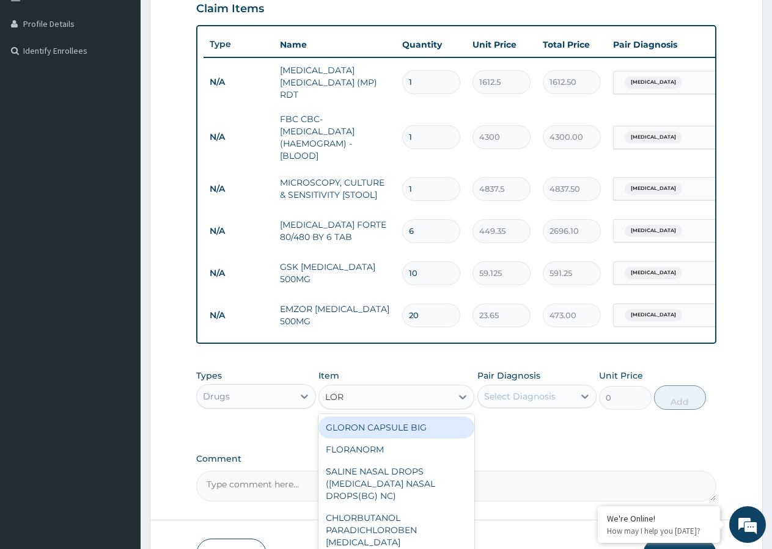
type input "LORA"
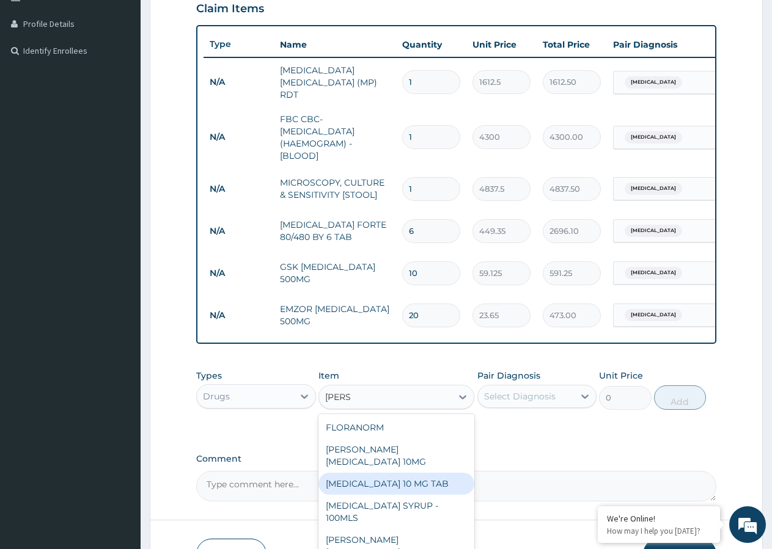
click at [400, 473] on div "LORATADINE 10 MG TAB" at bounding box center [396, 484] width 156 height 22
type input "59.125"
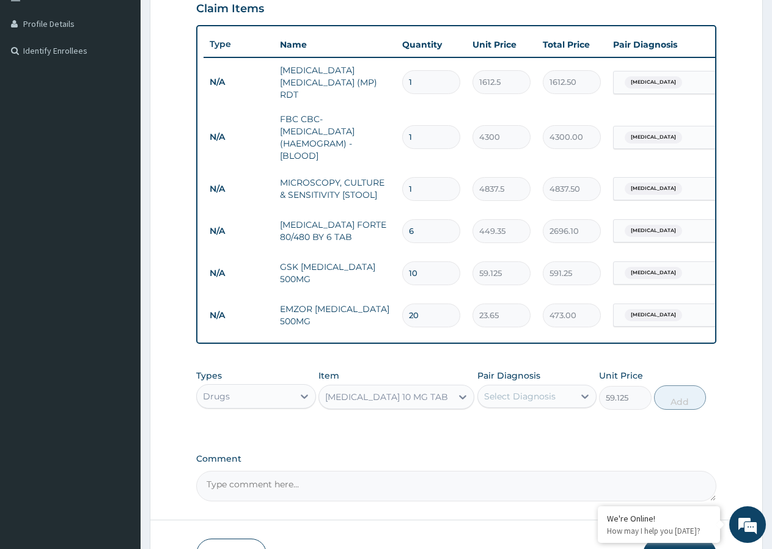
click at [504, 403] on div "Select Diagnosis" at bounding box center [519, 396] width 71 height 12
click at [489, 456] on input "checkbox" at bounding box center [488, 452] width 8 height 8
checkbox input "true"
click at [677, 401] on button "Add" at bounding box center [680, 397] width 52 height 24
type input "0"
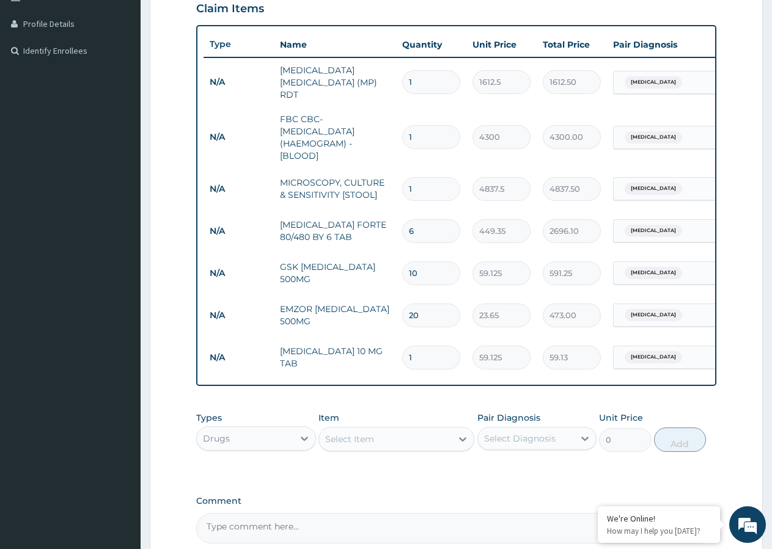
click at [421, 355] on input "1" at bounding box center [431, 358] width 58 height 24
type input "0.00"
type input "5"
type input "295.63"
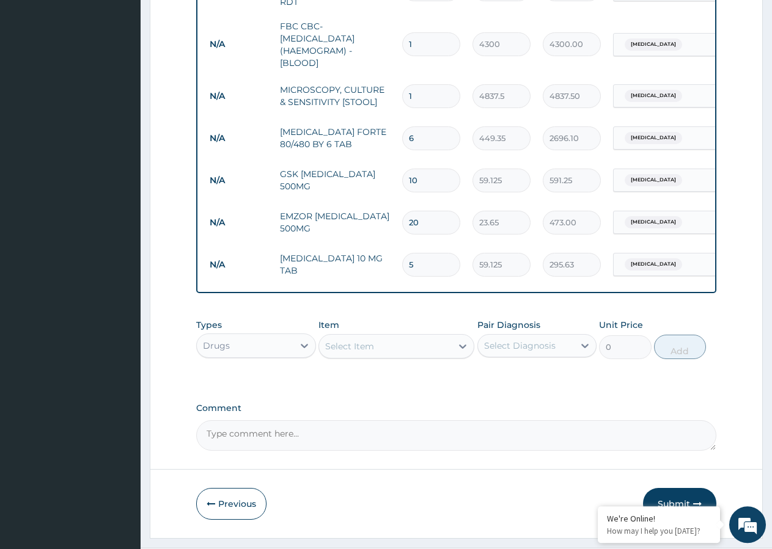
scroll to position [424, 0]
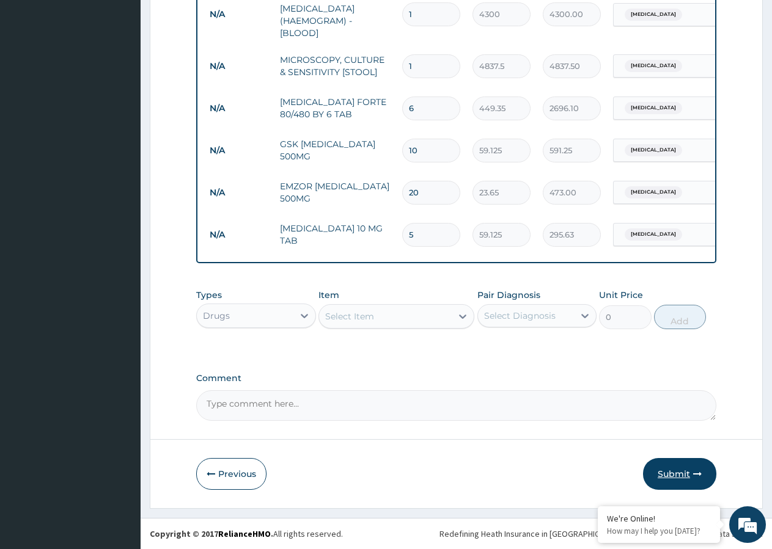
type input "5"
click at [684, 472] on button "Submit" at bounding box center [679, 474] width 73 height 32
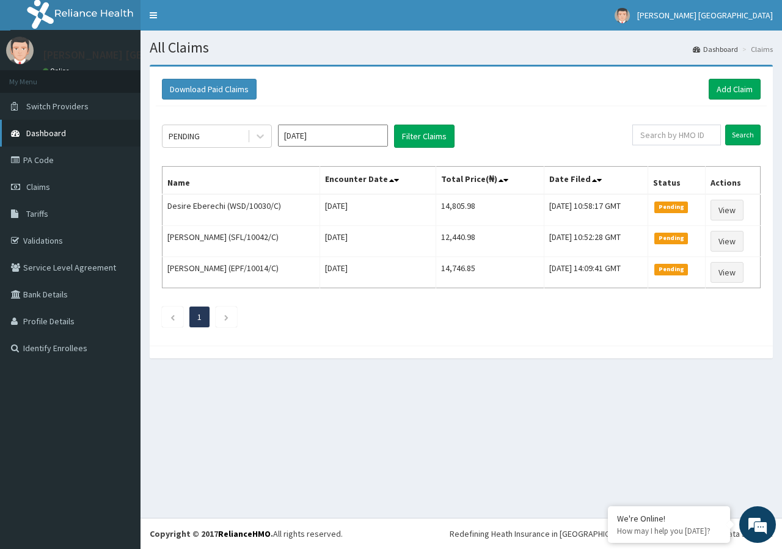
click at [64, 133] on span "Dashboard" at bounding box center [46, 133] width 40 height 11
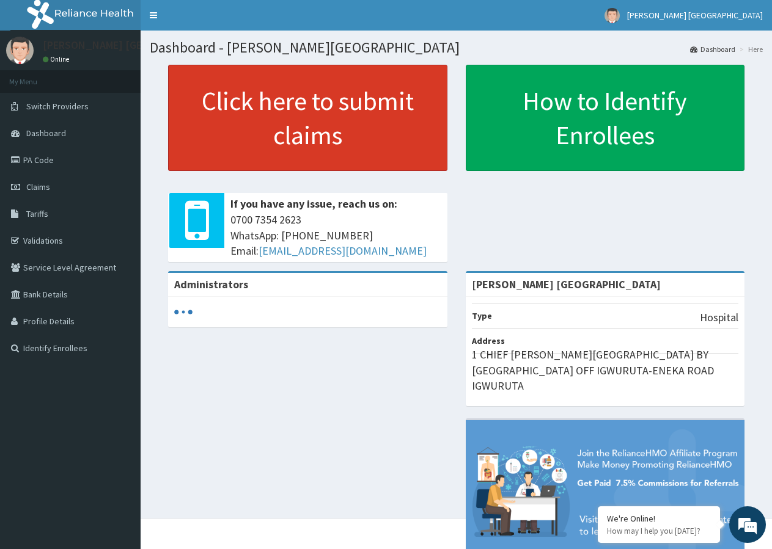
click at [243, 141] on link "Click here to submit claims" at bounding box center [307, 118] width 279 height 106
click at [280, 119] on link "Click here to submit claims" at bounding box center [307, 118] width 279 height 106
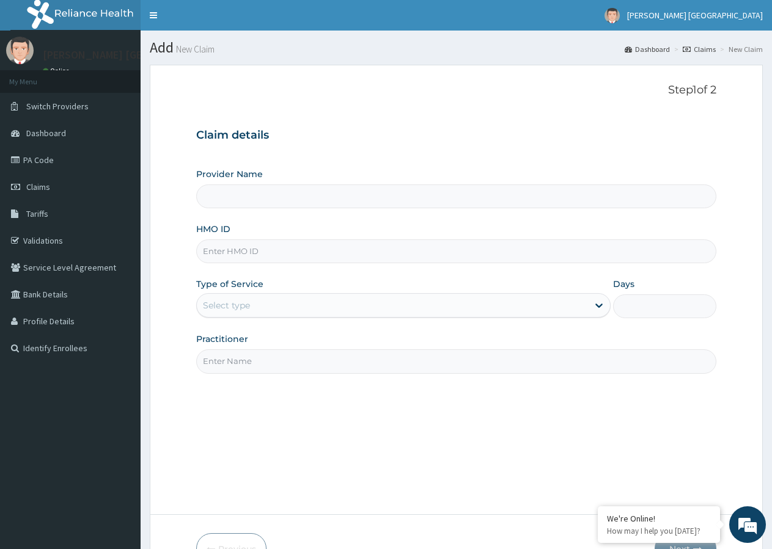
click at [250, 198] on input "Provider Name" at bounding box center [456, 196] width 520 height 24
type input "[PERSON_NAME] [GEOGRAPHIC_DATA]"
click at [226, 254] on input "HMO ID" at bounding box center [456, 251] width 520 height 24
type input "WSD/10030/A"
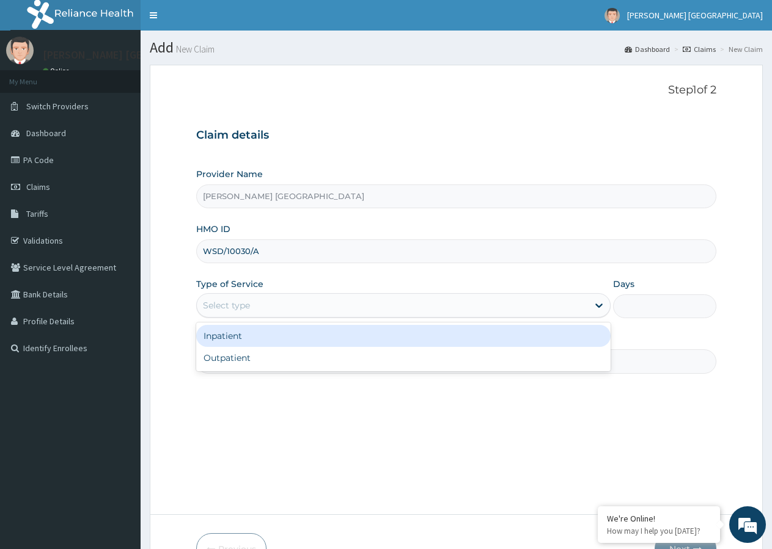
click at [254, 305] on div "Select type" at bounding box center [392, 306] width 390 height 20
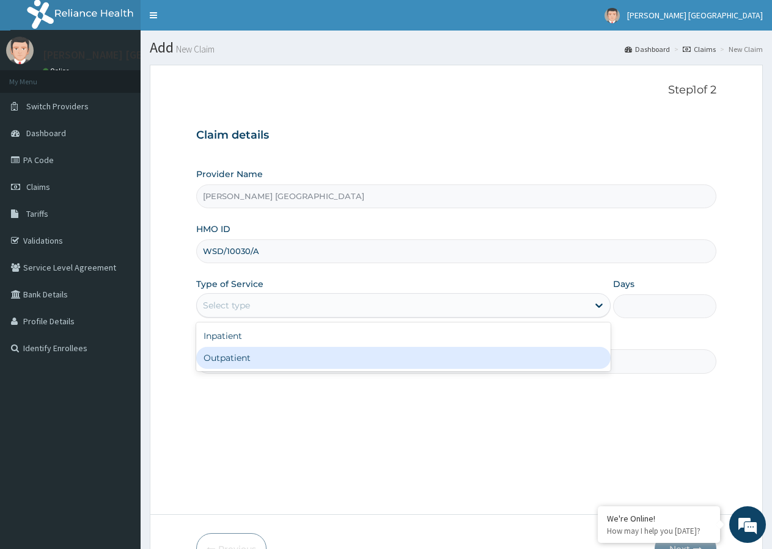
click at [241, 361] on div "Outpatient" at bounding box center [403, 358] width 414 height 22
type input "1"
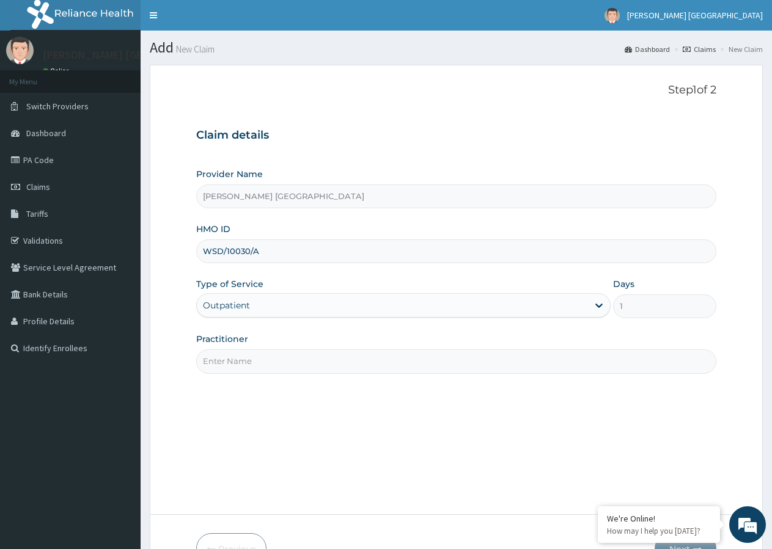
click at [237, 367] on input "Practitioner" at bounding box center [456, 361] width 520 height 24
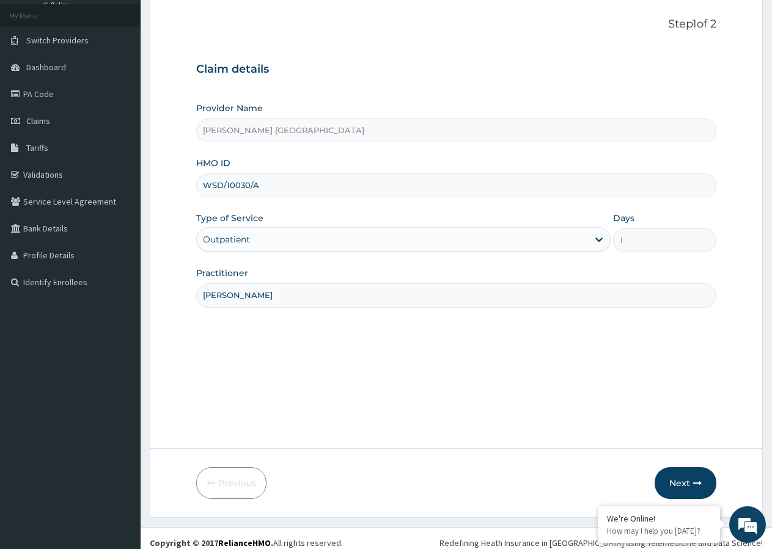
scroll to position [75, 0]
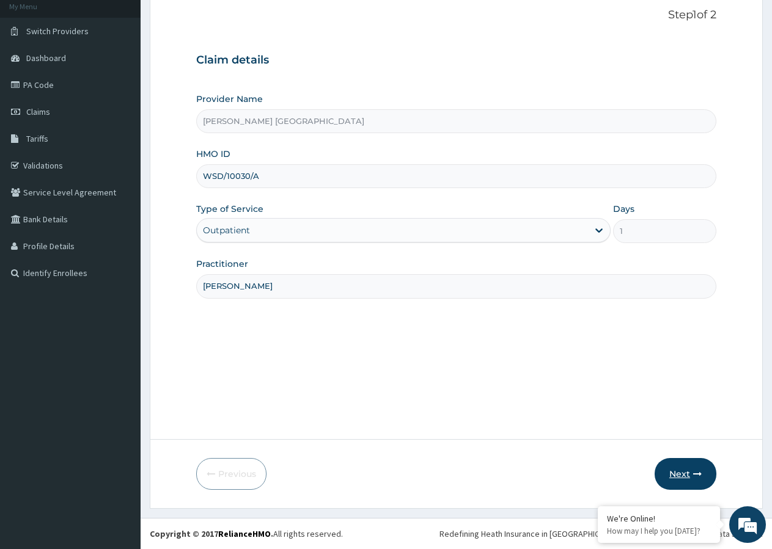
type input "[PERSON_NAME]"
click at [674, 475] on button "Next" at bounding box center [685, 474] width 62 height 32
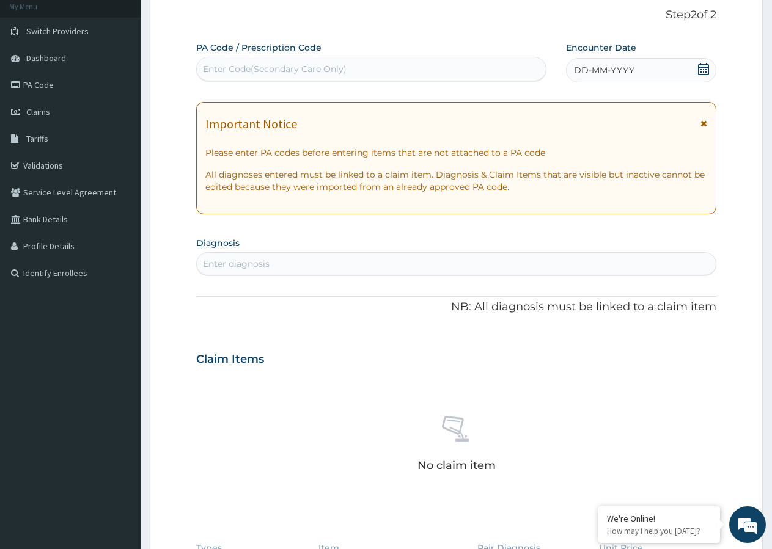
click at [700, 67] on icon at bounding box center [703, 69] width 11 height 12
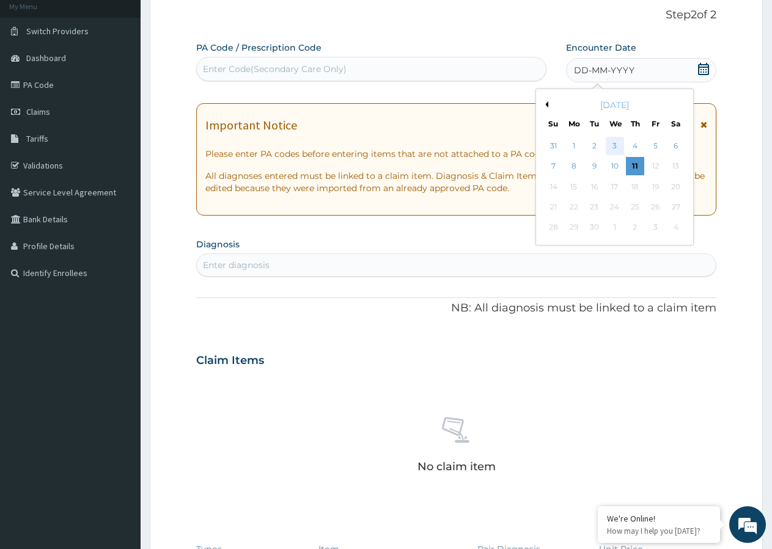
click at [618, 148] on div "3" at bounding box center [614, 146] width 18 height 18
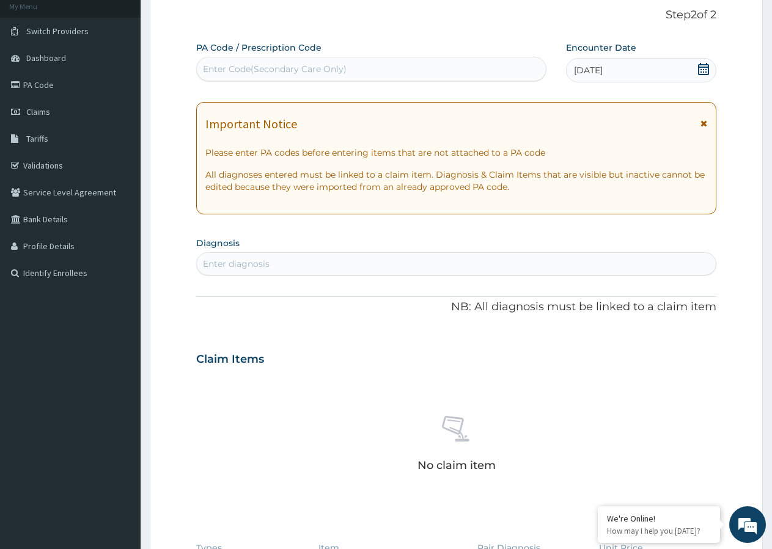
click at [618, 148] on p "Please enter PA codes before entering items that are not attached to a PA code" at bounding box center [456, 153] width 502 height 12
click at [704, 123] on icon at bounding box center [703, 123] width 7 height 9
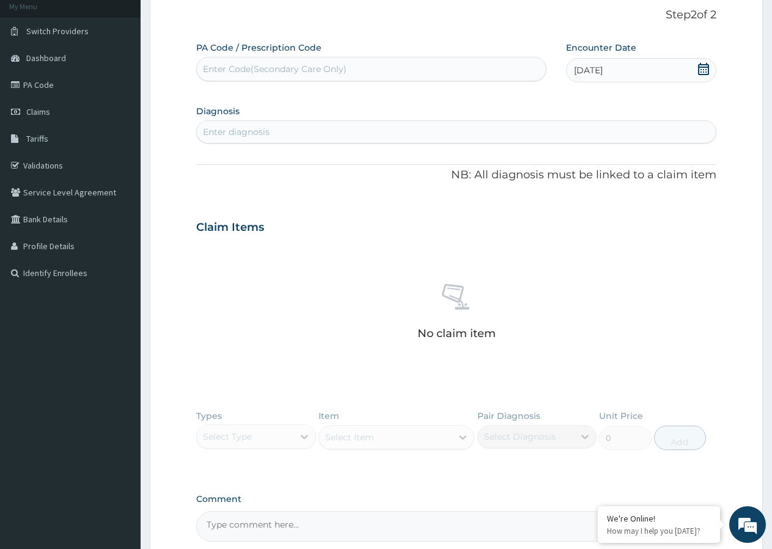
click at [323, 133] on div "Enter diagnosis" at bounding box center [456, 132] width 519 height 20
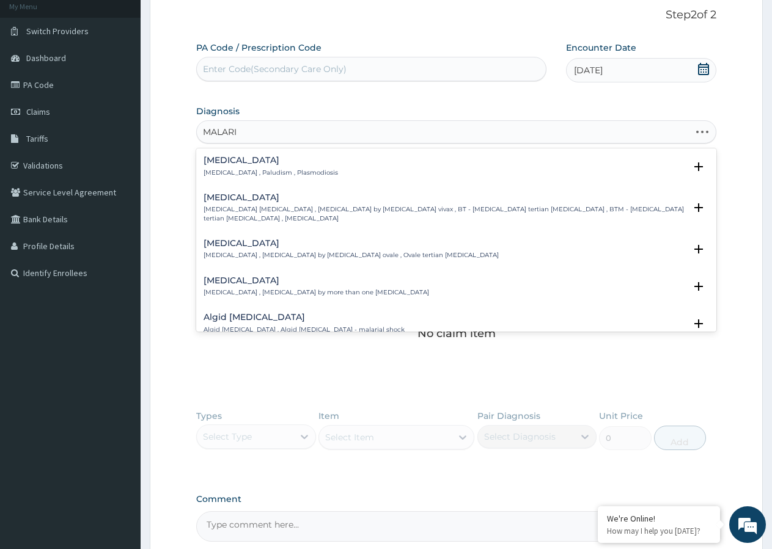
type input "[MEDICAL_DATA]"
click at [271, 168] on div "[MEDICAL_DATA] [MEDICAL_DATA] , Paludism , Plasmodiosis" at bounding box center [270, 166] width 134 height 21
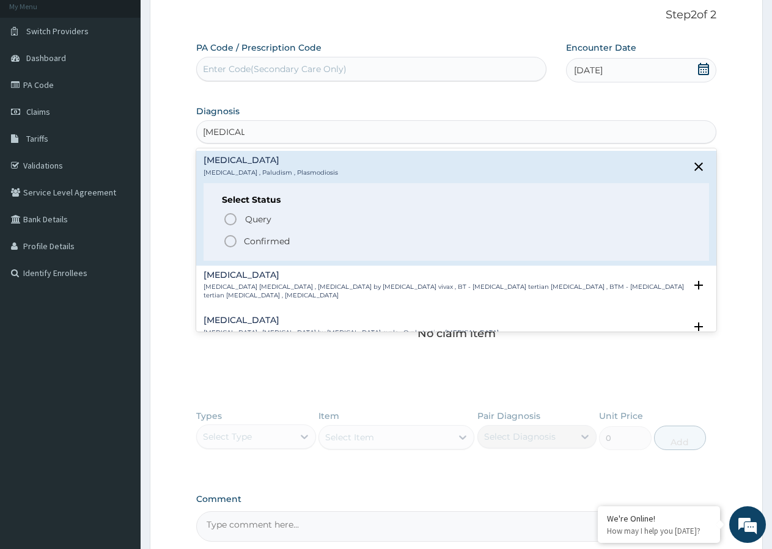
click at [229, 243] on icon "status option filled" at bounding box center [230, 241] width 15 height 15
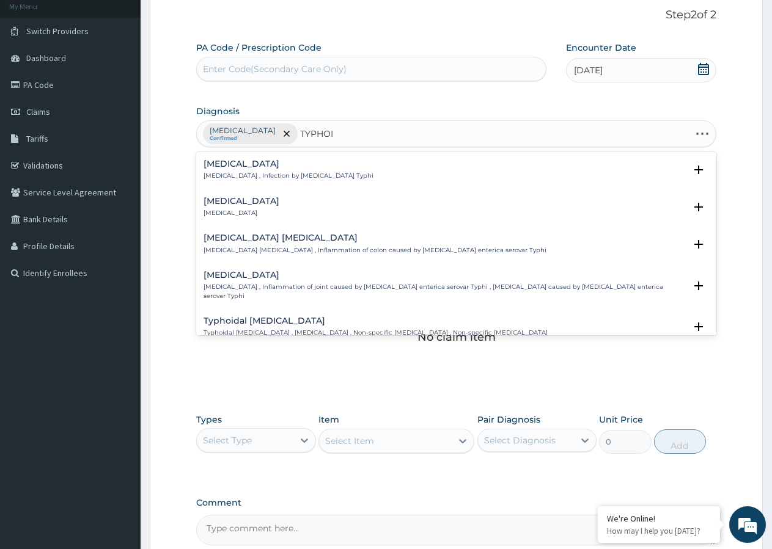
type input "[MEDICAL_DATA]"
click at [265, 174] on p "[MEDICAL_DATA] , Infection by [MEDICAL_DATA] Typhi" at bounding box center [288, 176] width 170 height 9
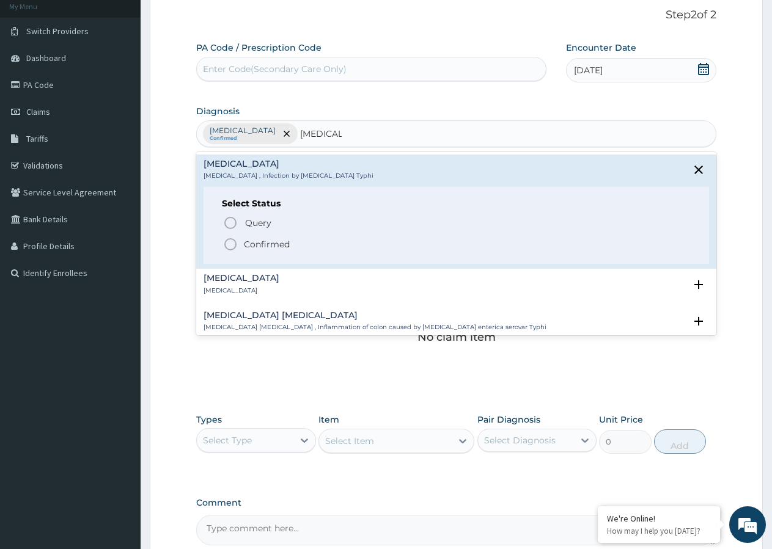
click at [231, 244] on icon "status option filled" at bounding box center [230, 244] width 15 height 15
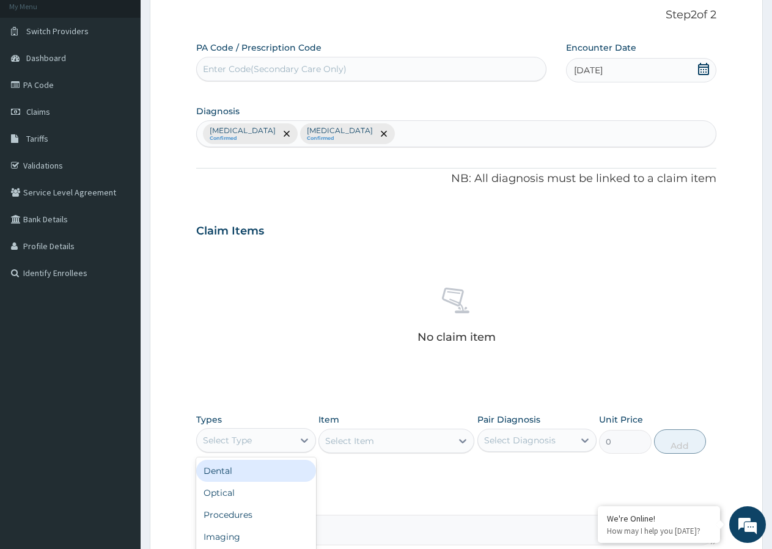
click at [256, 442] on div "Select Type" at bounding box center [245, 441] width 97 height 20
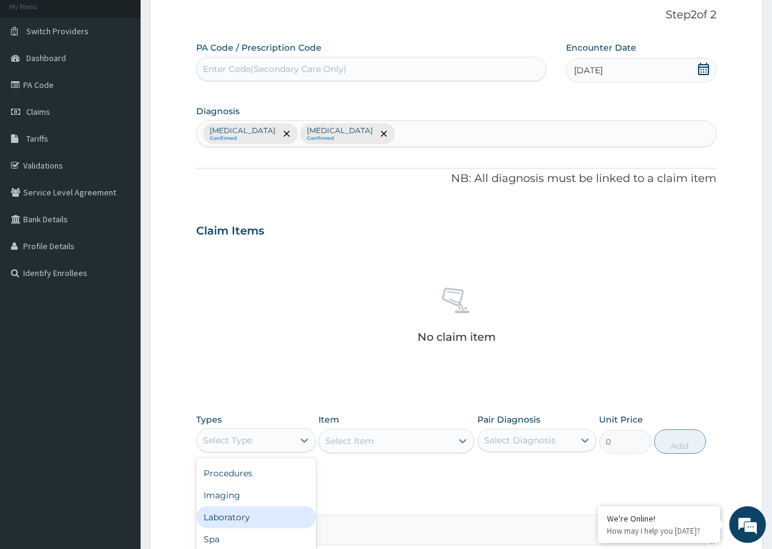
click at [246, 511] on div "Laboratory" at bounding box center [256, 517] width 120 height 22
click at [407, 436] on div "Select Item" at bounding box center [396, 441] width 156 height 24
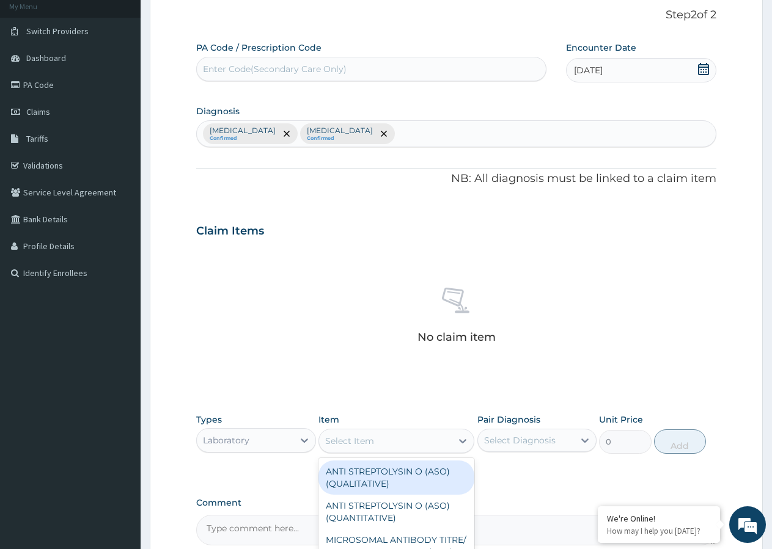
click at [429, 445] on div "Select Item" at bounding box center [385, 441] width 133 height 20
type input "FBC"
click at [407, 480] on div "FBC CBC-COMPLETE BLOOD COUNT (HAEMOGRAM) - [BLOOD]" at bounding box center [396, 478] width 156 height 34
type input "4300"
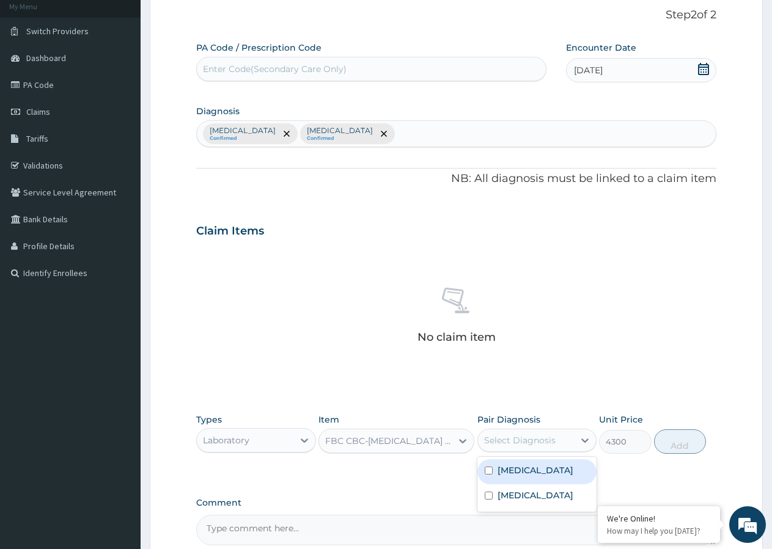
click at [514, 442] on div "Select Diagnosis" at bounding box center [519, 440] width 71 height 12
click at [489, 497] on input "checkbox" at bounding box center [488, 496] width 8 height 8
checkbox input "true"
click at [676, 445] on button "Add" at bounding box center [680, 441] width 52 height 24
type input "0"
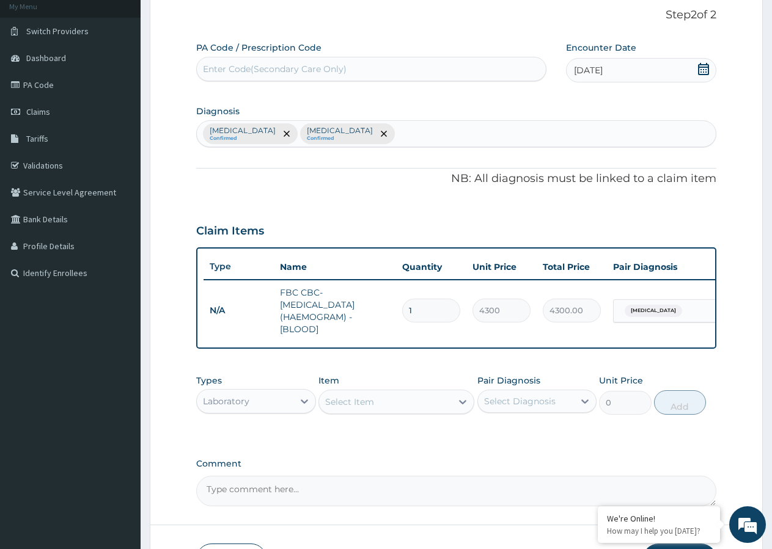
click at [355, 408] on div "Select Item" at bounding box center [349, 402] width 49 height 12
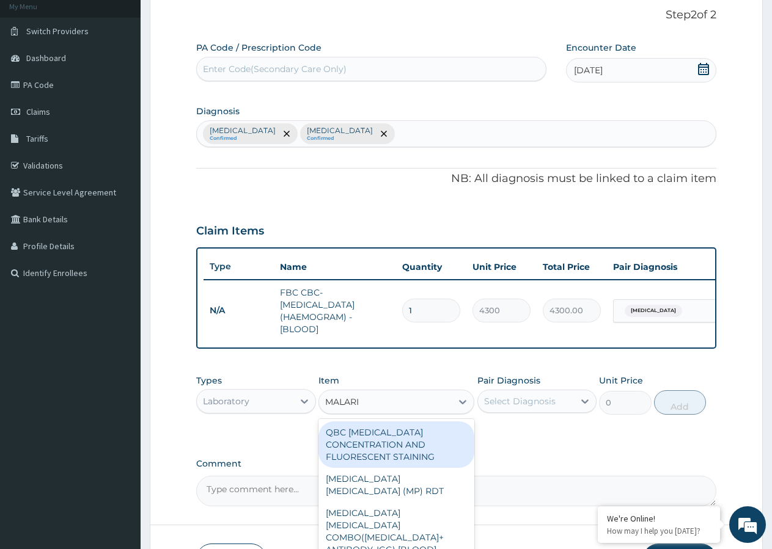
type input "MALARIA"
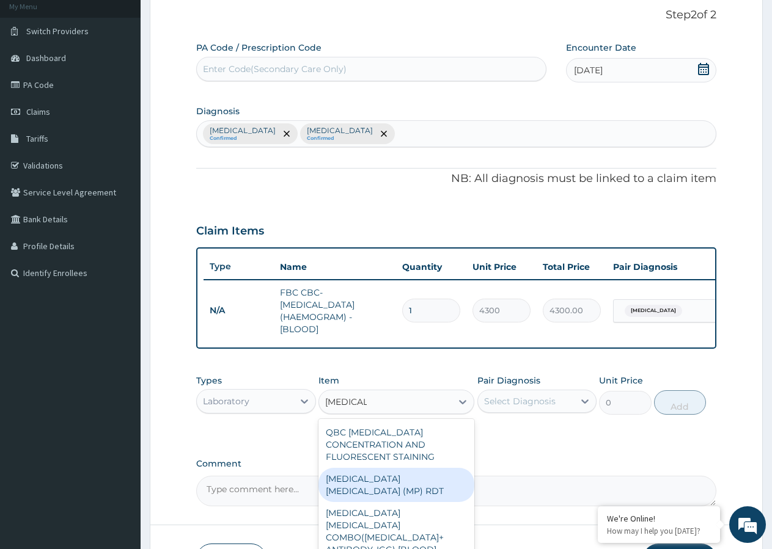
click at [360, 487] on div "MALARIA PARASITE (MP) RDT" at bounding box center [396, 485] width 156 height 34
type input "1612.5"
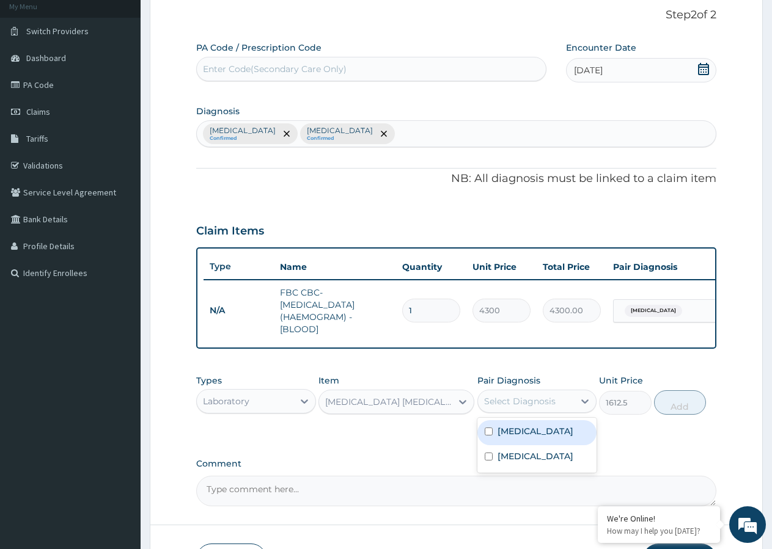
click at [516, 407] on div "Select Diagnosis" at bounding box center [519, 401] width 71 height 12
click at [489, 436] on input "checkbox" at bounding box center [488, 432] width 8 height 8
checkbox input "true"
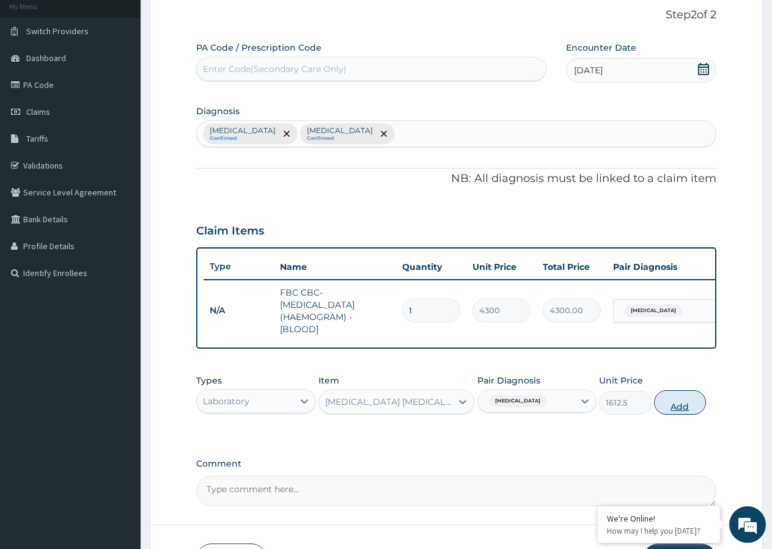
click at [666, 415] on button "Add" at bounding box center [680, 402] width 52 height 24
type input "0"
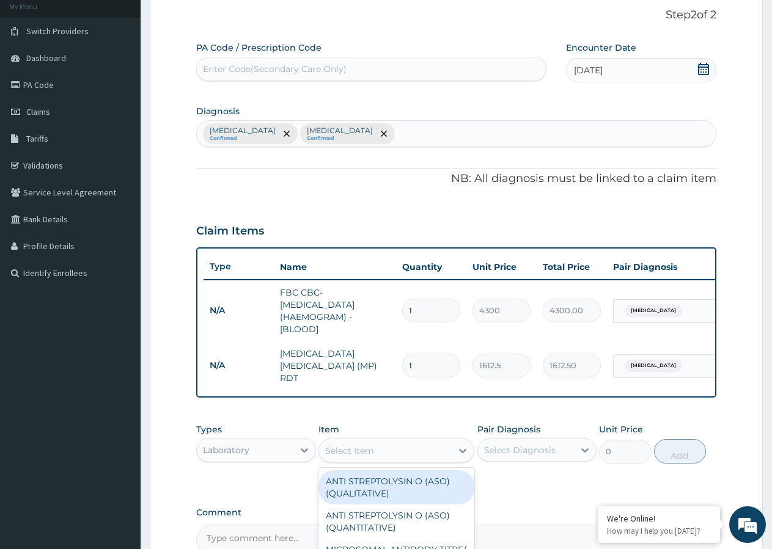
click at [396, 457] on div "Select Item" at bounding box center [385, 451] width 133 height 20
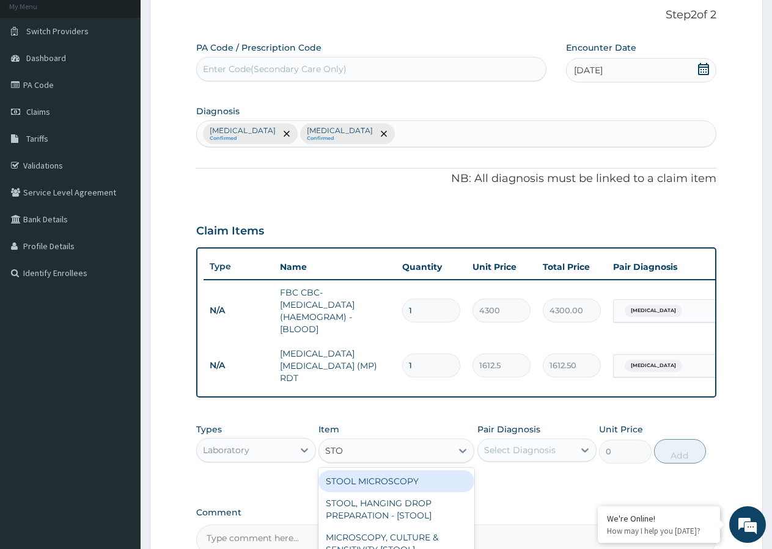
type input "STOO"
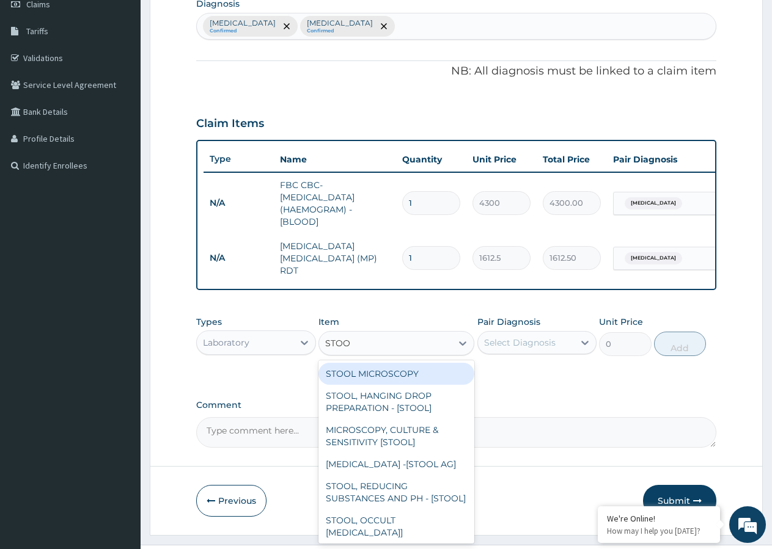
scroll to position [200, 0]
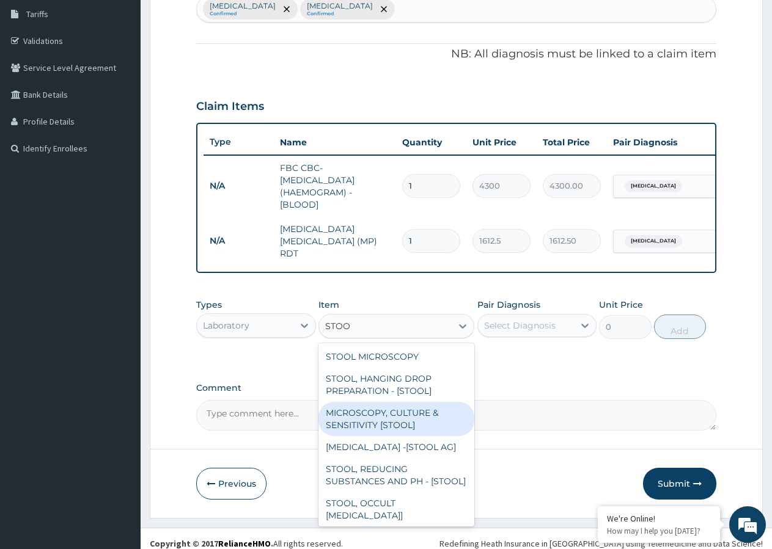
click at [384, 417] on div "MICROSCOPY, CULTURE & SENSITIVITY [STOOL]" at bounding box center [396, 419] width 156 height 34
type input "4837.5"
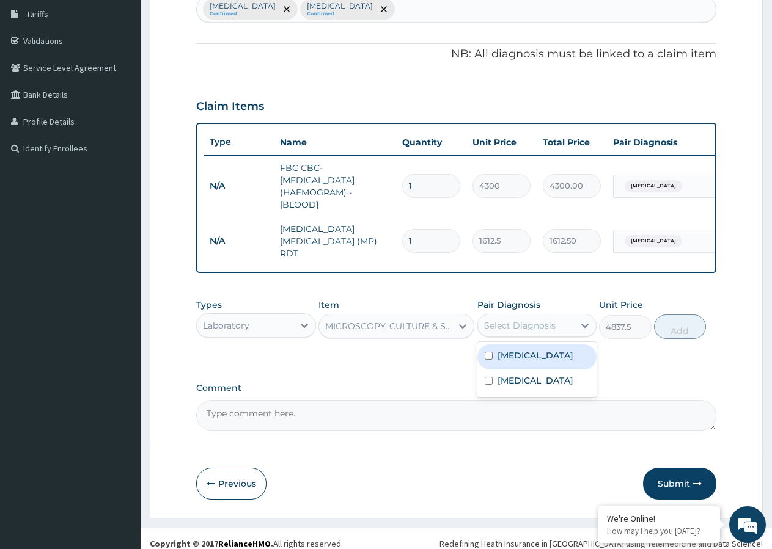
click at [513, 324] on div "Select Diagnosis" at bounding box center [519, 325] width 71 height 12
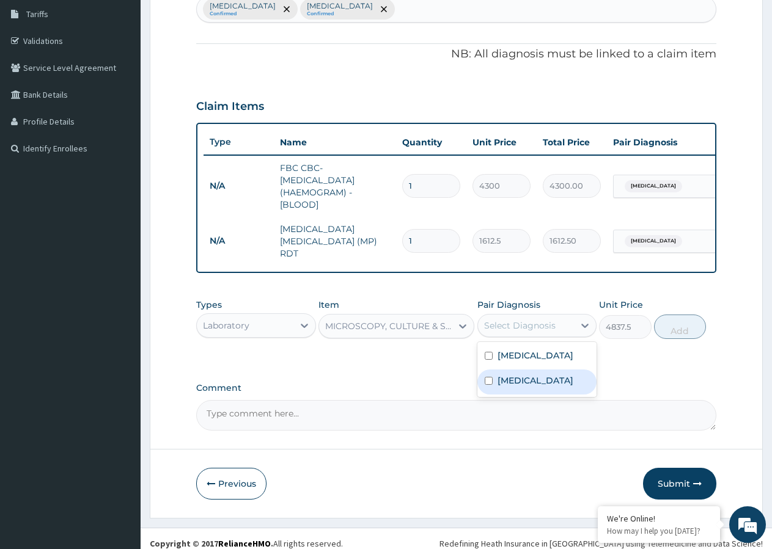
click at [487, 381] on input "checkbox" at bounding box center [488, 381] width 8 height 8
checkbox input "true"
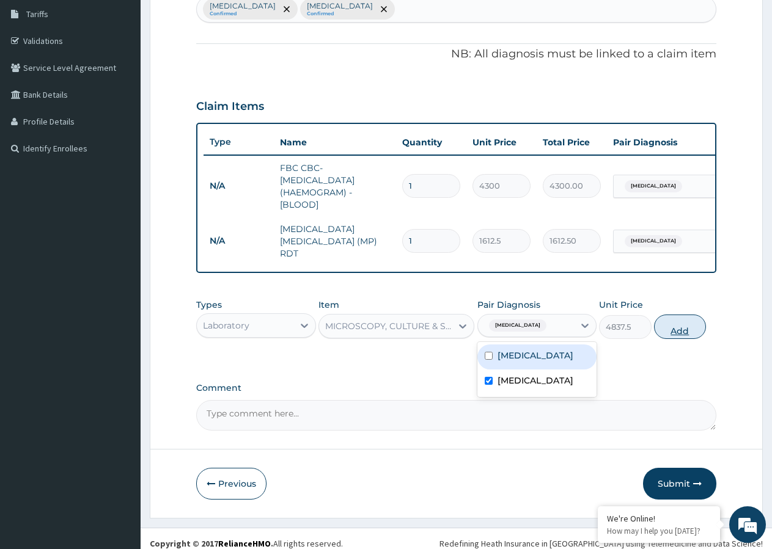
click at [679, 334] on button "Add" at bounding box center [680, 327] width 52 height 24
type input "0"
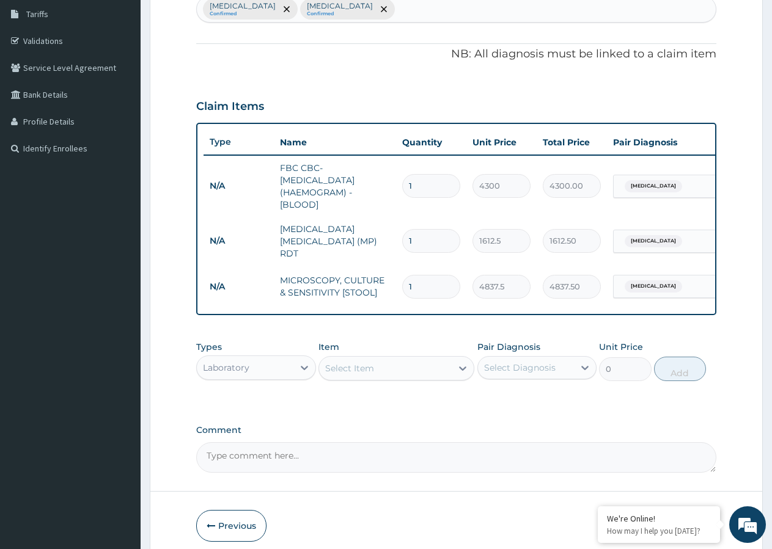
click at [268, 373] on div "Laboratory" at bounding box center [245, 368] width 97 height 20
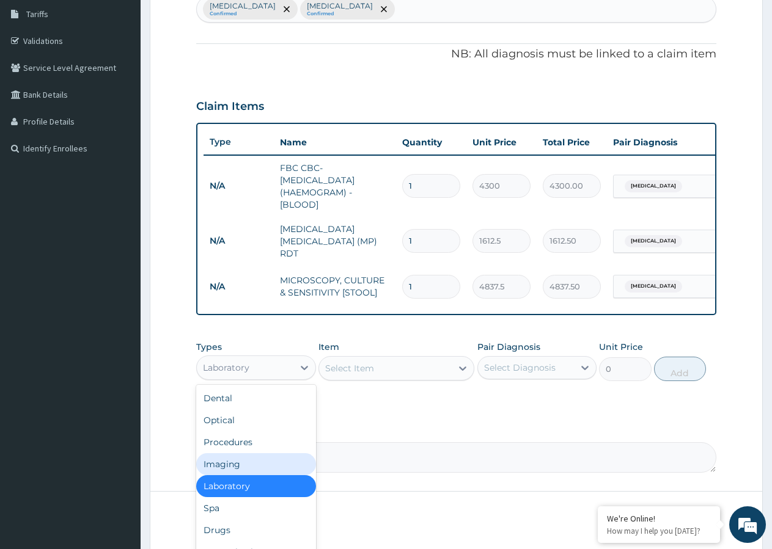
scroll to position [42, 0]
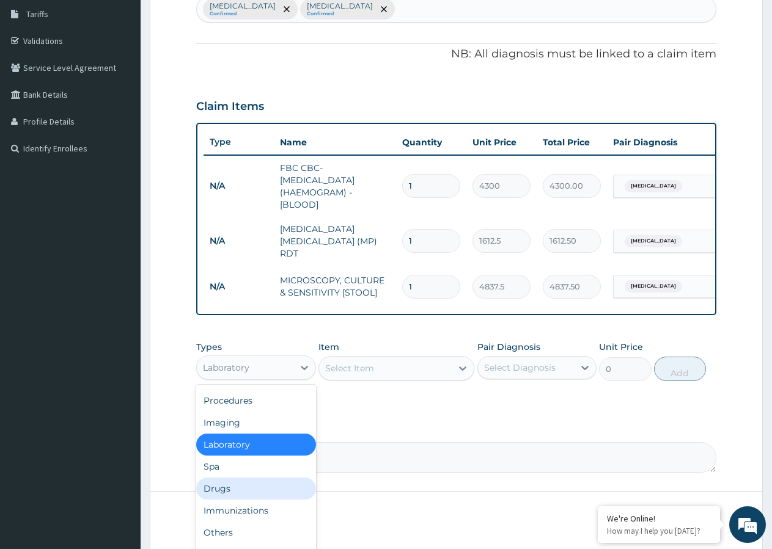
click at [238, 495] on div "Drugs" at bounding box center [256, 489] width 120 height 22
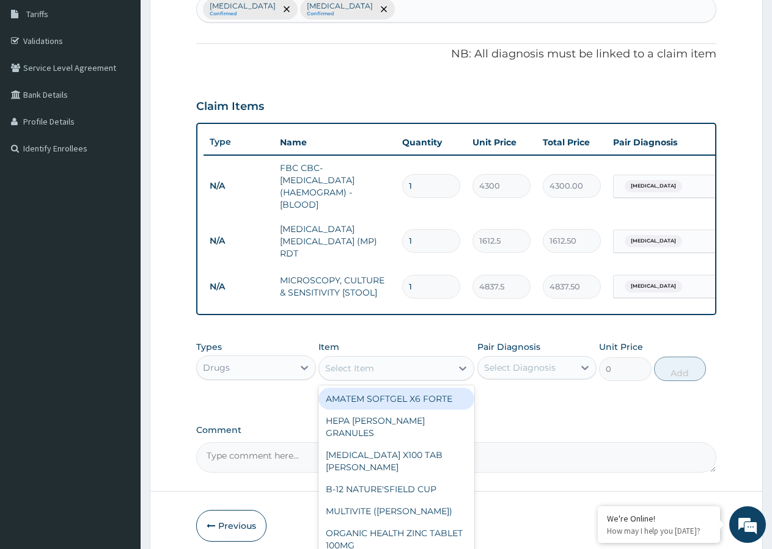
click at [402, 370] on div "Select Item" at bounding box center [385, 369] width 133 height 20
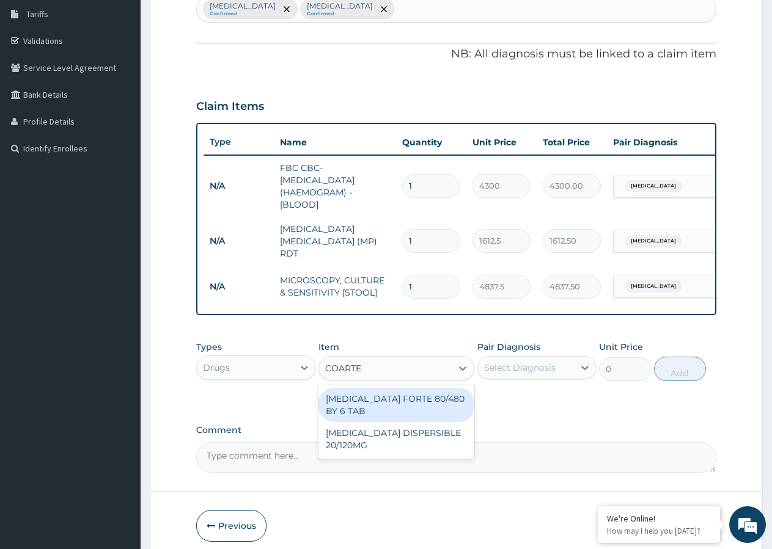
type input "COARTEM"
click at [394, 409] on div "COARTEM FORTE 80/480 BY 6 TAB" at bounding box center [396, 405] width 156 height 34
type input "449.35"
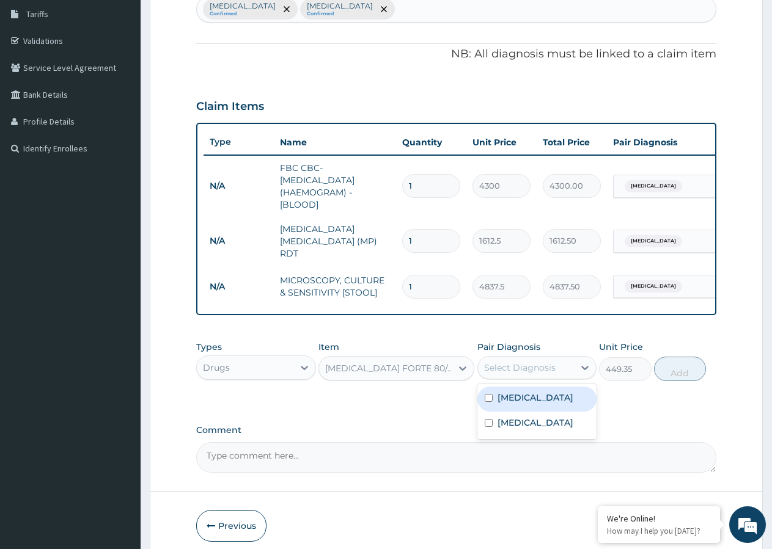
click at [512, 377] on div "Select Diagnosis" at bounding box center [526, 368] width 97 height 20
click at [488, 400] on input "checkbox" at bounding box center [488, 398] width 8 height 8
checkbox input "true"
click at [676, 379] on button "Add" at bounding box center [680, 369] width 52 height 24
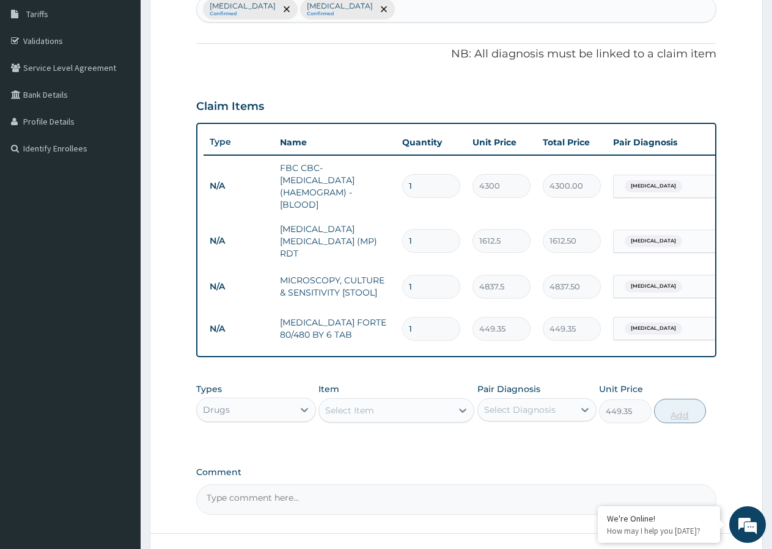
type input "0"
type input "0.00"
type input "6"
type input "2696.10"
type input "6"
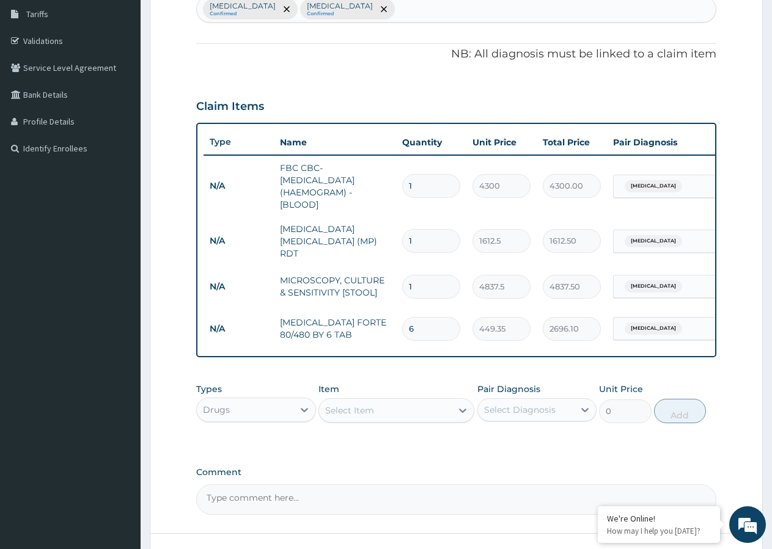
click at [390, 414] on div "Select Item" at bounding box center [385, 411] width 133 height 20
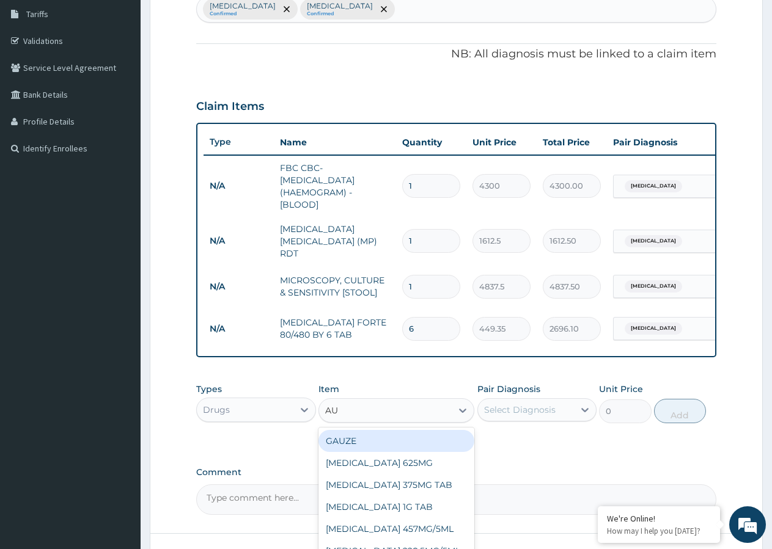
type input "AUG"
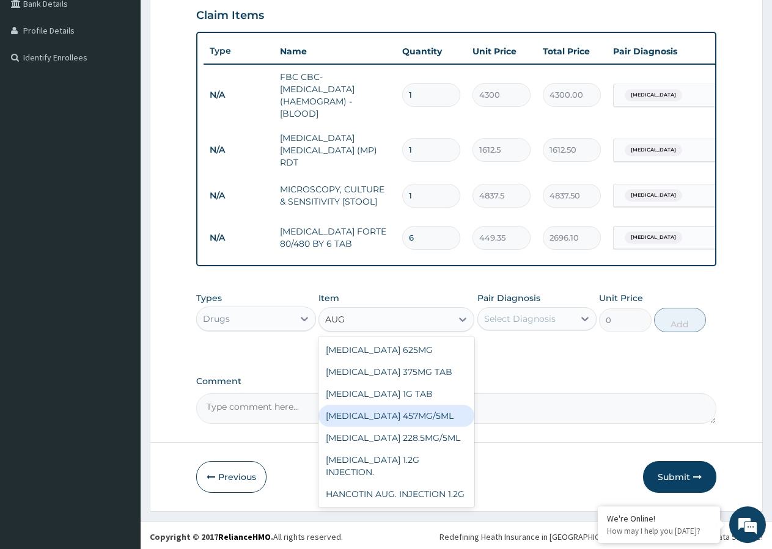
scroll to position [297, 0]
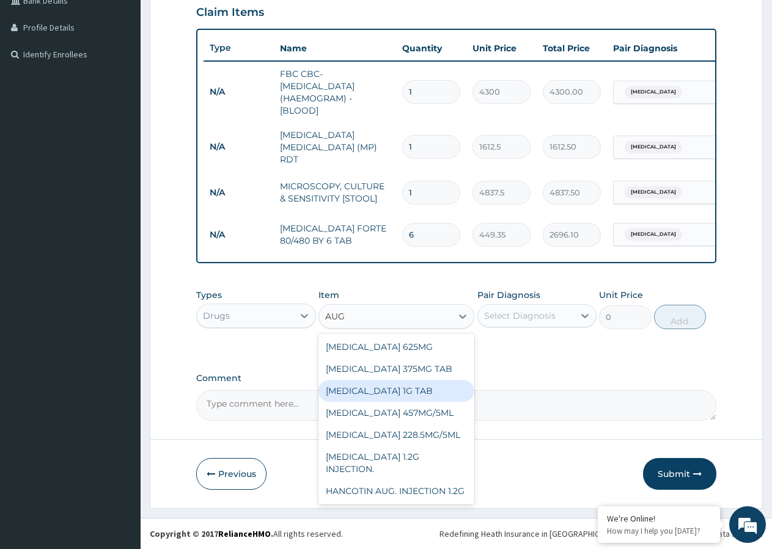
click at [390, 393] on div "AUGMENTIN 1G TAB" at bounding box center [396, 391] width 156 height 22
type input "1478.125"
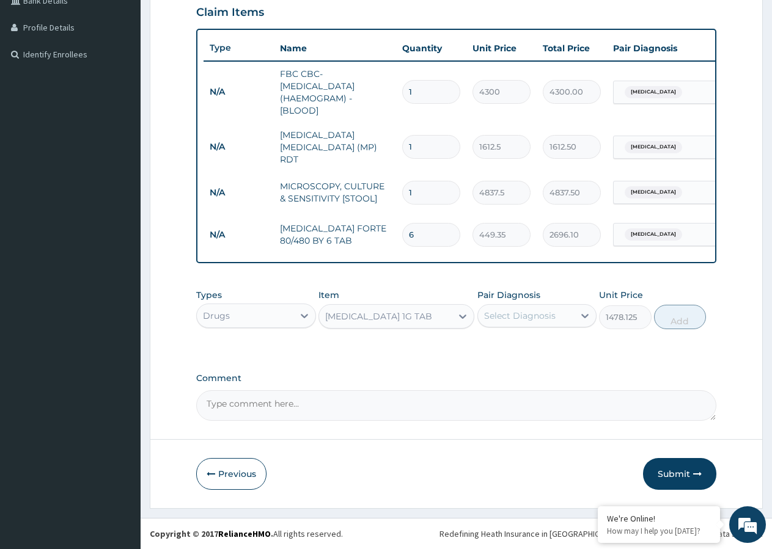
click at [516, 313] on div "Select Diagnosis" at bounding box center [519, 316] width 71 height 12
click at [489, 367] on div "Typhoid fever" at bounding box center [537, 372] width 120 height 25
checkbox input "true"
click at [668, 318] on button "Add" at bounding box center [680, 317] width 52 height 24
type input "0"
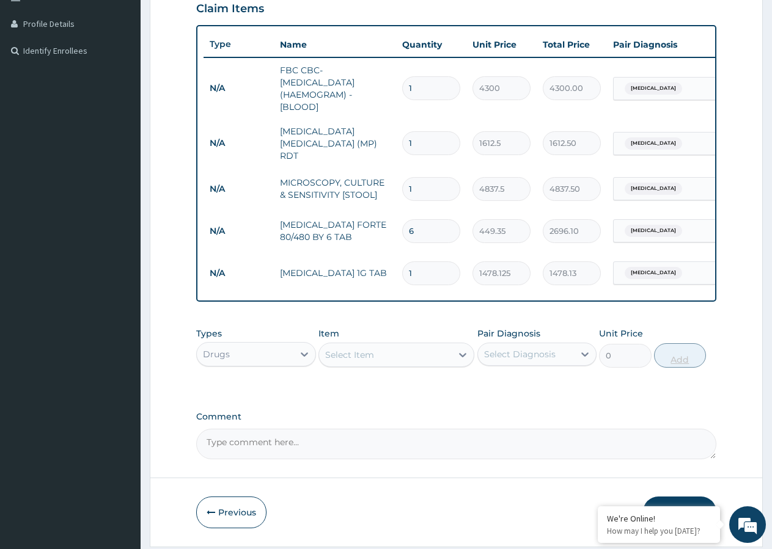
type input "10"
type input "14781.25"
type input "10"
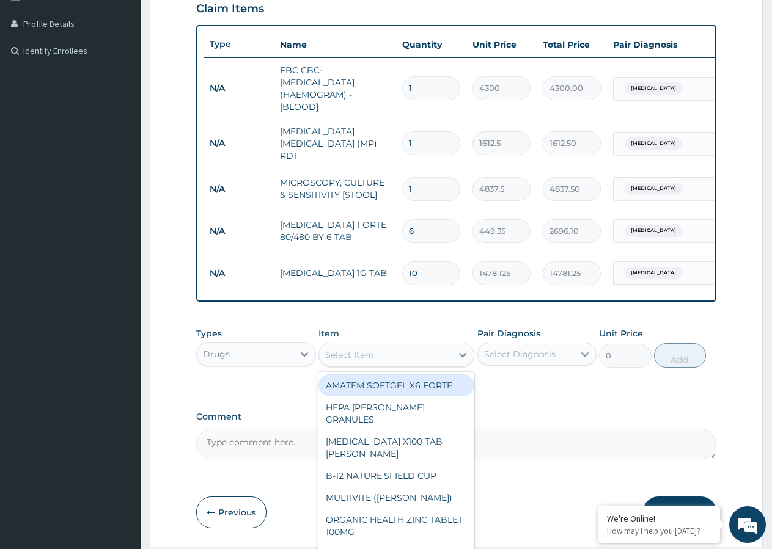
click at [399, 357] on div "Select Item" at bounding box center [385, 355] width 133 height 20
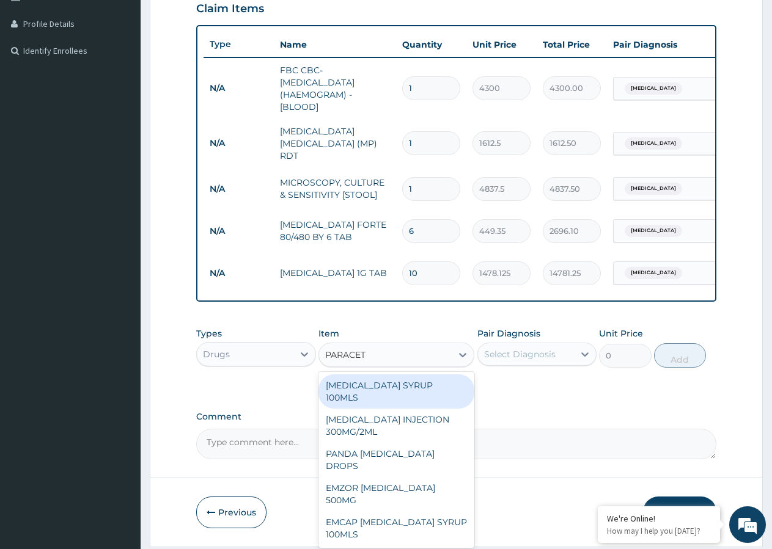
type input "PARACETA"
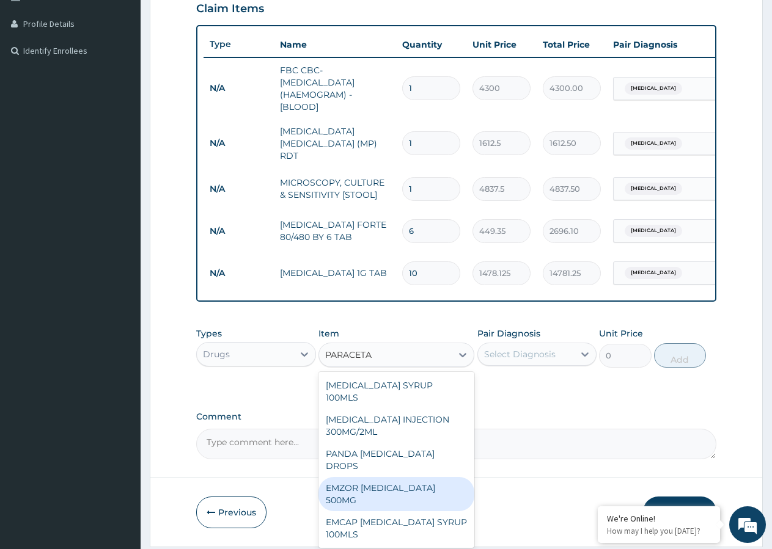
click at [407, 477] on div "EMZOR PARACETAMOL 500MG" at bounding box center [396, 494] width 156 height 34
type input "23.65"
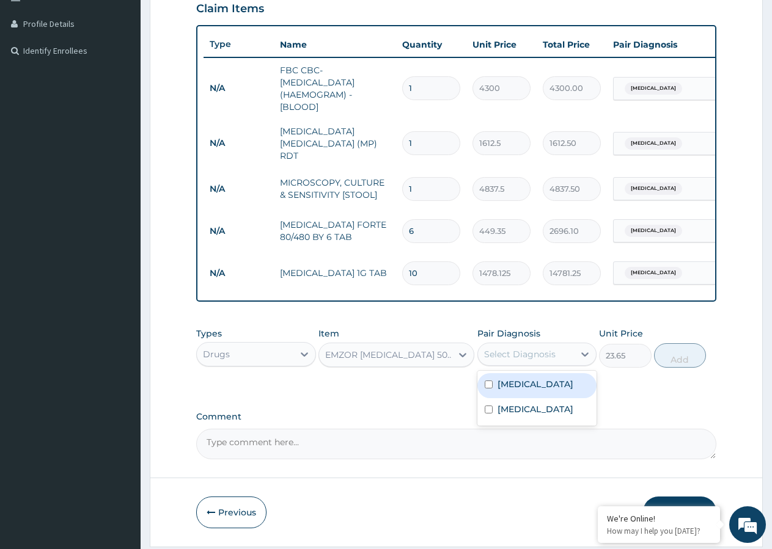
click at [521, 360] on div "Select Diagnosis" at bounding box center [519, 354] width 71 height 12
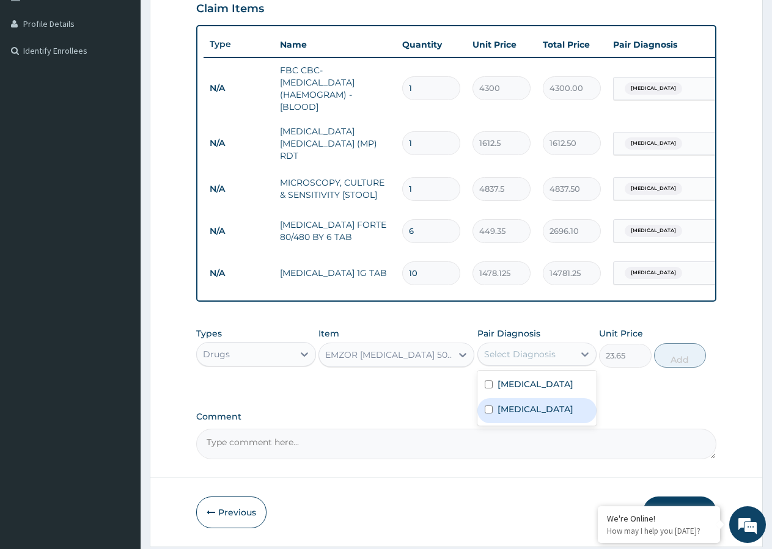
click at [489, 413] on input "checkbox" at bounding box center [488, 410] width 8 height 8
checkbox input "true"
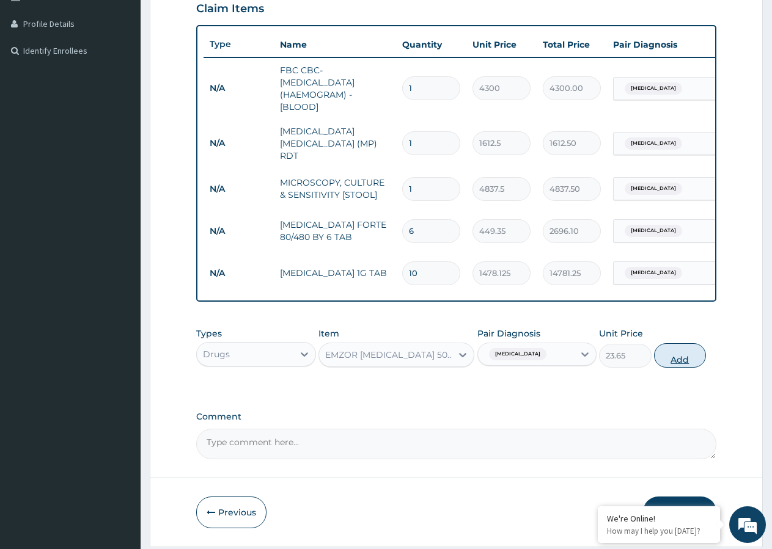
click at [691, 361] on button "Add" at bounding box center [680, 355] width 52 height 24
type input "0"
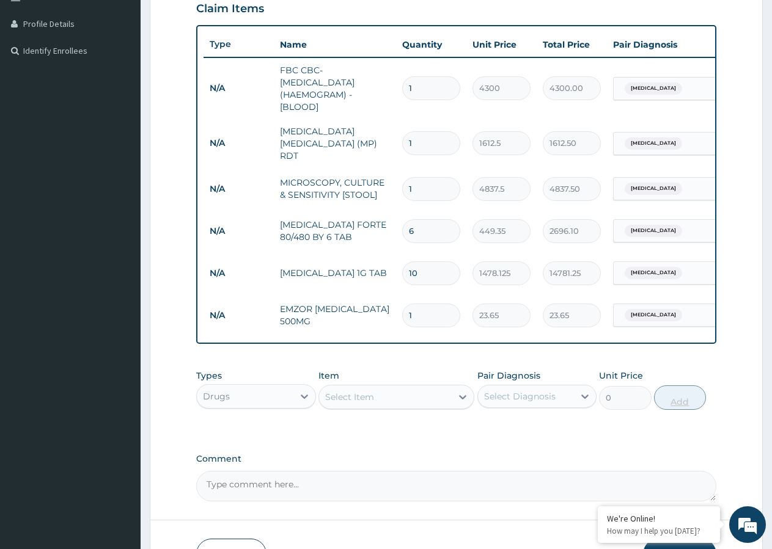
type input "0.00"
type input "2"
type input "47.30"
type input "20"
type input "473.00"
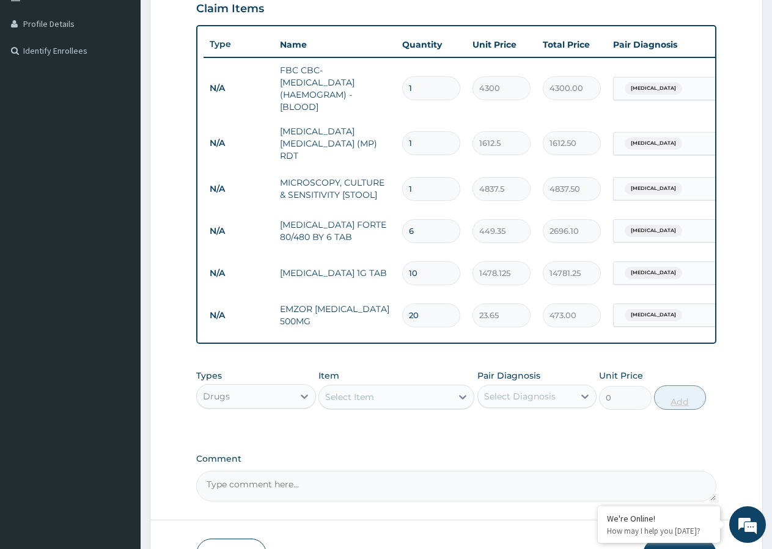
scroll to position [382, 0]
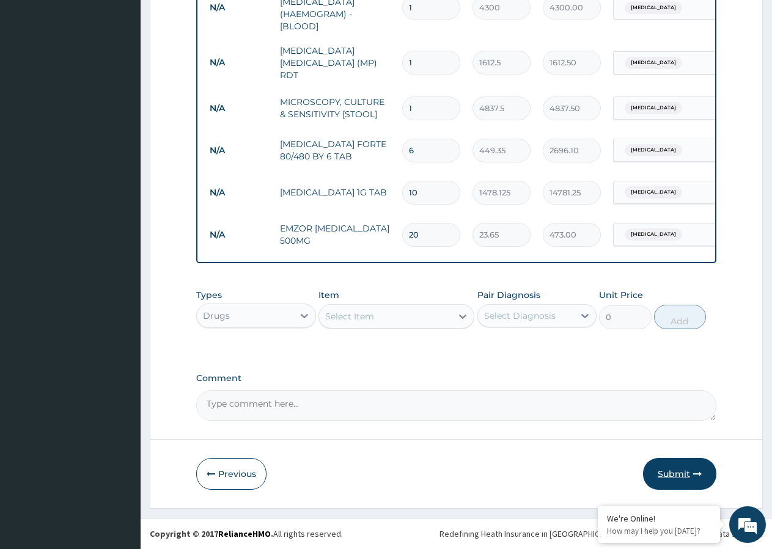
type input "20"
click at [682, 475] on button "Submit" at bounding box center [679, 474] width 73 height 32
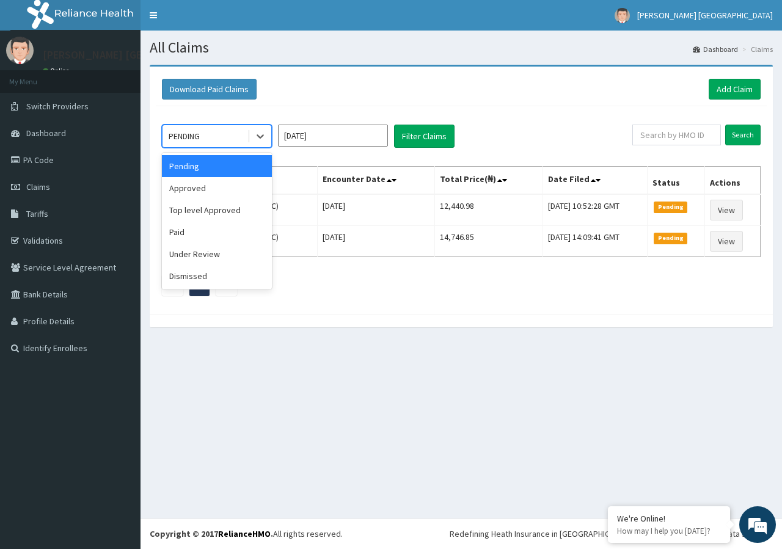
click at [245, 134] on div "PENDING" at bounding box center [204, 136] width 85 height 20
click at [224, 188] on div "Approved" at bounding box center [217, 188] width 110 height 22
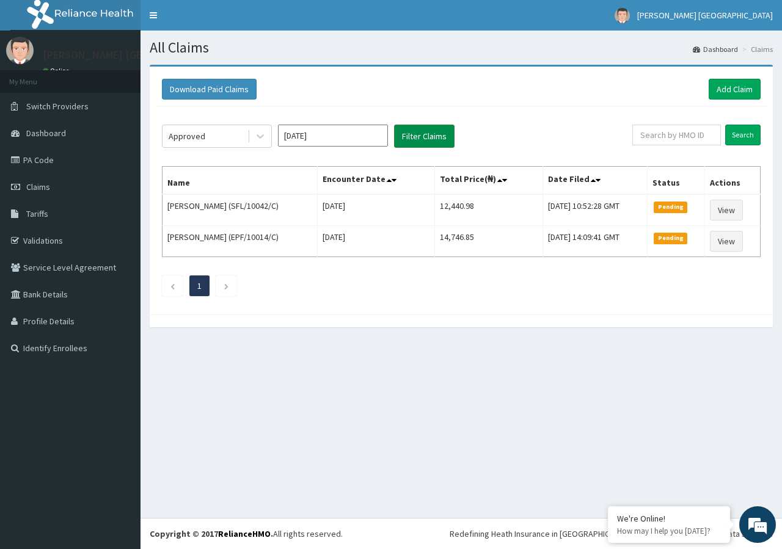
click at [410, 134] on button "Filter Claims" at bounding box center [424, 136] width 60 height 23
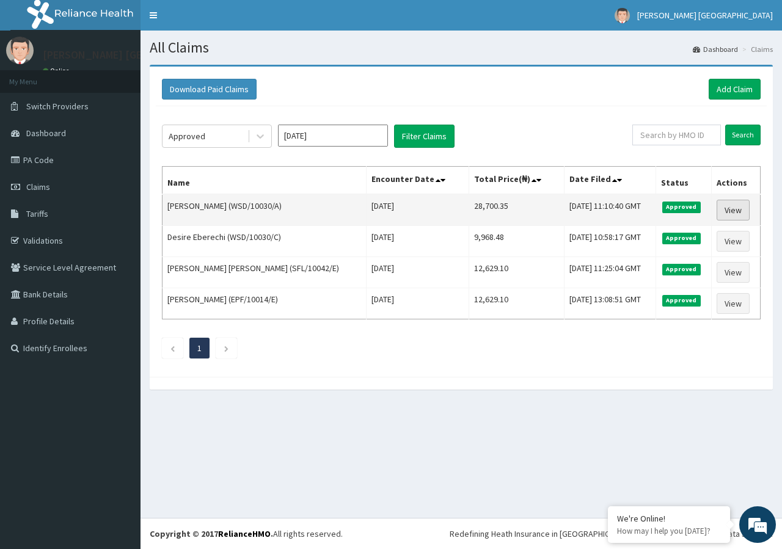
click at [729, 208] on link "View" at bounding box center [733, 210] width 33 height 21
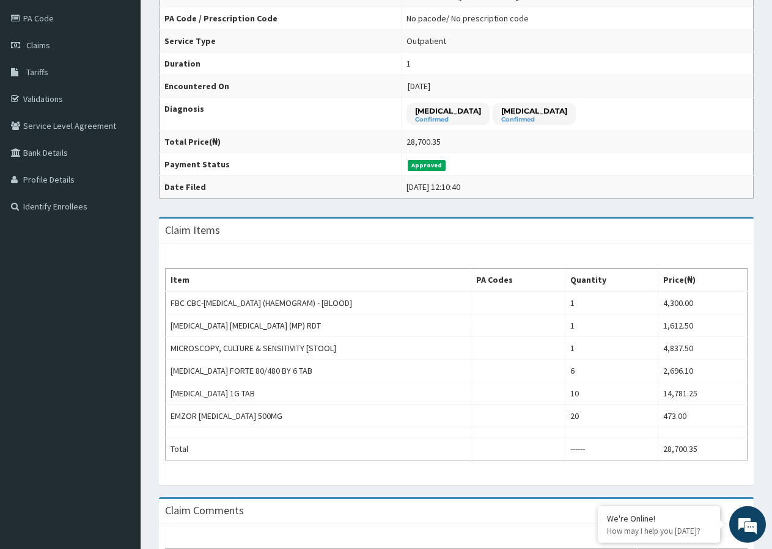
scroll to position [187, 0]
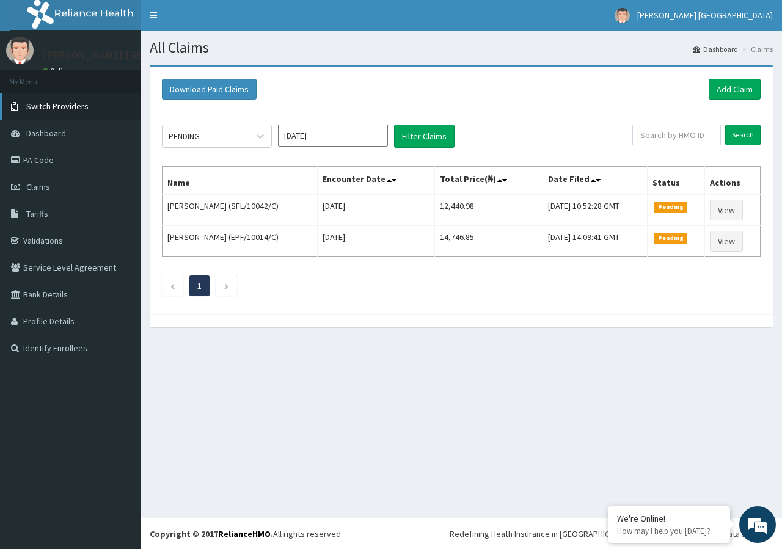
click at [64, 107] on span "Switch Providers" at bounding box center [57, 106] width 62 height 11
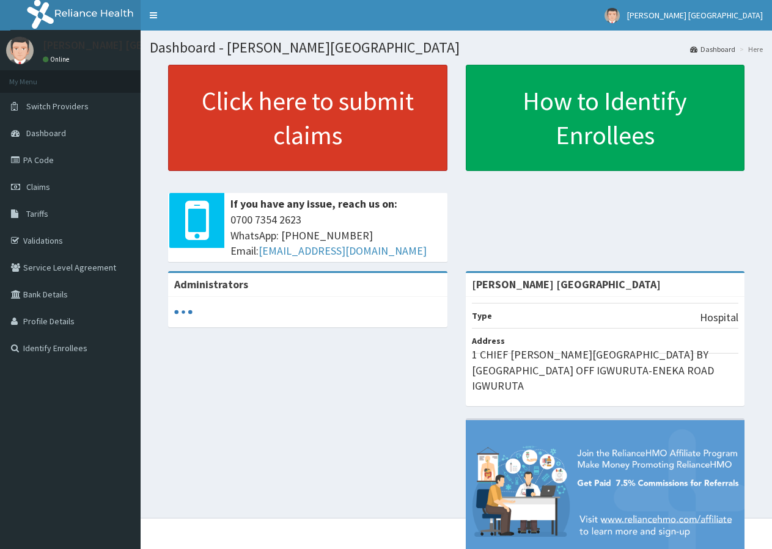
click at [370, 103] on link "Click here to submit claims" at bounding box center [307, 118] width 279 height 106
